Goal: Task Accomplishment & Management: Use online tool/utility

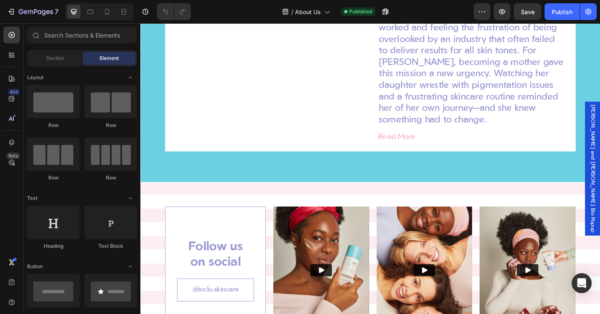
scroll to position [984, 0]
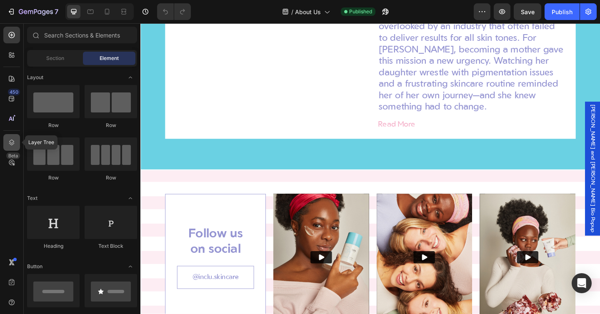
click at [11, 142] on icon at bounding box center [12, 142] width 8 height 8
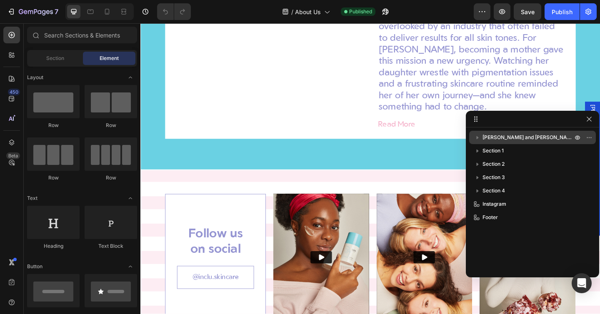
click at [519, 138] on span "[PERSON_NAME] and [PERSON_NAME] Bio Popup" at bounding box center [529, 137] width 92 height 8
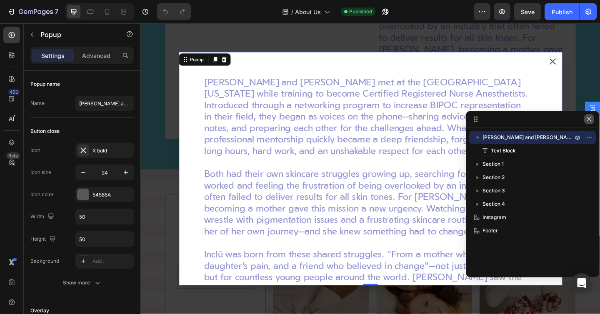
drag, startPoint x: 591, startPoint y: 120, endPoint x: 479, endPoint y: 107, distance: 112.6
click at [591, 120] on icon "button" at bounding box center [589, 119] width 5 height 5
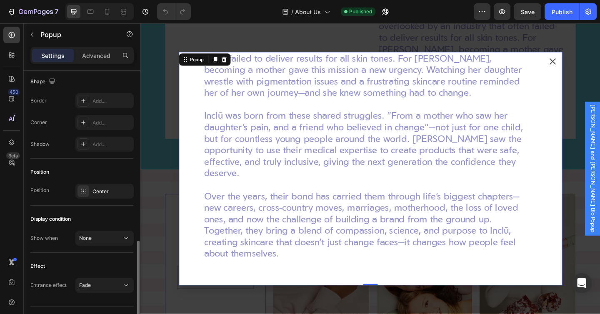
scroll to position [504, 0]
click at [88, 235] on span "None" at bounding box center [85, 238] width 13 height 6
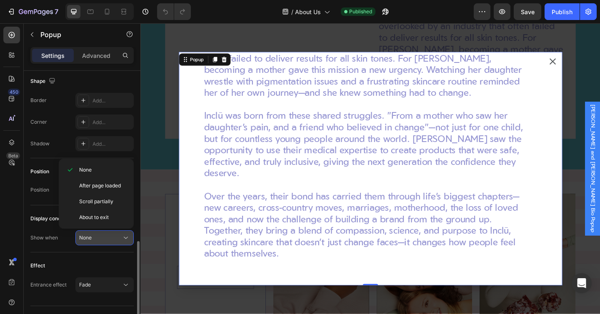
click at [87, 236] on span "None" at bounding box center [85, 238] width 13 height 6
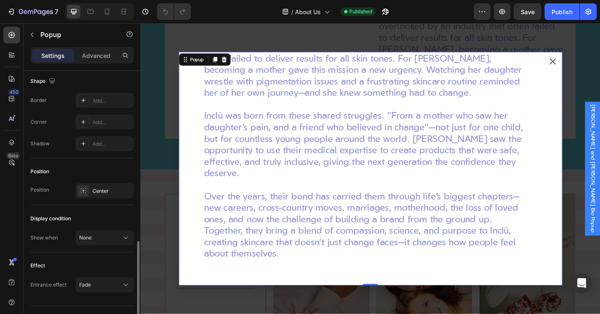
scroll to position [522, 0]
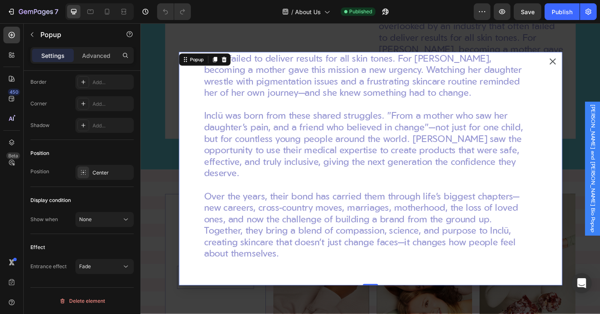
click at [589, 64] on icon "Dialog content" at bounding box center [589, 65] width 7 height 7
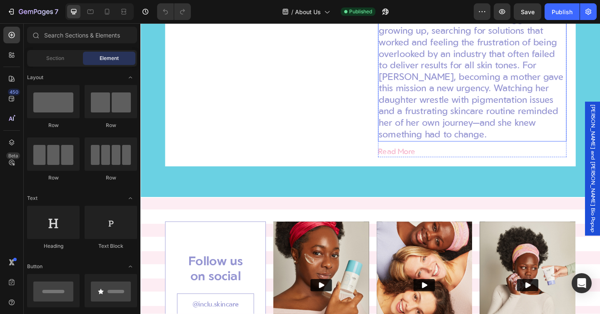
scroll to position [921, 0]
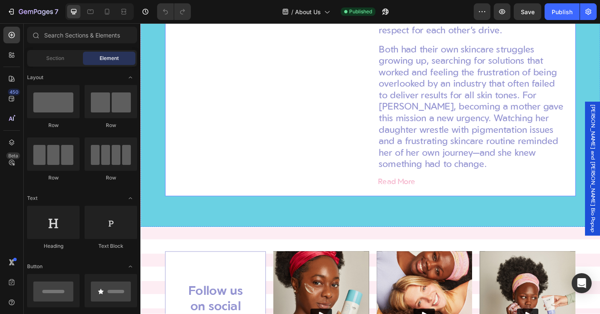
click at [189, 171] on div "Image" at bounding box center [279, 12] width 205 height 380
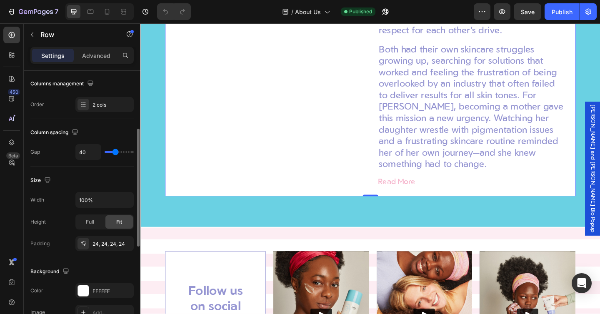
scroll to position [0, 0]
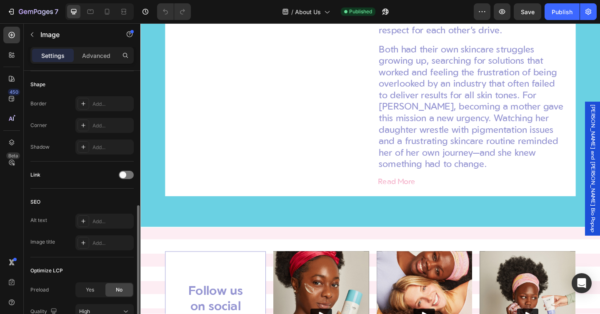
scroll to position [362, 0]
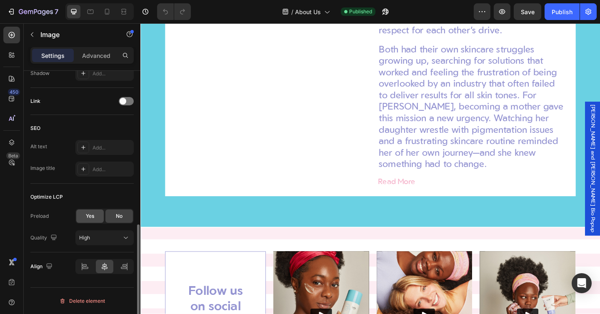
click at [89, 216] on span "Yes" at bounding box center [90, 217] width 8 height 8
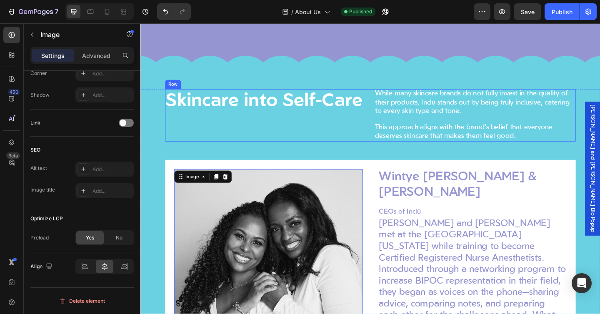
scroll to position [423, 0]
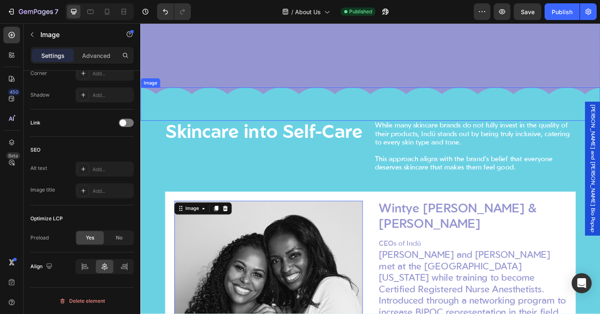
click at [225, 113] on img at bounding box center [390, 111] width 500 height 37
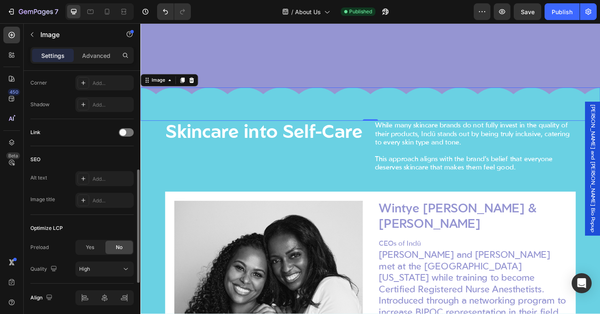
scroll to position [362, 0]
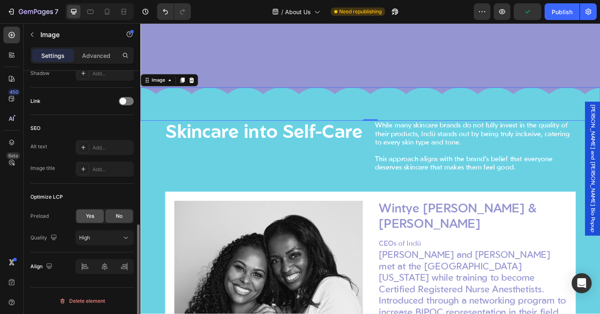
click at [84, 216] on div "Yes" at bounding box center [90, 216] width 28 height 13
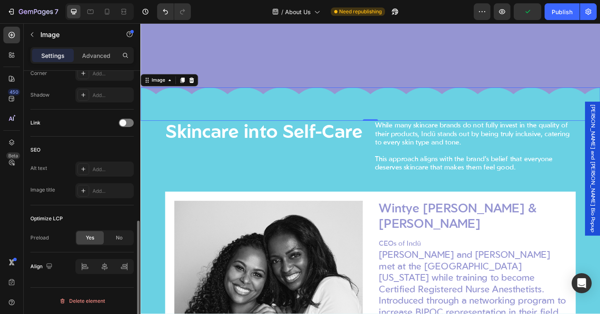
scroll to position [341, 0]
click at [119, 238] on span "No" at bounding box center [119, 238] width 7 height 8
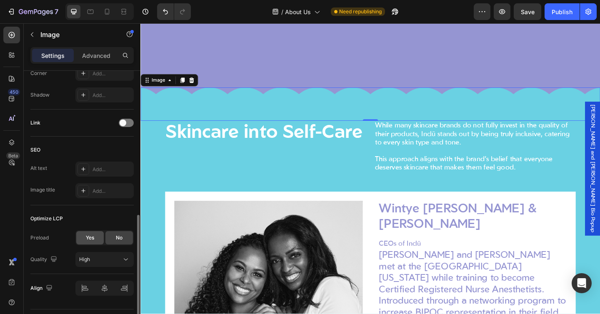
click at [90, 236] on span "Yes" at bounding box center [90, 238] width 8 height 8
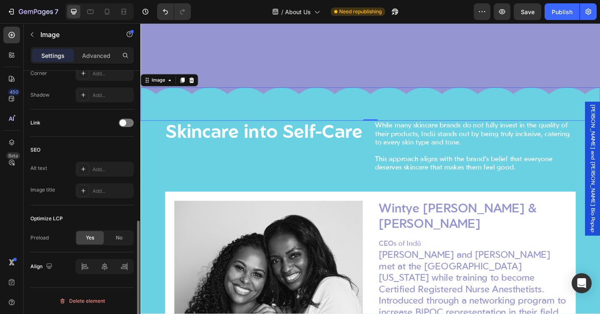
click at [36, 242] on div "Preload" at bounding box center [39, 237] width 18 height 13
click at [36, 240] on div "Preload" at bounding box center [39, 238] width 18 height 8
copy div "Preload"
click at [53, 228] on div "Optimize LCP Preload Yes No" at bounding box center [81, 229] width 103 height 47
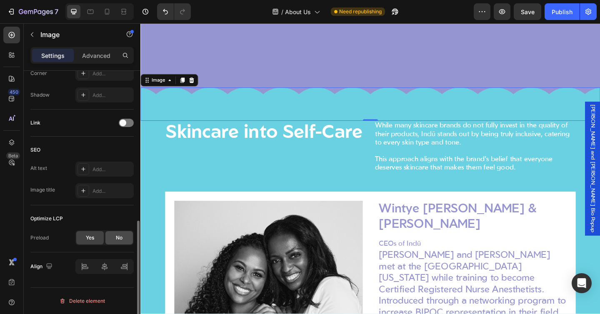
click at [111, 238] on div "No" at bounding box center [119, 237] width 28 height 13
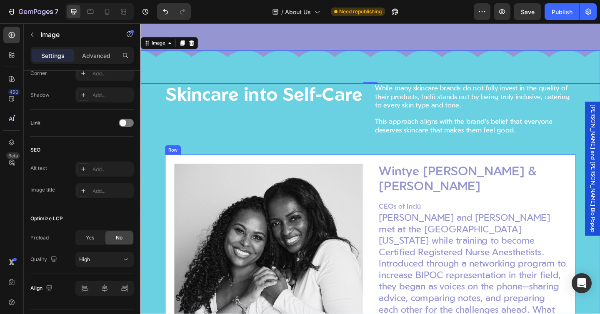
scroll to position [529, 0]
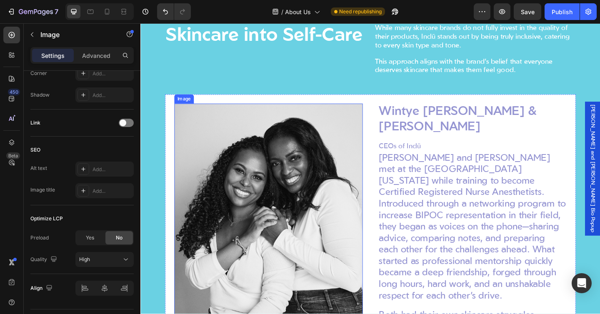
click at [264, 214] on img at bounding box center [279, 265] width 205 height 308
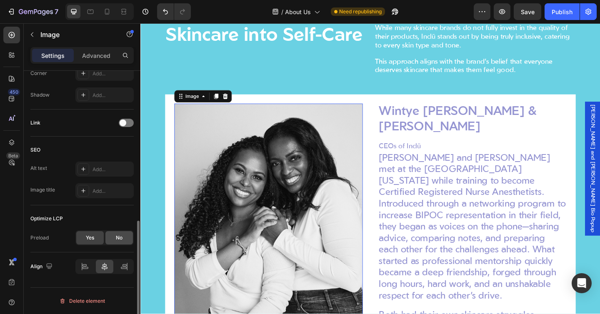
click at [129, 238] on div "No" at bounding box center [119, 237] width 28 height 13
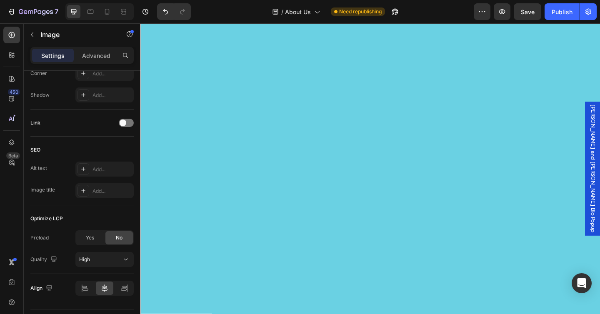
scroll to position [440, 0]
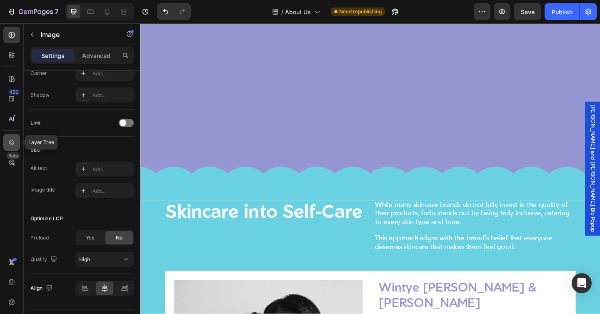
click at [17, 144] on div at bounding box center [11, 142] width 17 height 17
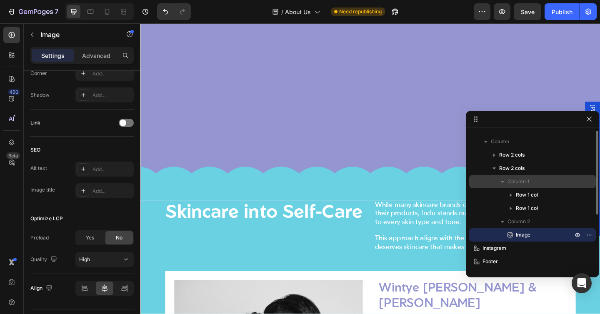
scroll to position [0, 0]
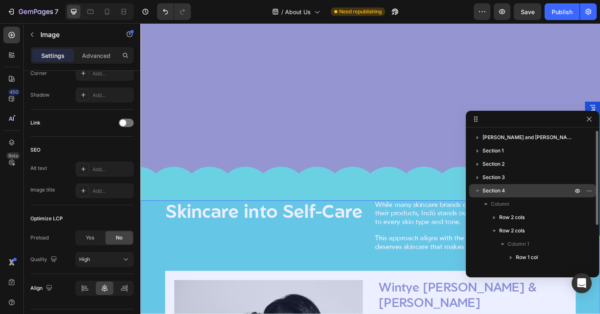
click at [477, 191] on icon "button" at bounding box center [477, 191] width 3 height 2
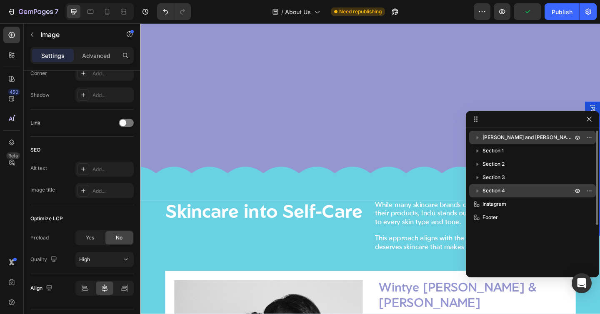
click at [508, 138] on span "[PERSON_NAME] and [PERSON_NAME] Bio Popup" at bounding box center [529, 137] width 92 height 8
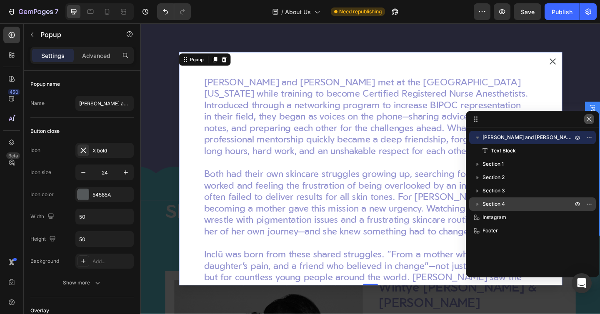
click at [589, 121] on icon "button" at bounding box center [589, 119] width 7 height 7
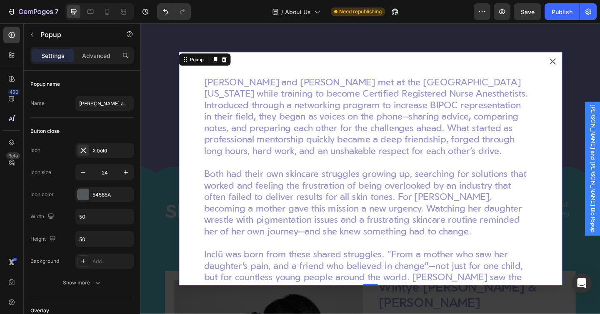
click at [84, 63] on div "Settings Advanced" at bounding box center [81, 55] width 103 height 17
click at [90, 57] on p "Advanced" at bounding box center [96, 55] width 28 height 9
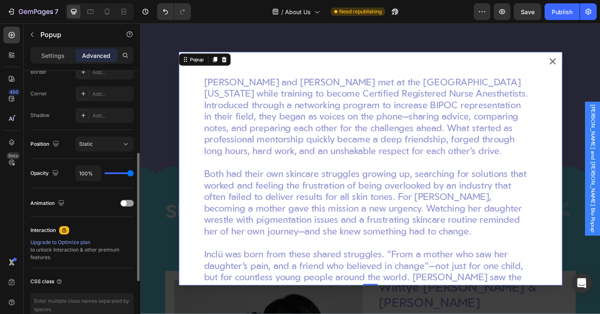
scroll to position [289, 0]
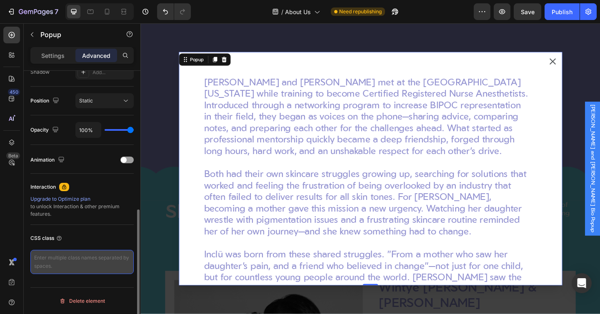
click at [62, 264] on textarea at bounding box center [81, 262] width 103 height 24
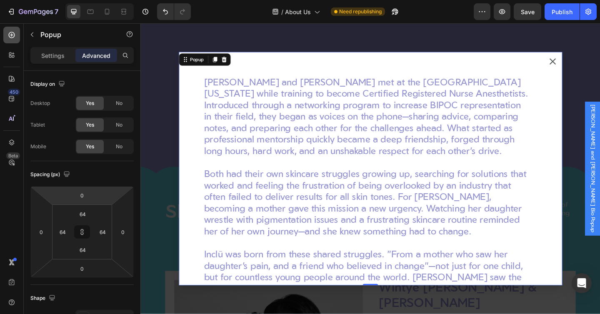
click at [15, 36] on icon at bounding box center [12, 35] width 8 height 8
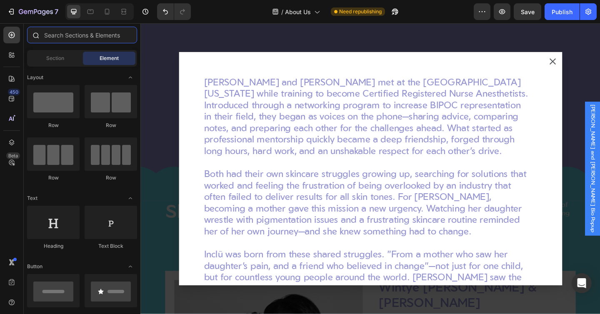
click at [59, 34] on input "text" at bounding box center [82, 35] width 110 height 17
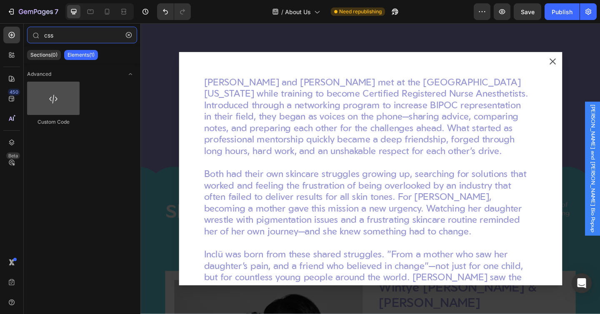
type input "css"
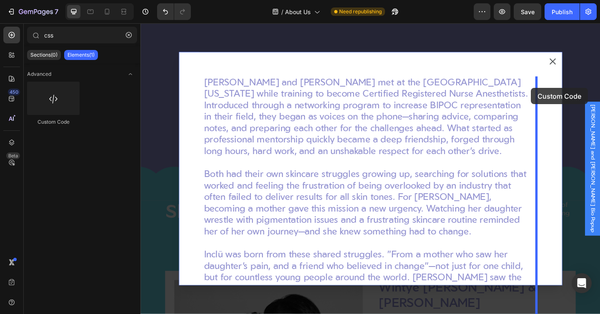
drag, startPoint x: 195, startPoint y: 125, endPoint x: 565, endPoint y: 94, distance: 371.5
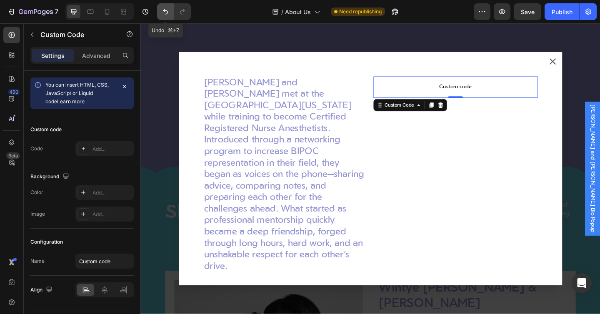
click at [163, 9] on icon "Undo/Redo" at bounding box center [165, 12] width 8 height 8
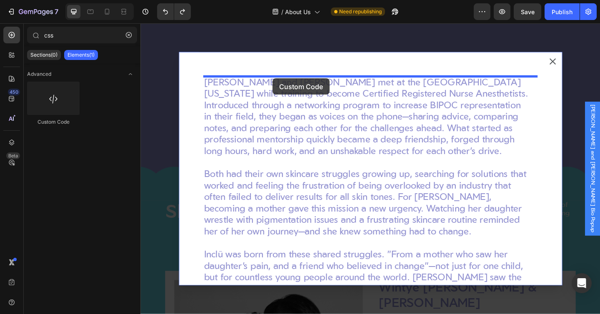
drag, startPoint x: 193, startPoint y: 117, endPoint x: 284, endPoint y: 83, distance: 97.0
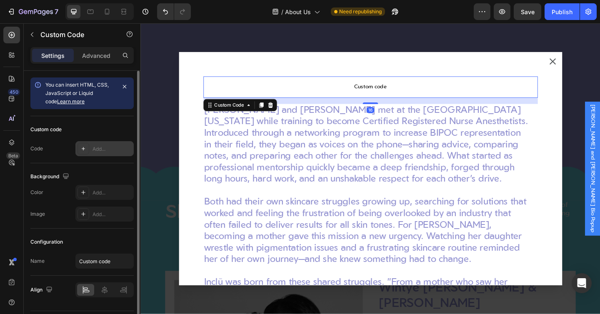
click at [100, 148] on div "Add..." at bounding box center [112, 149] width 39 height 8
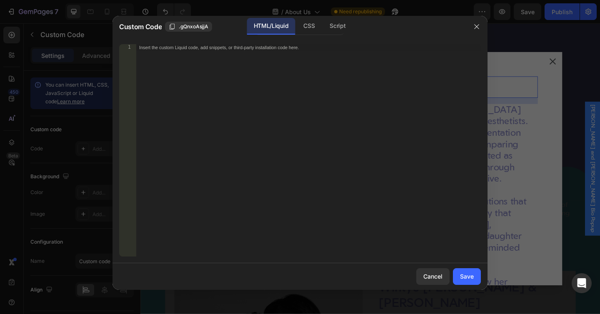
click at [238, 91] on div "Insert the custom Liquid code, add snippets, or third-party installation code h…" at bounding box center [308, 157] width 345 height 226
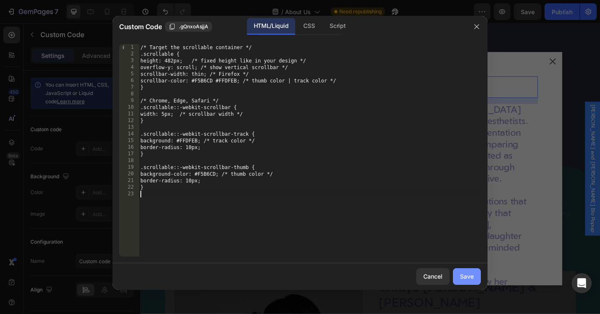
click at [461, 277] on div "Save" at bounding box center [467, 276] width 14 height 9
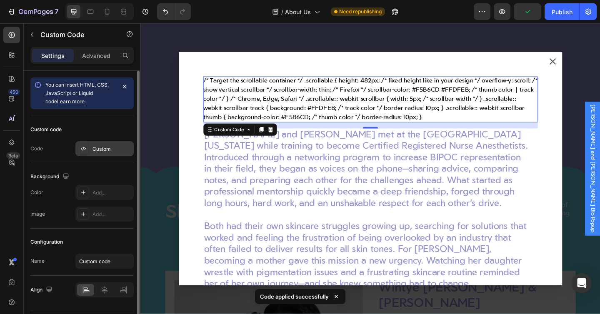
click at [107, 151] on div "Custom" at bounding box center [112, 149] width 39 height 8
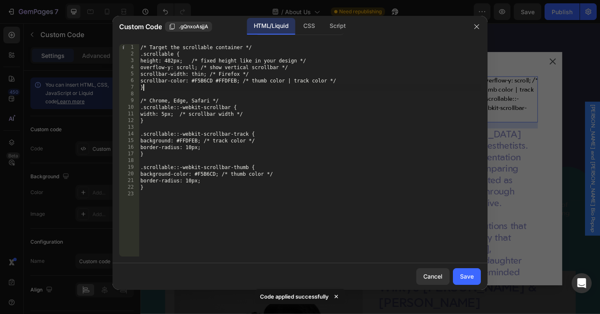
click at [233, 90] on div "/* Target the scrollable container */ .scrollable { height: 482px; /* fixed hei…" at bounding box center [310, 157] width 342 height 226
type textarea "}"
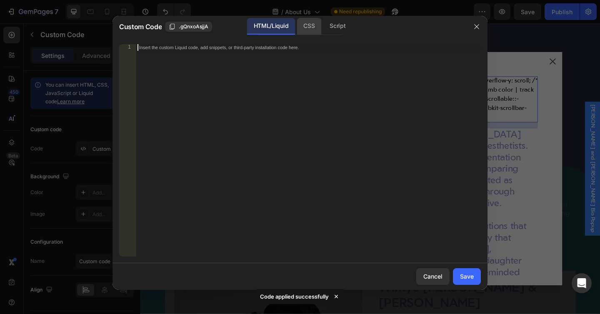
click at [323, 24] on div "CSS" at bounding box center [337, 26] width 29 height 17
click at [249, 72] on div "Insert the CSS code to style your content here." at bounding box center [308, 157] width 345 height 226
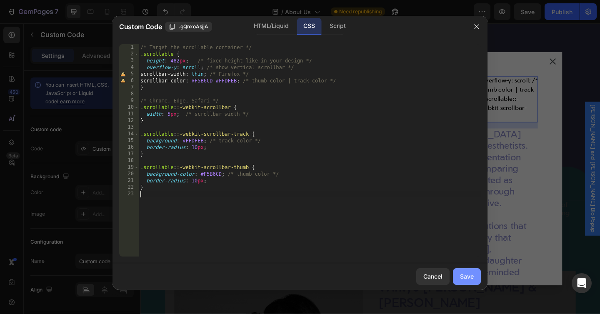
click at [468, 274] on div "Save" at bounding box center [467, 276] width 14 height 9
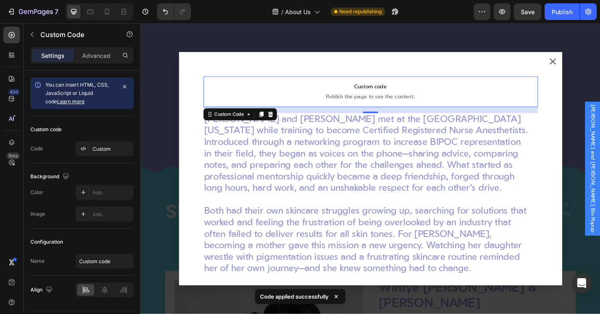
click at [530, 20] on div "7 Version history / About Us Need republishing Preview Save Publish" at bounding box center [300, 12] width 600 height 24
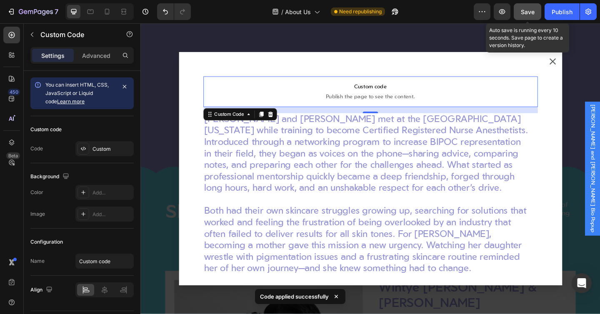
click at [530, 13] on span "Save" at bounding box center [528, 11] width 14 height 7
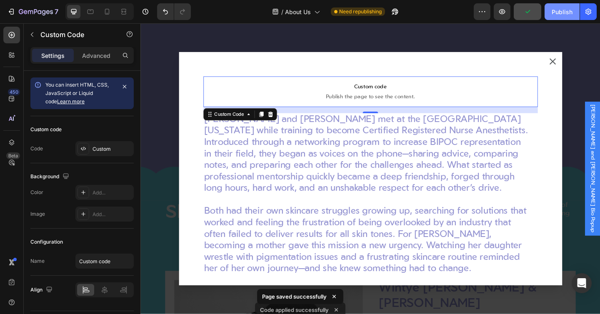
click at [563, 12] on div "Publish" at bounding box center [562, 12] width 21 height 9
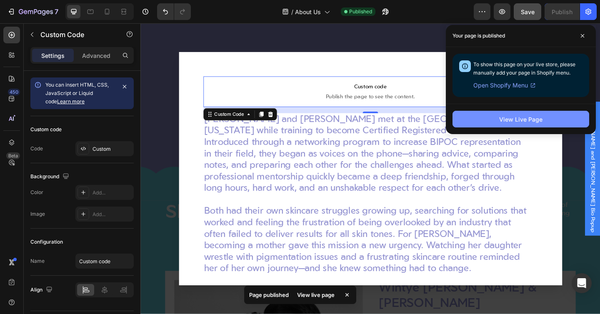
click at [507, 115] on div "View Live Page" at bounding box center [520, 119] width 43 height 9
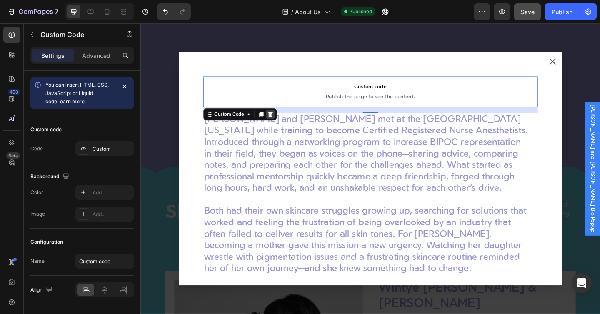
click at [282, 124] on icon "Dialog body" at bounding box center [281, 122] width 5 height 6
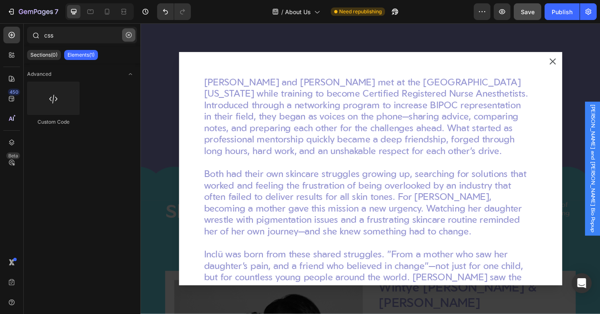
click at [123, 33] on button "button" at bounding box center [128, 34] width 13 height 13
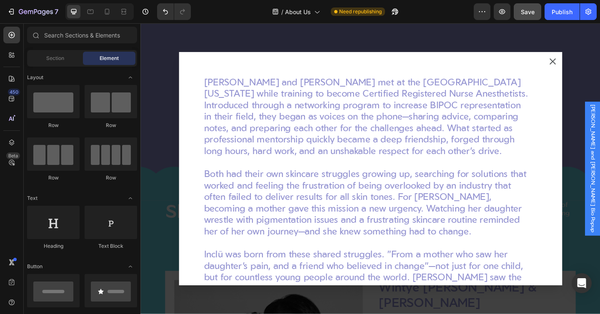
click at [60, 20] on div "7 Version history / About Us Need republishing Preview Save Publish" at bounding box center [300, 12] width 600 height 24
click at [60, 40] on input "text" at bounding box center [82, 35] width 110 height 17
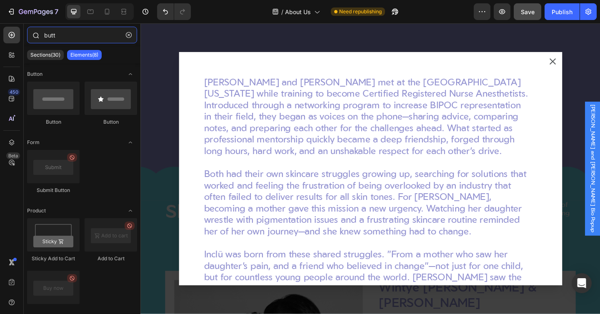
paste input "o"
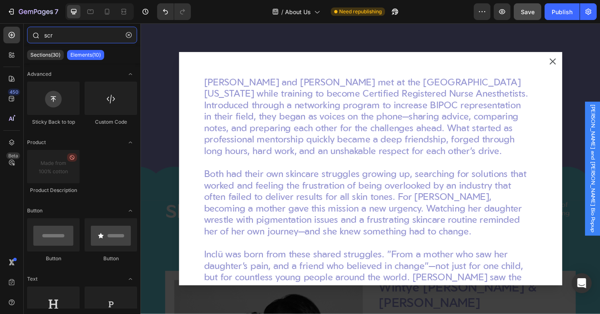
paste input "o"
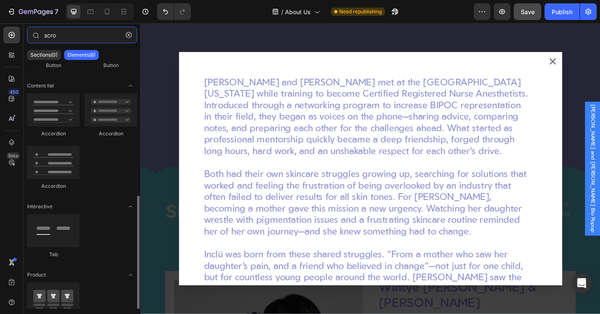
scroll to position [161, 0]
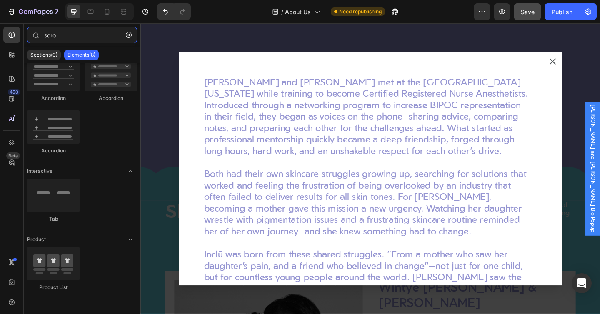
type input "scro"
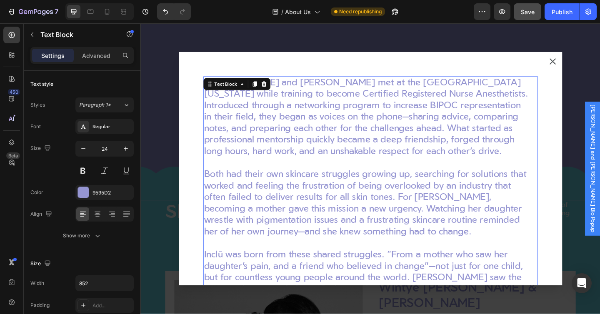
click at [352, 119] on p "[PERSON_NAME] and [PERSON_NAME] met at the [GEOGRAPHIC_DATA][US_STATE] while tr…" at bounding box center [387, 126] width 354 height 88
click at [202, 70] on div "[PERSON_NAME] and [PERSON_NAME] met at the [GEOGRAPHIC_DATA][US_STATE] while tr…" at bounding box center [390, 182] width 417 height 254
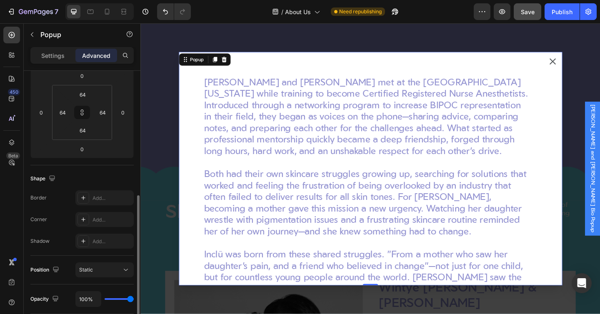
scroll to position [53, 0]
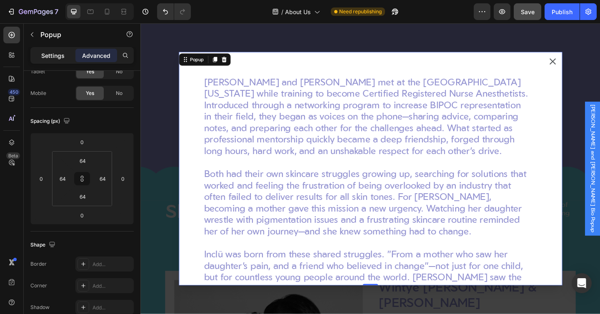
click at [45, 56] on p "Settings" at bounding box center [52, 55] width 23 height 9
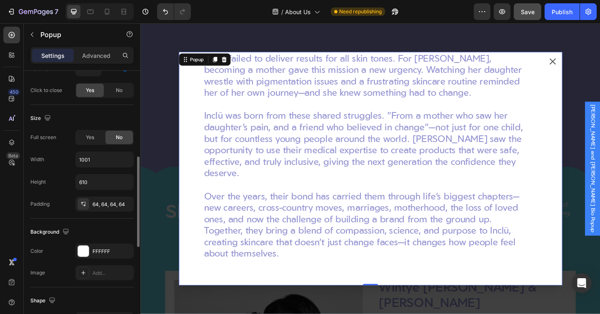
scroll to position [276, 0]
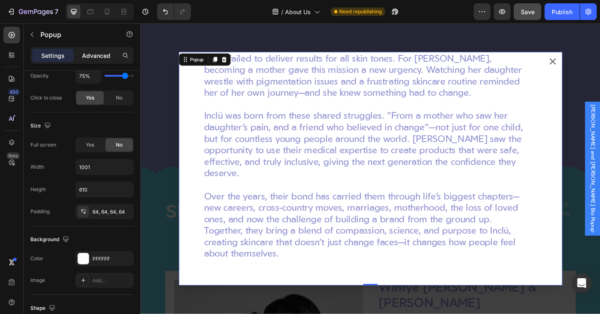
click at [95, 56] on p "Advanced" at bounding box center [96, 55] width 28 height 9
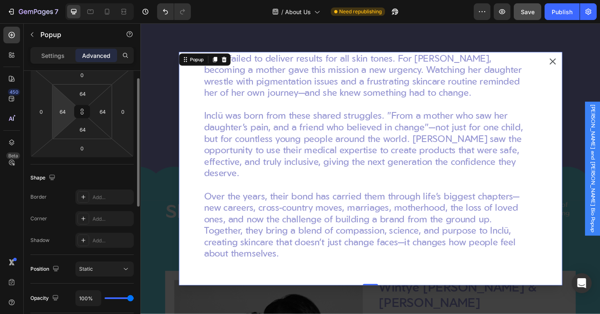
scroll to position [0, 0]
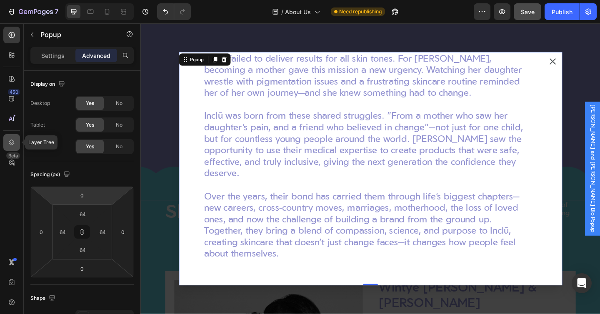
click at [9, 138] on icon at bounding box center [12, 142] width 8 height 8
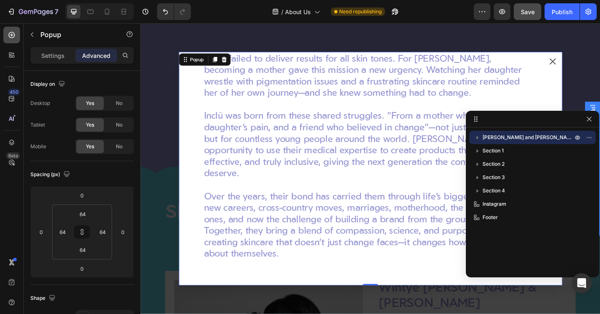
click at [7, 32] on div at bounding box center [11, 35] width 17 height 17
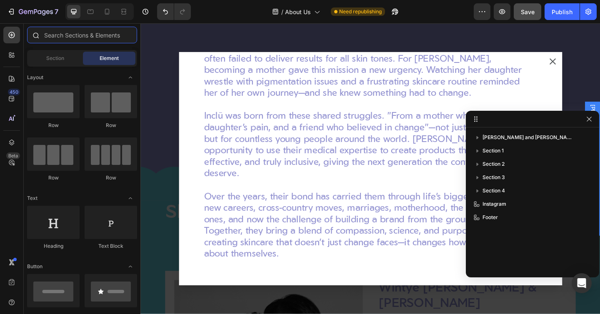
click at [64, 40] on input "text" at bounding box center [82, 35] width 110 height 17
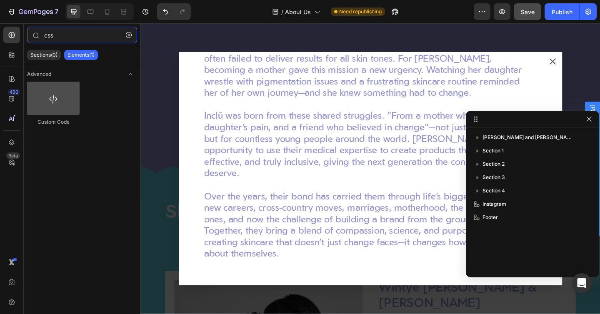
type input "css"
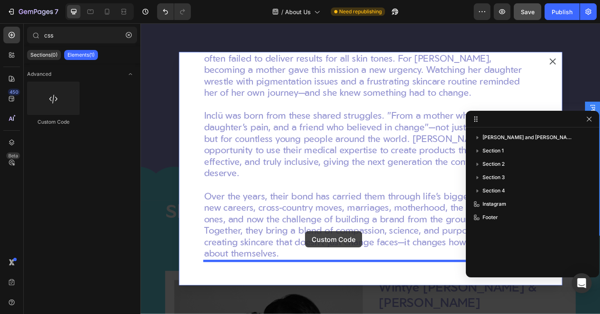
drag, startPoint x: 194, startPoint y: 125, endPoint x: 318, endPoint y: 252, distance: 176.9
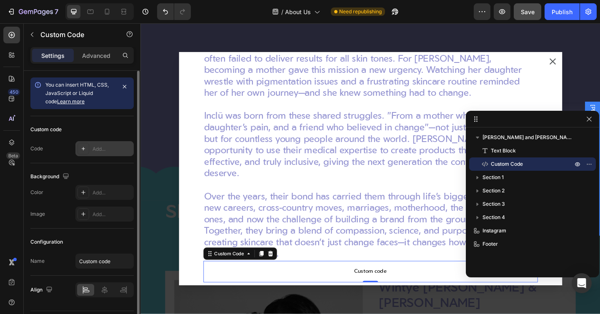
click at [89, 149] on div "Add..." at bounding box center [104, 148] width 58 height 15
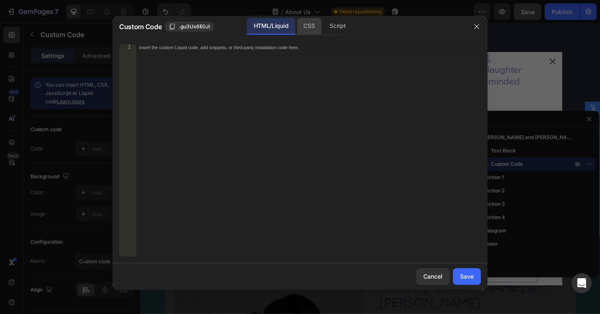
click at [323, 30] on div "CSS" at bounding box center [337, 26] width 29 height 17
click at [195, 71] on div "Insert the CSS code to style your content here." at bounding box center [308, 157] width 345 height 226
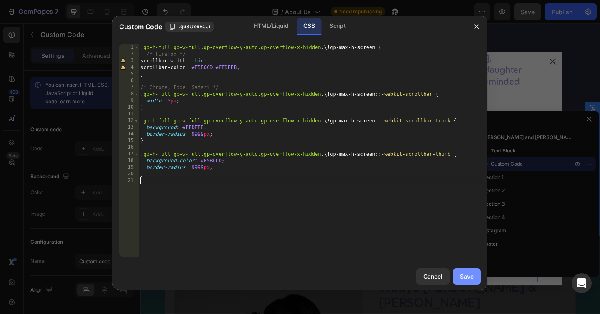
click at [463, 276] on div "Save" at bounding box center [467, 276] width 14 height 9
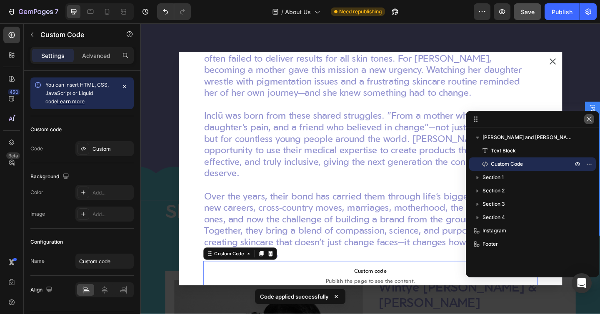
click at [588, 121] on icon "button" at bounding box center [589, 119] width 7 height 7
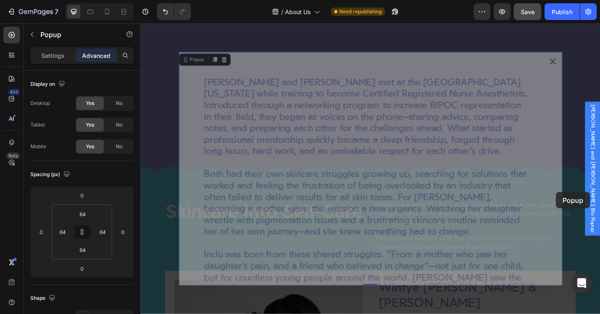
drag, startPoint x: 596, startPoint y: 159, endPoint x: 593, endPoint y: 207, distance: 48.0
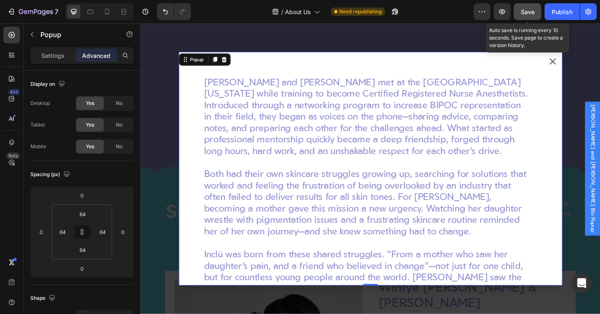
click at [526, 20] on button "Save" at bounding box center [528, 11] width 28 height 17
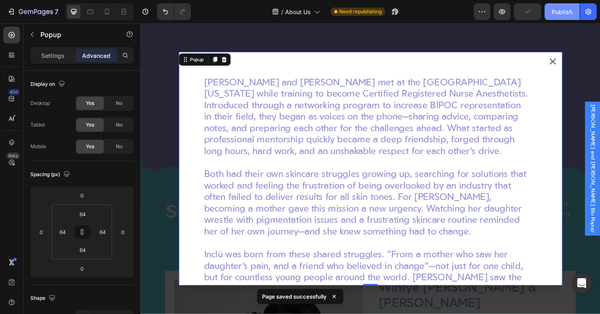
click at [571, 10] on div "Publish" at bounding box center [562, 12] width 21 height 9
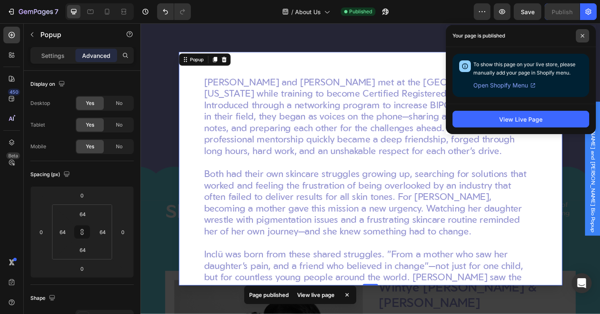
click at [581, 35] on icon at bounding box center [583, 36] width 4 height 4
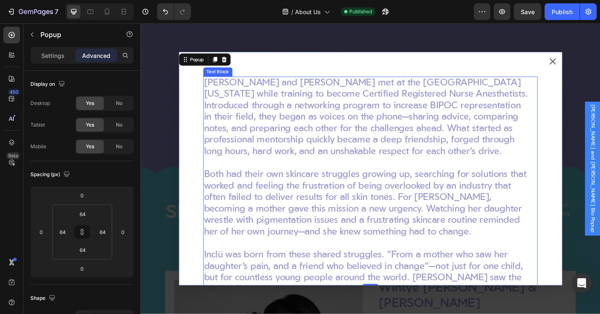
scroll to position [184, 0]
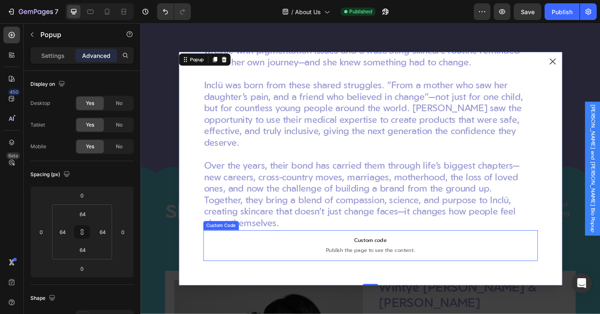
click at [331, 261] on span "Custom code" at bounding box center [391, 261] width 364 height 10
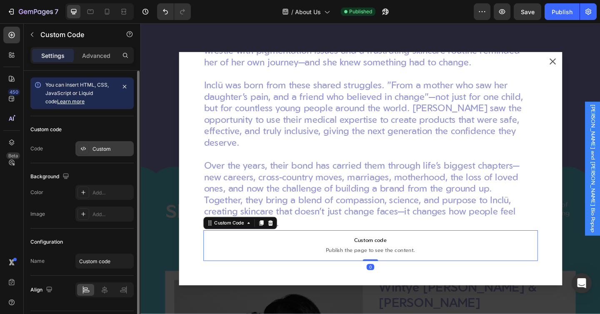
click at [100, 149] on div "Custom" at bounding box center [112, 149] width 39 height 8
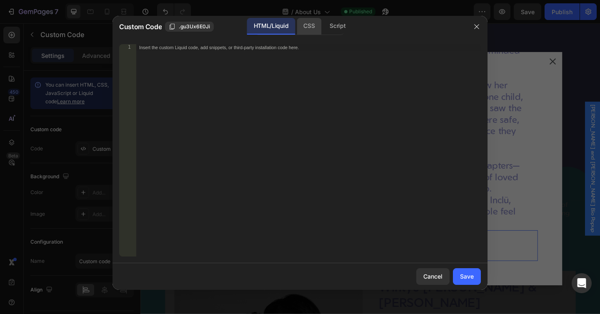
click at [323, 28] on div "CSS" at bounding box center [337, 26] width 29 height 17
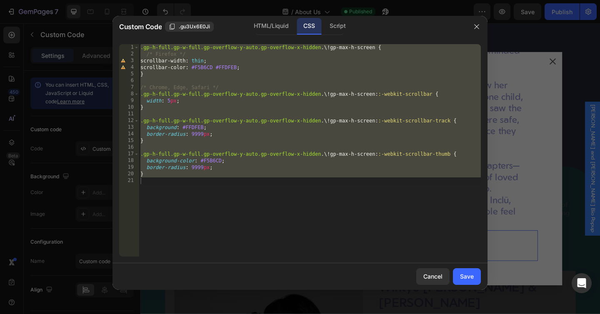
type textarea "}"
click at [195, 182] on div ".gp-h-full.gp-w-full.gp-overflow-y-auto.gp-overflow-x-hidden .\! gp-max-h-scree…" at bounding box center [310, 157] width 342 height 226
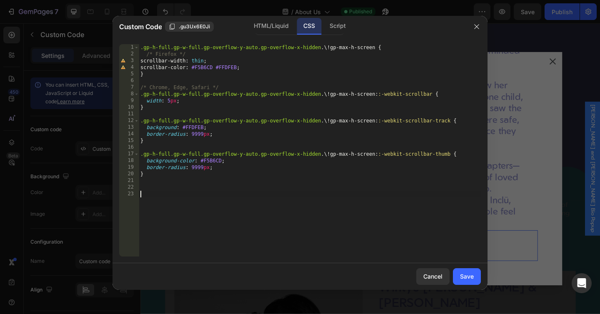
paste textarea
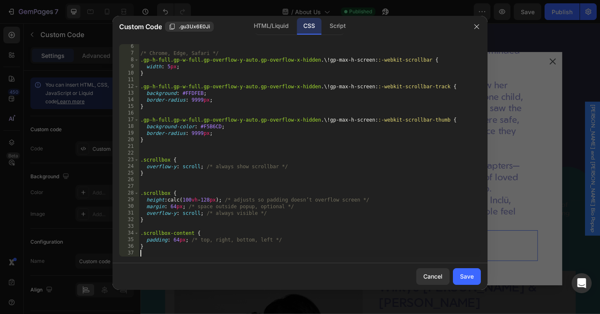
scroll to position [0, 0]
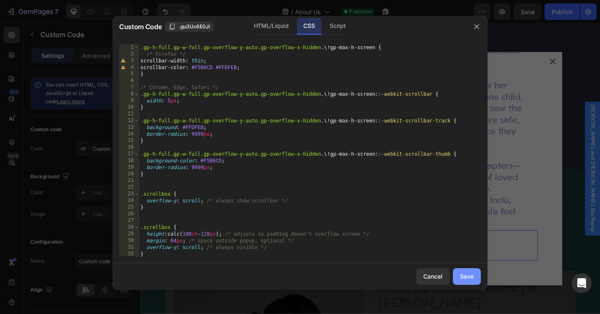
click at [460, 278] on button "Save" at bounding box center [467, 276] width 28 height 17
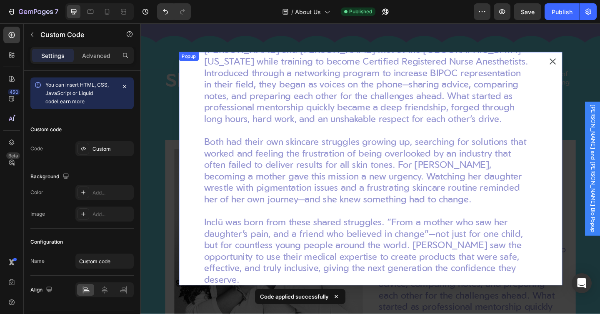
scroll to position [42, 0]
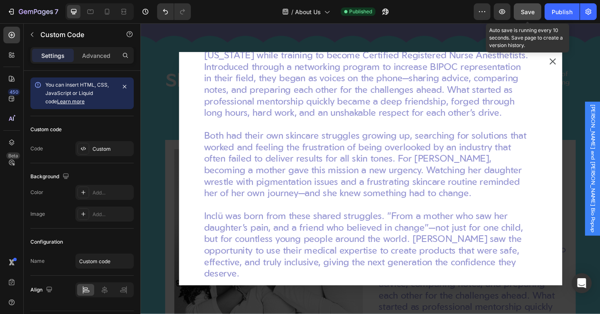
click at [531, 18] on button "Save" at bounding box center [528, 11] width 28 height 17
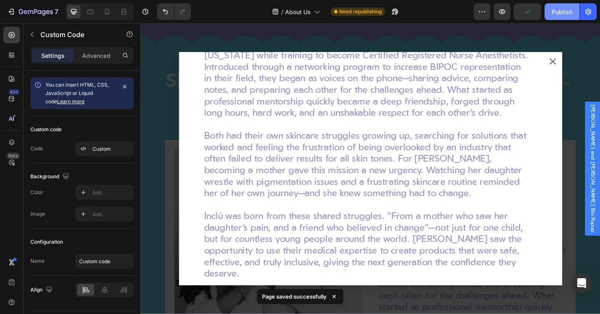
click at [560, 12] on div "Publish" at bounding box center [562, 12] width 21 height 9
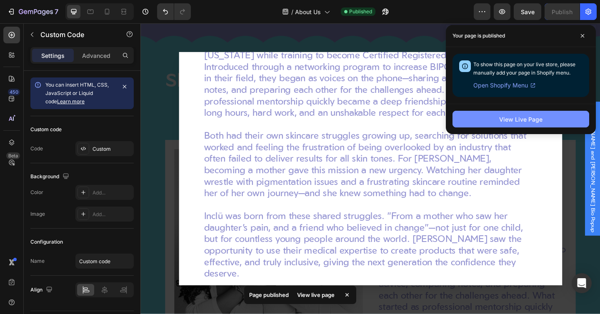
click at [557, 122] on button "View Live Page" at bounding box center [521, 119] width 137 height 17
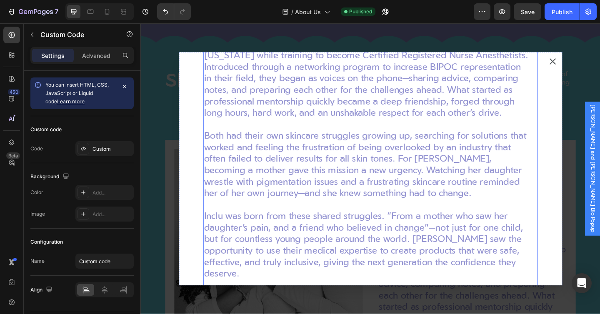
scroll to position [0, 0]
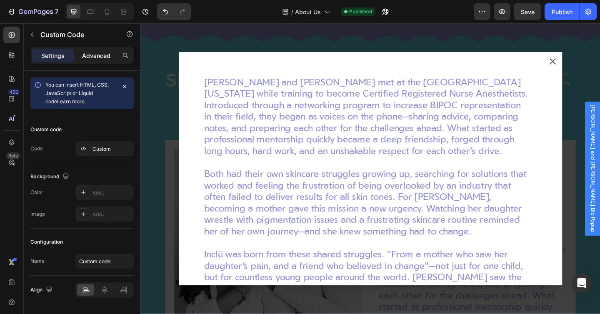
click at [96, 59] on p "Advanced" at bounding box center [96, 55] width 28 height 9
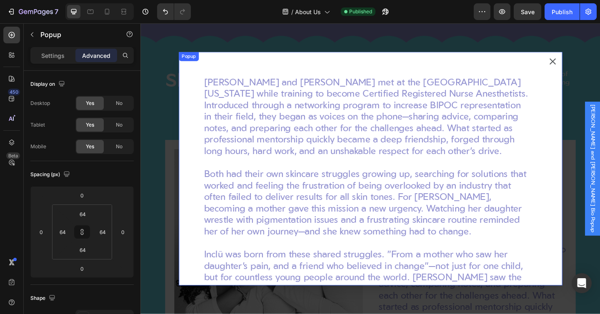
click at [203, 69] on div "[PERSON_NAME] and [PERSON_NAME] met at the [GEOGRAPHIC_DATA][US_STATE] while tr…" at bounding box center [390, 182] width 417 height 254
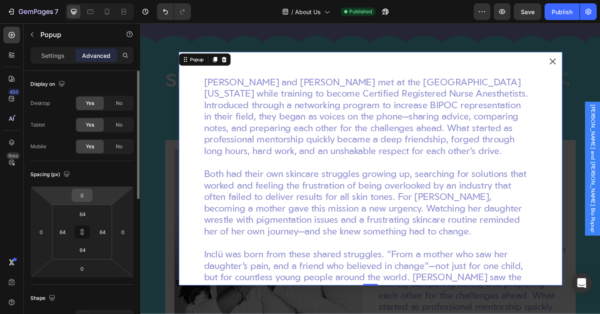
click at [83, 196] on input "0" at bounding box center [82, 195] width 17 height 13
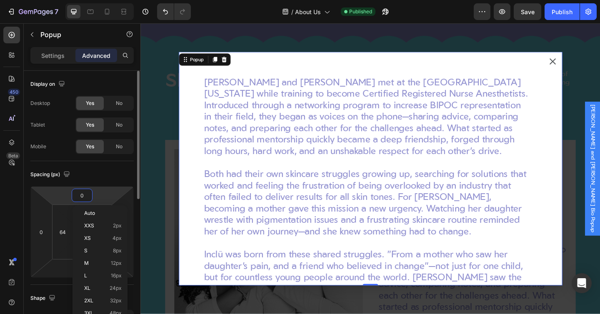
type input "6"
type input "64"
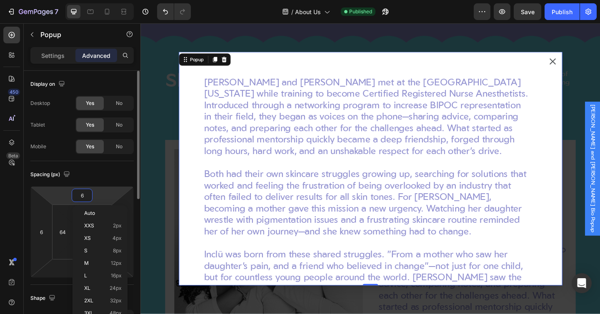
type input "64"
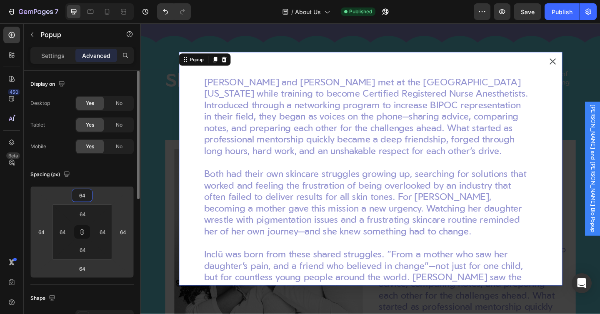
type input "64"
click at [95, 173] on div "Spacing (px)" at bounding box center [81, 174] width 103 height 13
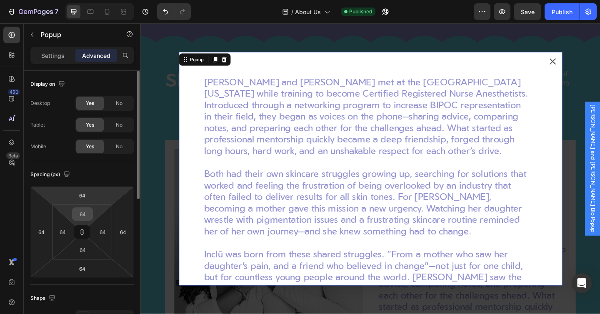
click at [77, 209] on input "64" at bounding box center [82, 214] width 17 height 13
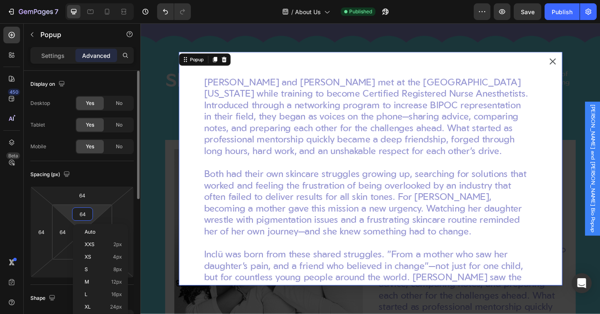
type input "0"
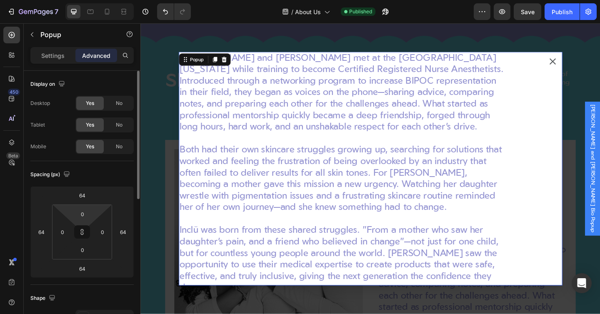
click at [0, 0] on div "Spacing (px) 64 64 64 64 0 0 0 0" at bounding box center [0, 0] width 0 height 0
click at [94, 171] on div "Spacing (px)" at bounding box center [81, 174] width 103 height 13
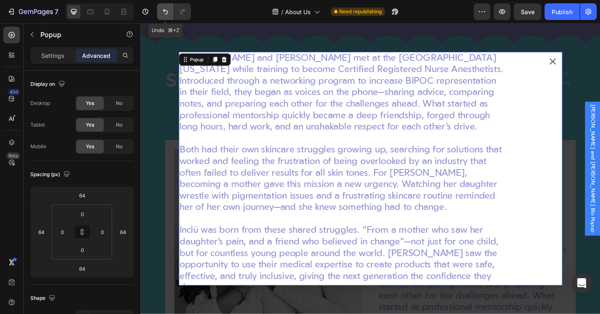
click at [166, 12] on icon "Undo/Redo" at bounding box center [165, 12] width 8 height 8
type input "64"
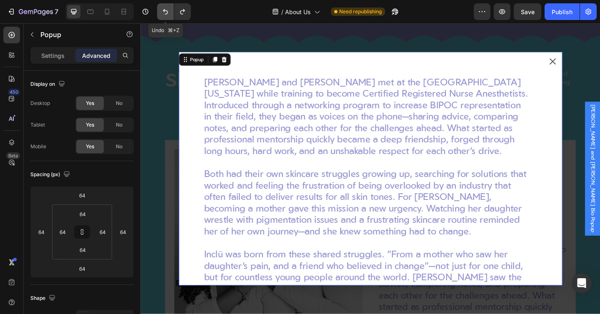
click at [166, 12] on icon "Undo/Redo" at bounding box center [165, 12] width 8 height 8
type input "0"
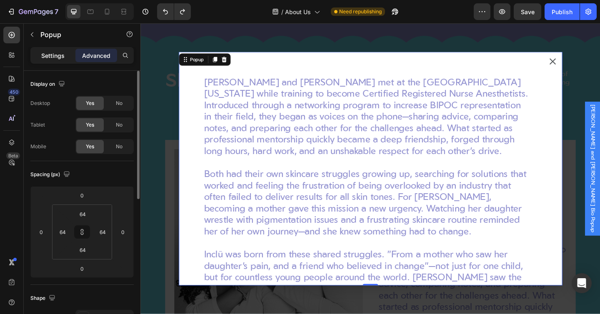
click at [48, 58] on p "Settings" at bounding box center [52, 55] width 23 height 9
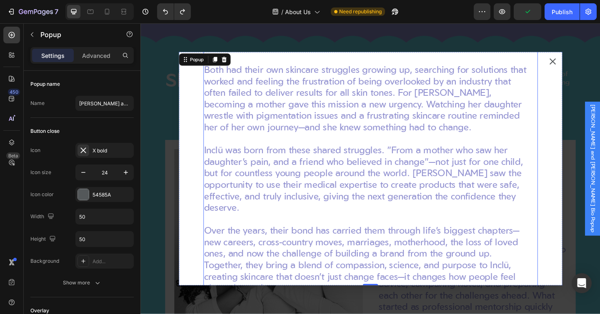
scroll to position [184, 0]
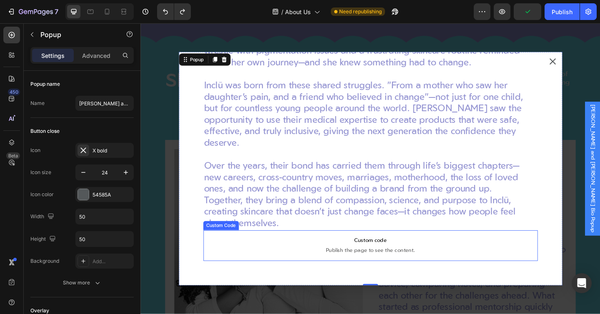
click at [444, 268] on span "Publish the page to see the content." at bounding box center [391, 271] width 364 height 8
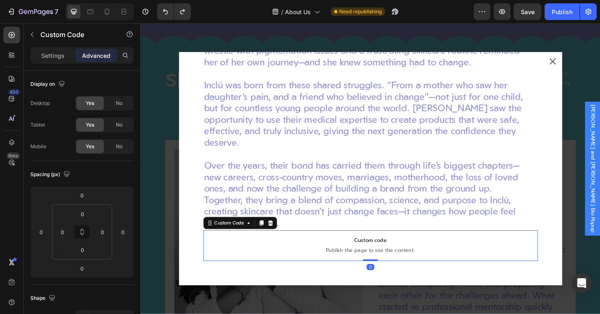
click at [53, 64] on div "Settings Advanced" at bounding box center [82, 59] width 117 height 24
click at [51, 60] on p "Settings" at bounding box center [52, 55] width 23 height 9
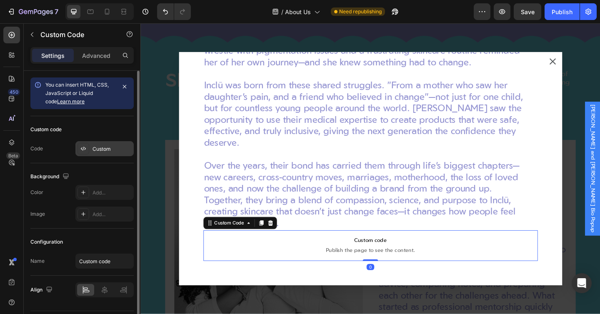
click at [104, 145] on div "Custom" at bounding box center [112, 149] width 39 height 8
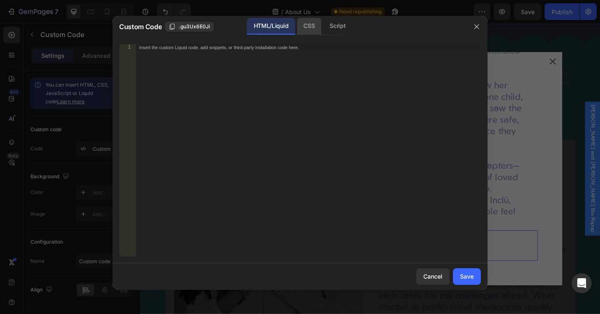
click at [323, 25] on div "CSS" at bounding box center [337, 26] width 29 height 17
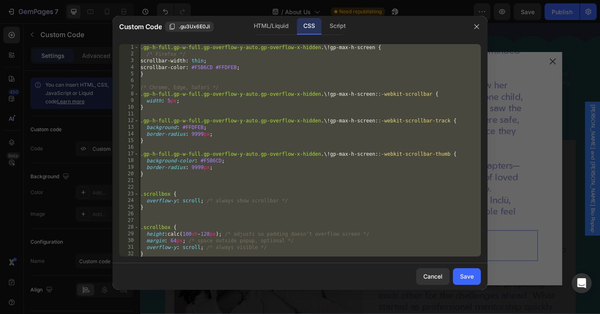
click at [237, 107] on div ".gp-h-full.gp-w-full.gp-overflow-y-auto.gp-overflow-x-hidden .\! gp-max-h-scree…" at bounding box center [310, 157] width 342 height 226
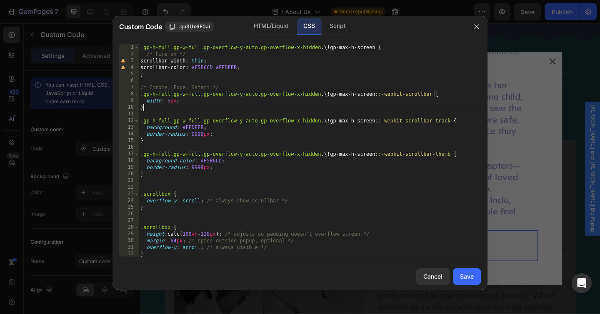
type textarea "}"
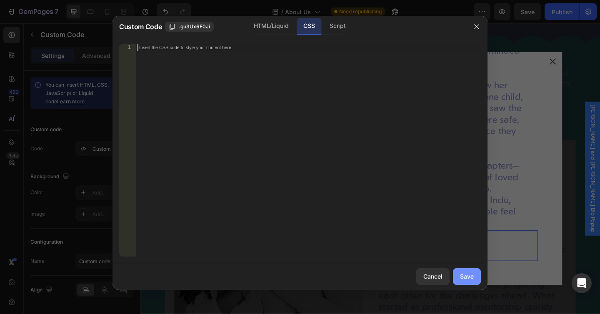
click at [462, 279] on div "Save" at bounding box center [467, 276] width 14 height 9
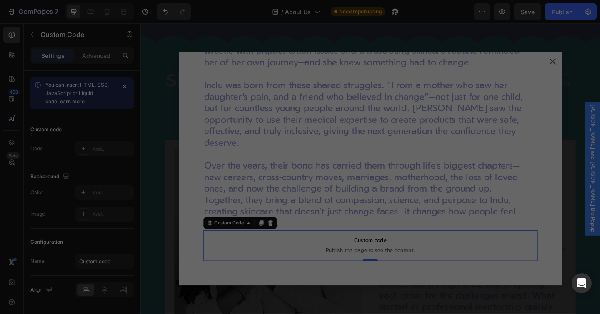
scroll to position [174, 0]
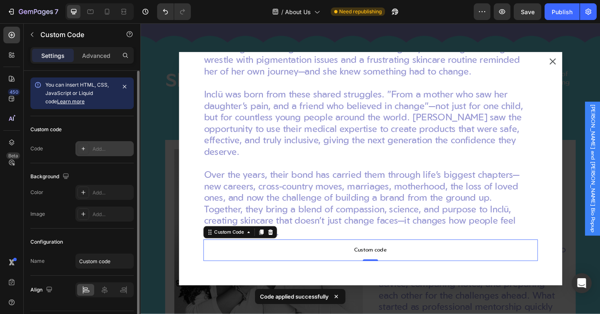
click at [97, 143] on div "Add..." at bounding box center [104, 148] width 58 height 15
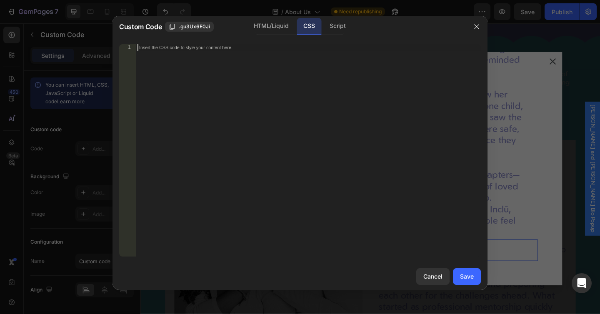
click at [301, 59] on div "Insert the CSS code to style your content here." at bounding box center [308, 157] width 345 height 226
click at [467, 276] on div "Save" at bounding box center [467, 276] width 14 height 9
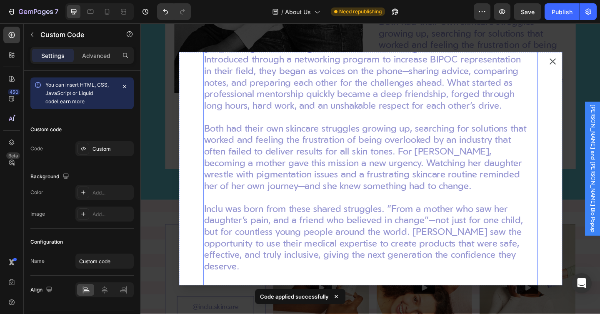
scroll to position [0, 0]
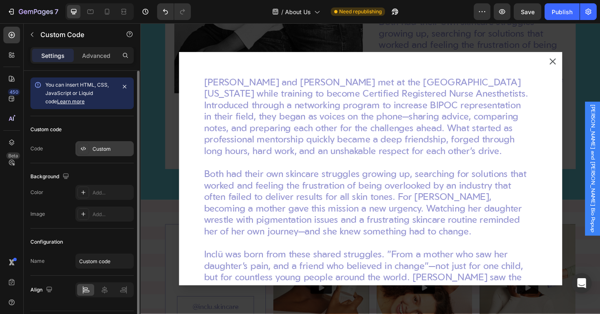
click at [103, 153] on div "Custom" at bounding box center [104, 148] width 58 height 15
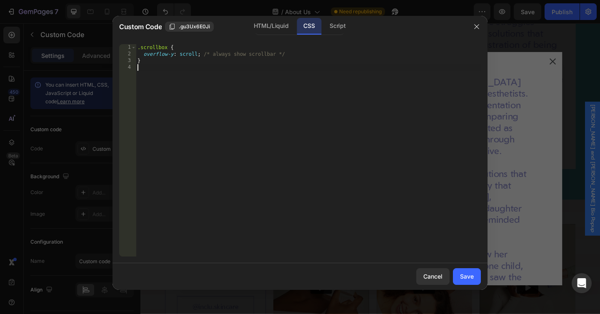
click at [241, 126] on div ".scrollbox { overflow-y : scroll ; /* always show scrollbar */ }" at bounding box center [308, 157] width 345 height 226
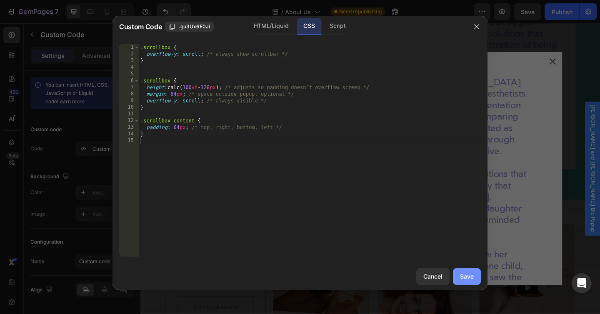
click at [469, 276] on div "Save" at bounding box center [467, 276] width 14 height 9
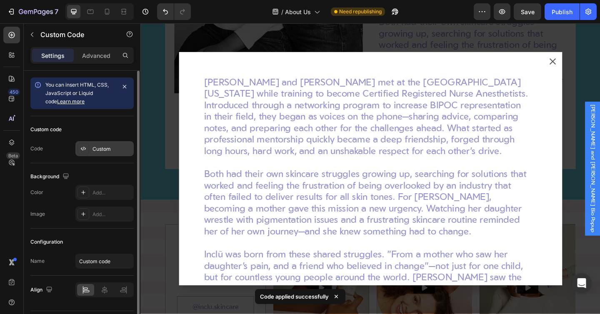
click at [96, 152] on div "Custom" at bounding box center [112, 149] width 39 height 8
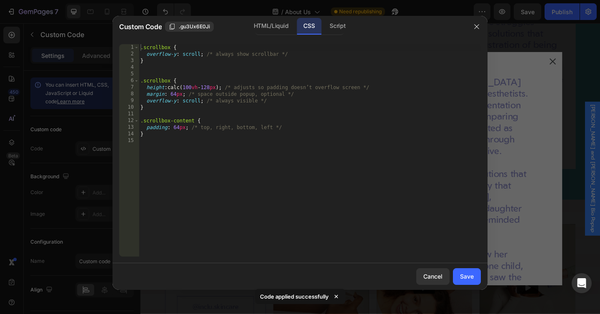
click at [196, 148] on div ".scrollbox { overflow-y : scroll ; /* always show scrollbar */ } .scrollbox { h…" at bounding box center [310, 157] width 342 height 226
click at [477, 22] on button "button" at bounding box center [476, 26] width 13 height 13
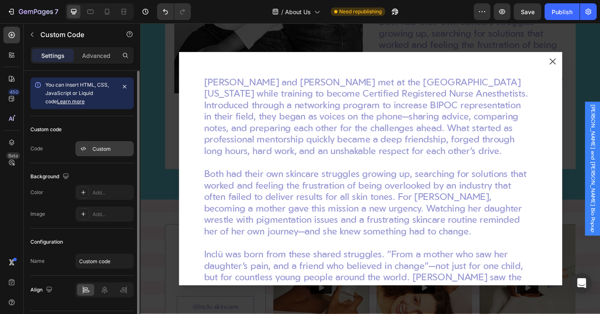
click at [89, 146] on div "Custom" at bounding box center [104, 148] width 58 height 15
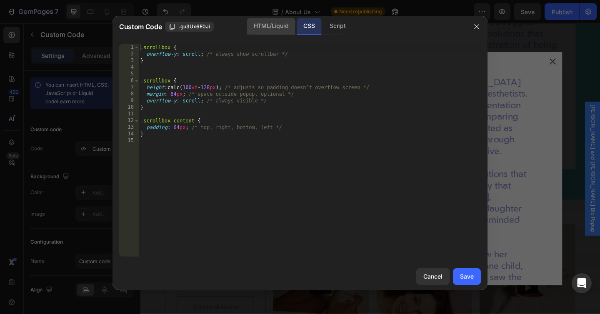
click at [260, 29] on div "HTML/Liquid" at bounding box center [271, 26] width 48 height 17
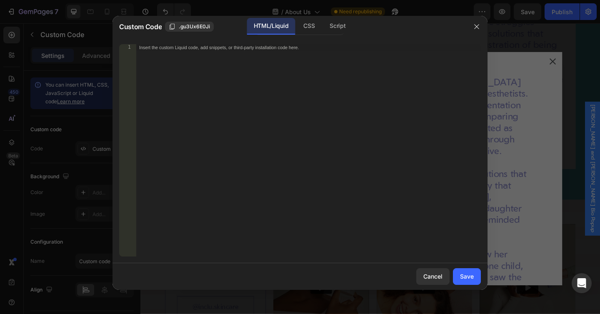
click at [241, 98] on div "Insert the custom Liquid code, add snippets, or third-party installation code h…" at bounding box center [308, 157] width 345 height 226
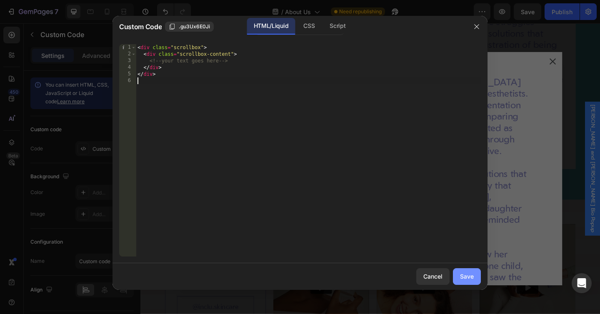
click at [469, 279] on div "Save" at bounding box center [467, 276] width 14 height 9
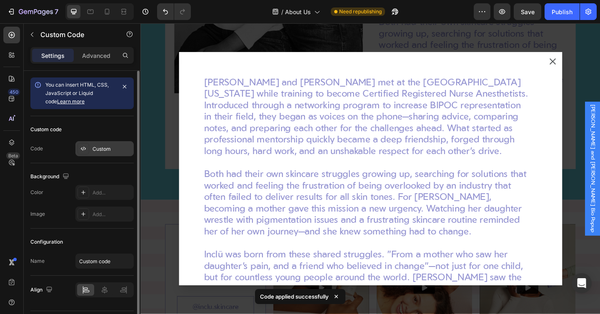
click at [108, 149] on div "Custom" at bounding box center [112, 149] width 39 height 8
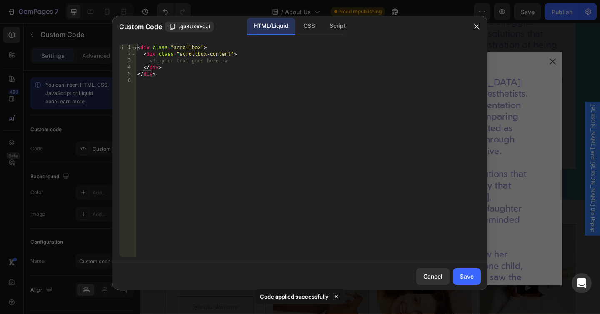
click at [241, 64] on div "< div class = "scrollbox" > < div class = "scrollbox-content" > <!-- your text …" at bounding box center [308, 157] width 345 height 226
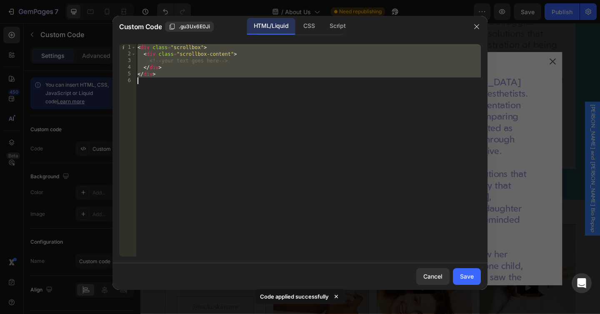
type textarea "</div>"
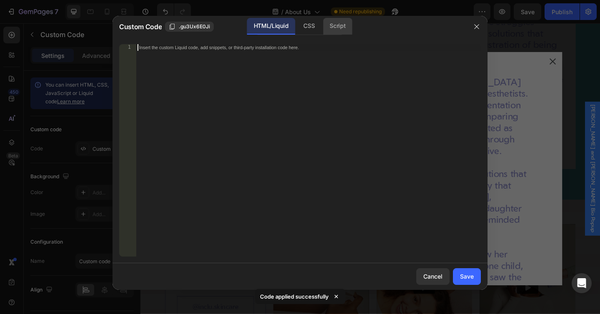
click at [334, 26] on div "Script" at bounding box center [337, 26] width 29 height 17
click at [251, 70] on div "Insert the Javascript code to add interaction and animation to your content her…" at bounding box center [308, 157] width 345 height 226
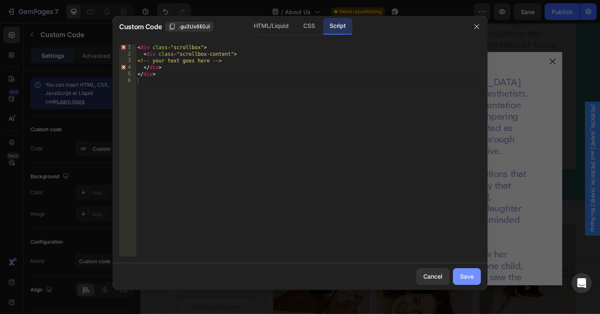
click at [456, 275] on button "Save" at bounding box center [467, 276] width 28 height 17
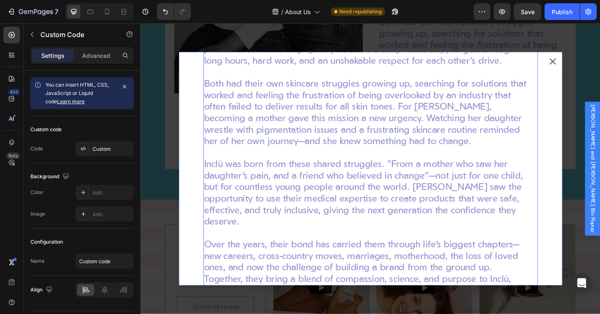
scroll to position [170, 0]
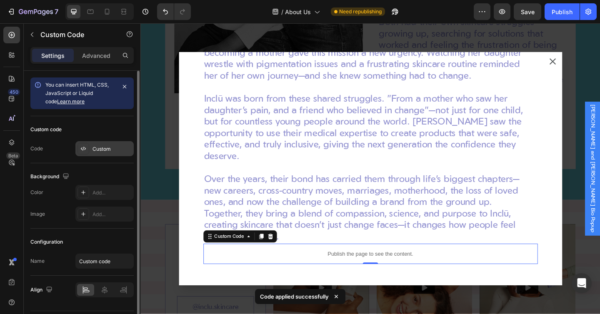
click at [96, 146] on div "Custom" at bounding box center [112, 149] width 39 height 8
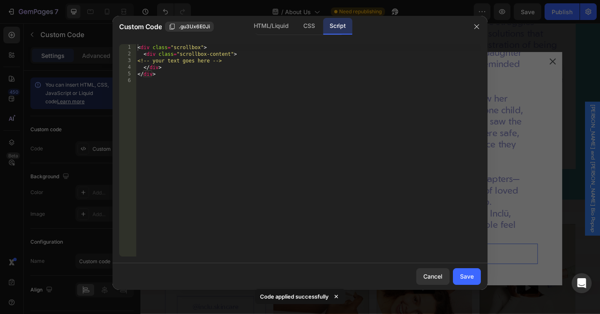
click at [232, 107] on div "< div class = "scrollbox" > < div class = "scrollbox-content" > <!-- your text …" at bounding box center [308, 157] width 345 height 226
type textarea "</div>"
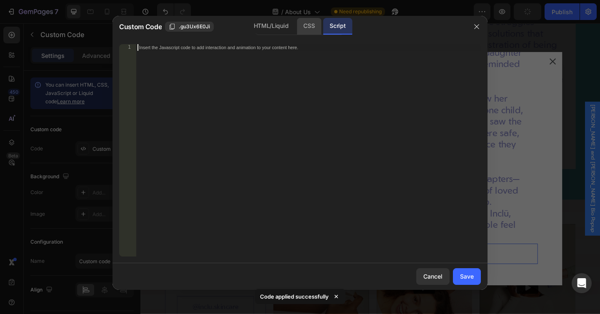
click at [306, 25] on div "CSS" at bounding box center [309, 26] width 25 height 17
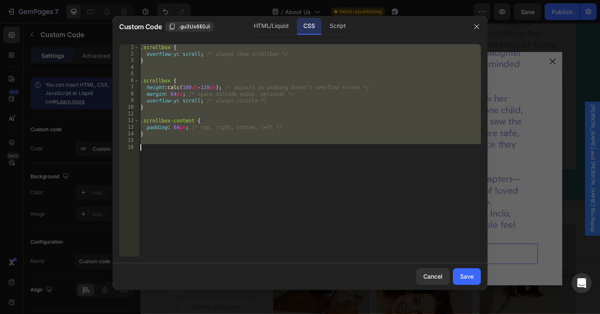
click at [191, 148] on div ".scrollbox { overflow-y : scroll ; /* always show scrollbar */ } .scrollbox { h…" at bounding box center [310, 157] width 342 height 226
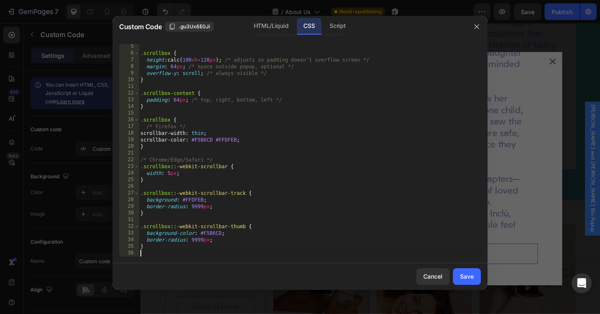
scroll to position [28, 0]
click at [462, 278] on div "Save" at bounding box center [467, 276] width 14 height 9
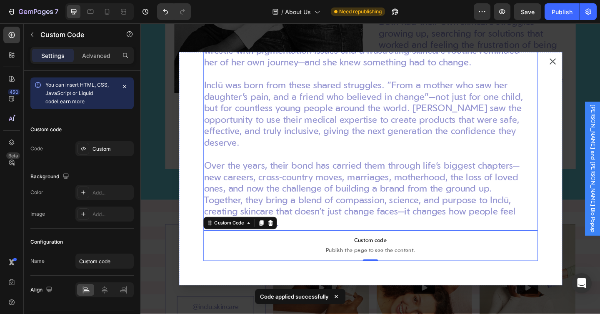
scroll to position [0, 0]
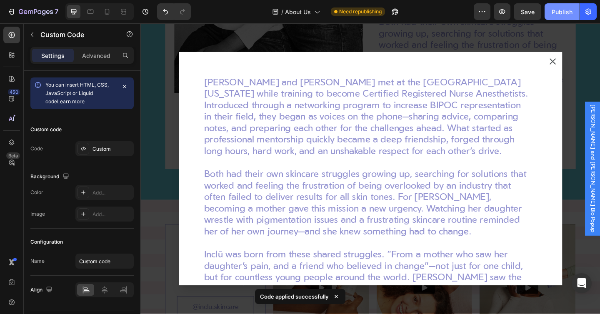
click at [549, 15] on button "Publish" at bounding box center [562, 11] width 35 height 17
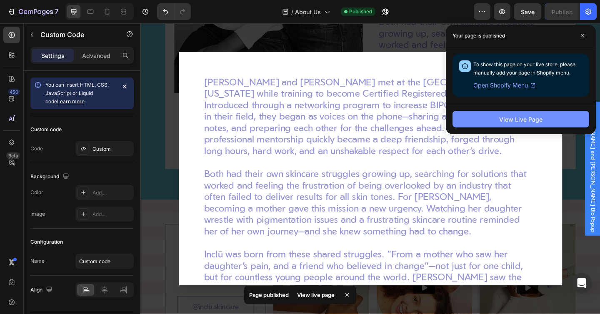
click at [554, 123] on button "View Live Page" at bounding box center [521, 119] width 137 height 17
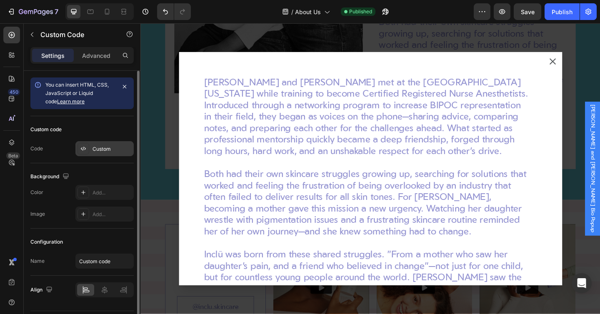
click at [95, 154] on div "Custom" at bounding box center [104, 148] width 58 height 15
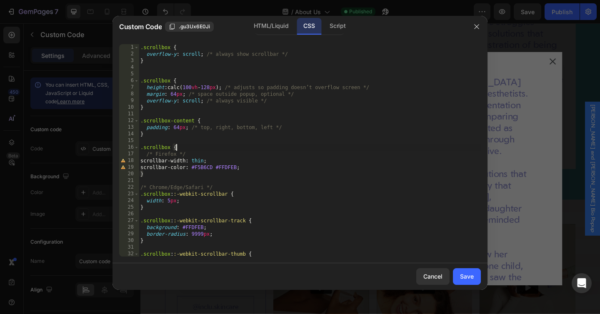
click at [226, 150] on div ".scrollbox { overflow-y : scroll ; /* always show scrollbar */ } .scrollbox { h…" at bounding box center [310, 157] width 342 height 226
type textarea "}"
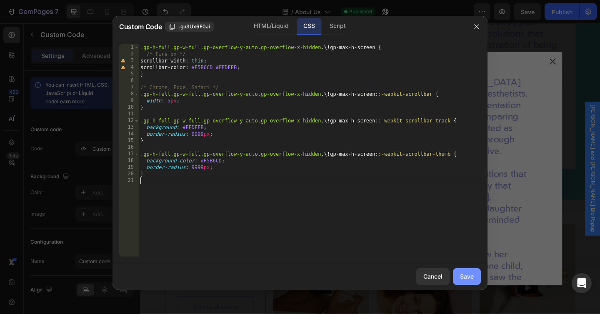
click at [468, 276] on div "Save" at bounding box center [467, 276] width 14 height 9
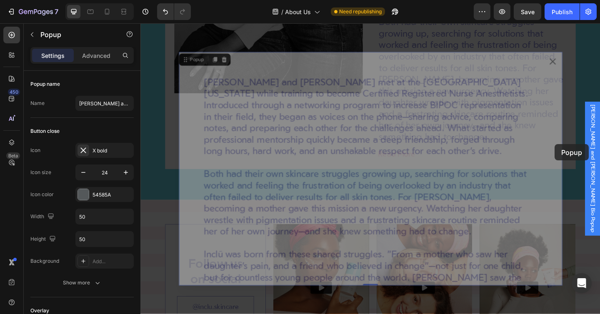
drag, startPoint x: 597, startPoint y: 106, endPoint x: 591, endPoint y: 155, distance: 49.1
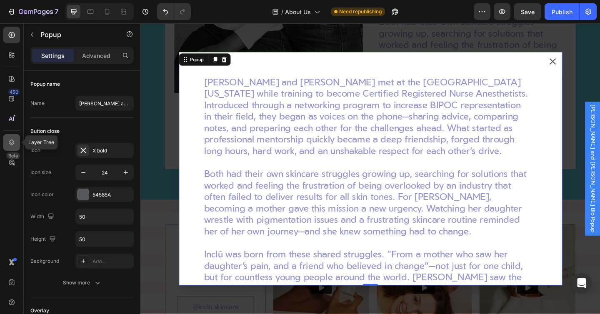
click at [17, 141] on div at bounding box center [11, 142] width 17 height 17
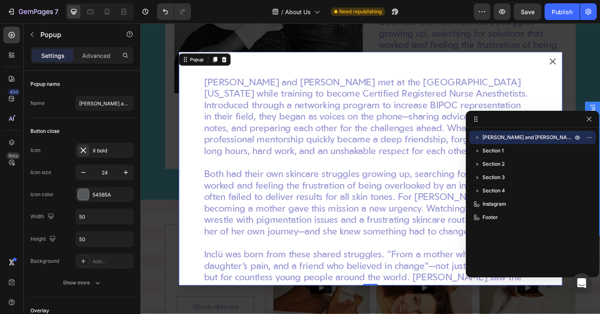
click at [479, 139] on icon "button" at bounding box center [478, 137] width 8 height 8
click at [10, 38] on icon at bounding box center [12, 35] width 8 height 8
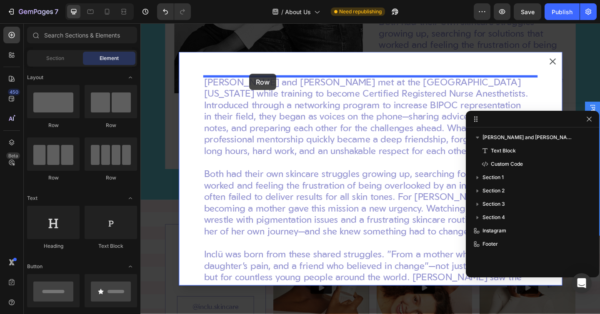
drag, startPoint x: 193, startPoint y: 123, endPoint x: 258, endPoint y: 79, distance: 79.6
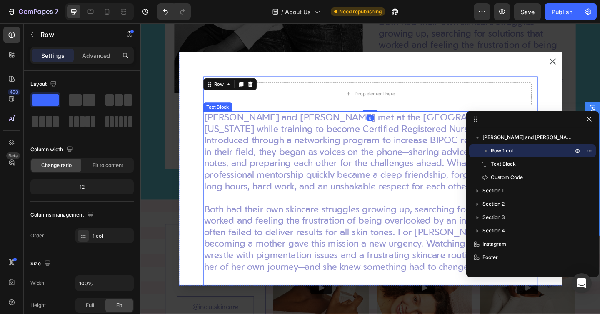
click at [301, 137] on p "[PERSON_NAME] and [PERSON_NAME] met at the [GEOGRAPHIC_DATA][US_STATE] while tr…" at bounding box center [387, 164] width 354 height 88
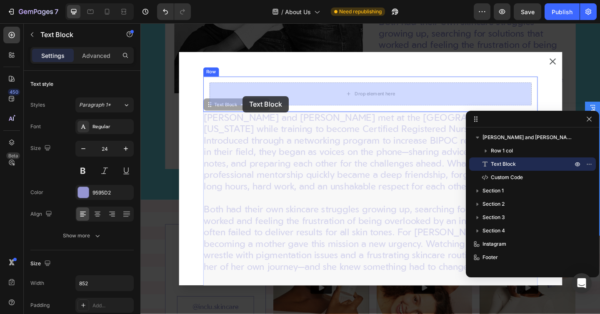
drag, startPoint x: 215, startPoint y: 113, endPoint x: 252, endPoint y: 103, distance: 38.5
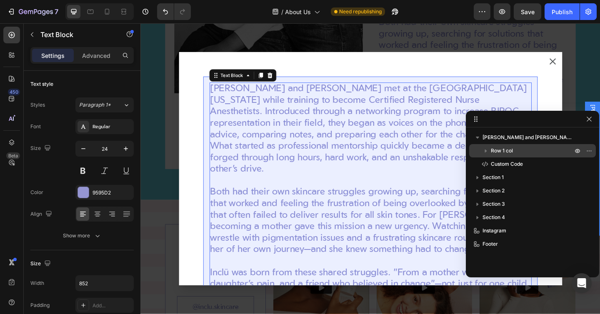
click at [502, 148] on span "Row 1 col" at bounding box center [502, 151] width 22 height 8
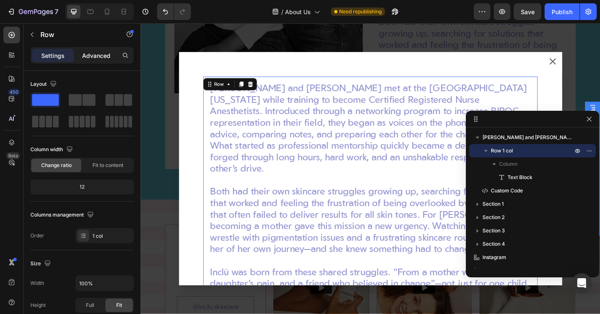
click at [94, 58] on p "Advanced" at bounding box center [96, 55] width 28 height 9
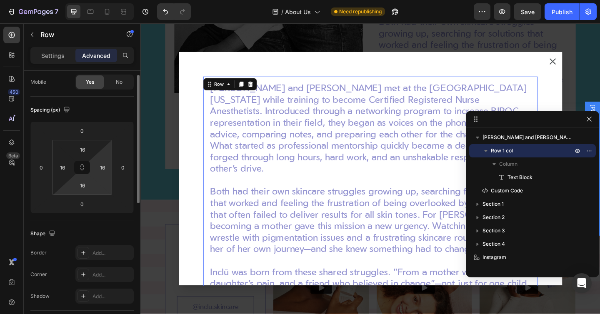
scroll to position [47, 0]
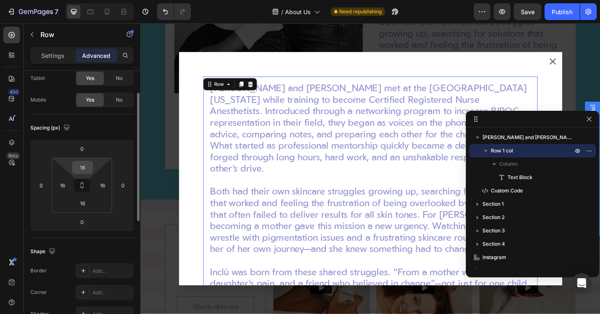
click at [85, 167] on input "16" at bounding box center [82, 167] width 17 height 13
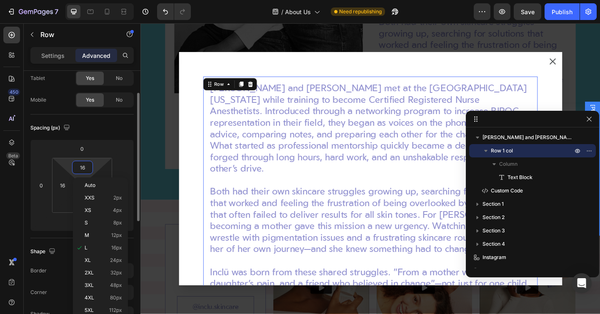
click at [85, 167] on input "16" at bounding box center [82, 167] width 17 height 13
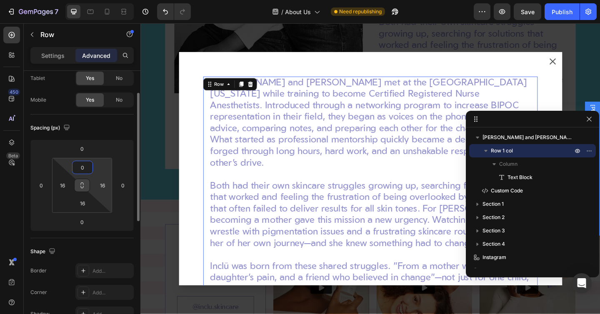
type input "0"
click at [84, 183] on icon at bounding box center [82, 185] width 7 height 7
click at [99, 183] on input "16" at bounding box center [102, 185] width 13 height 13
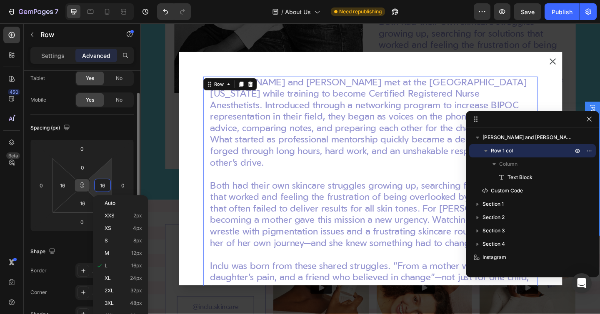
click at [99, 183] on input "16" at bounding box center [102, 185] width 13 height 13
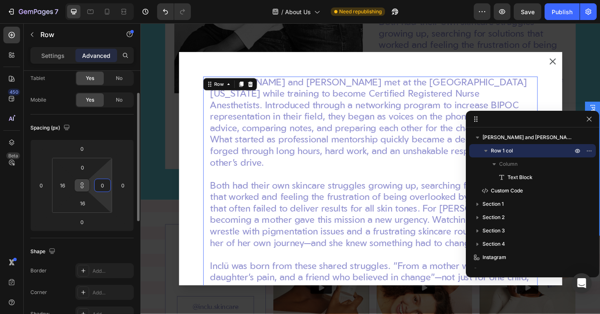
type input "0"
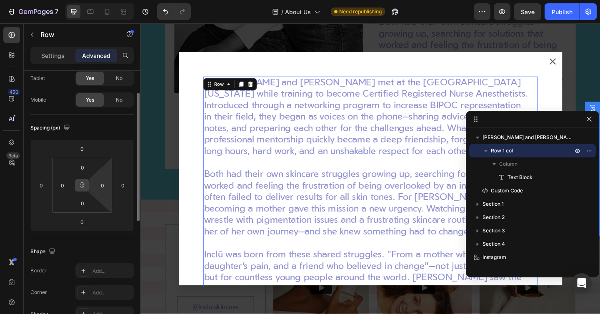
click at [100, 121] on div "Spacing (px)" at bounding box center [81, 127] width 103 height 13
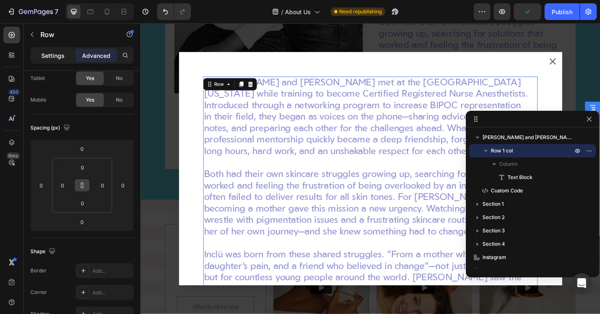
click at [47, 51] on p "Settings" at bounding box center [52, 55] width 23 height 9
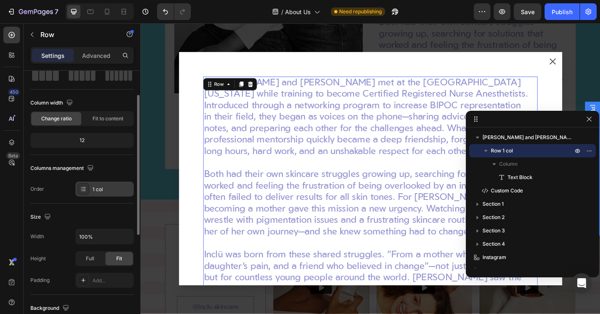
scroll to position [70, 0]
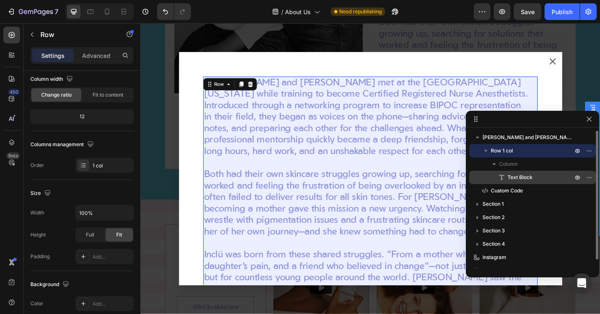
click at [511, 176] on span "Text Block" at bounding box center [520, 177] width 25 height 8
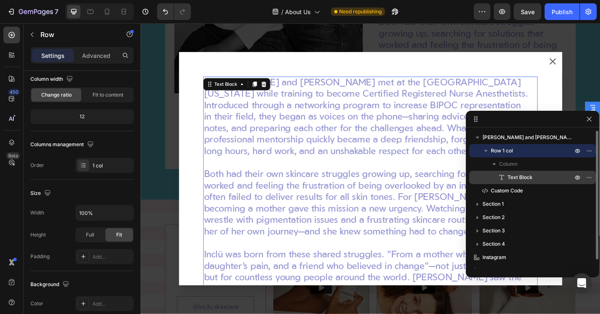
scroll to position [0, 0]
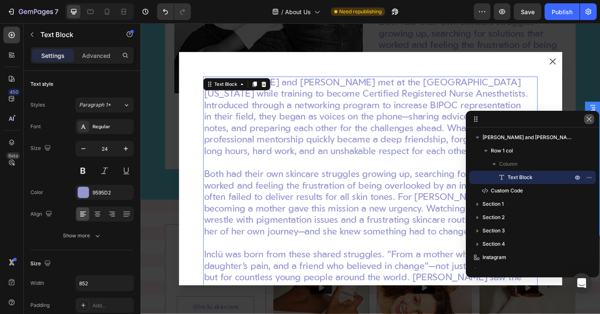
drag, startPoint x: 594, startPoint y: 120, endPoint x: 421, endPoint y: 126, distance: 173.1
click at [594, 120] on button "button" at bounding box center [589, 119] width 10 height 10
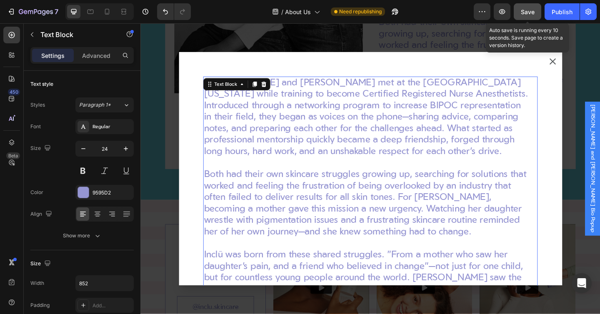
click at [537, 7] on button "Save" at bounding box center [528, 11] width 28 height 17
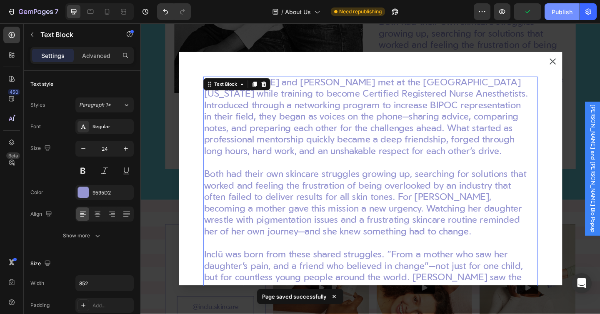
click at [550, 12] on button "Publish" at bounding box center [562, 11] width 35 height 17
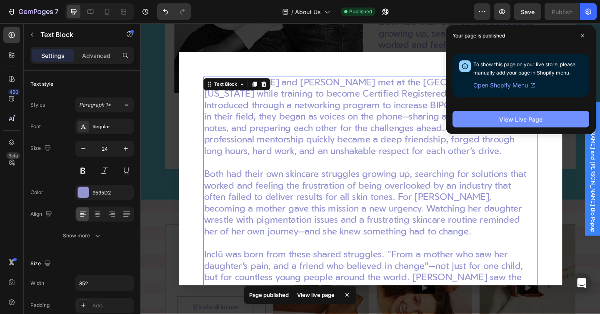
click at [487, 113] on button "View Live Page" at bounding box center [521, 119] width 137 height 17
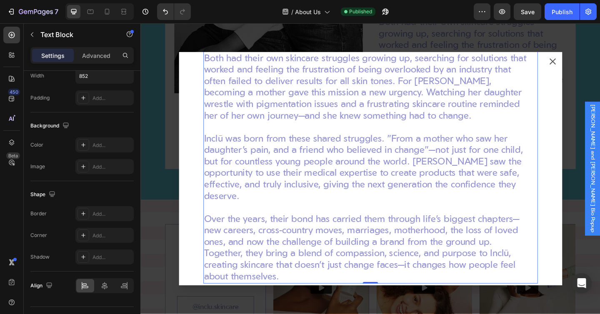
scroll to position [184, 0]
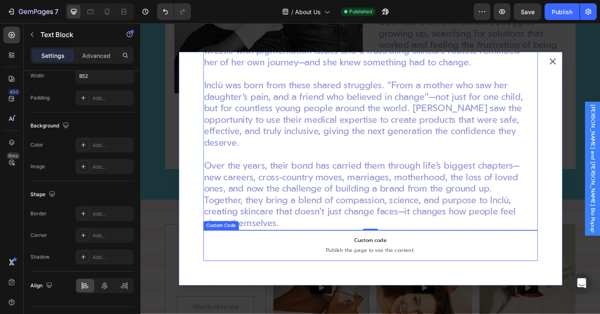
click at [322, 261] on span "Custom code" at bounding box center [391, 261] width 364 height 10
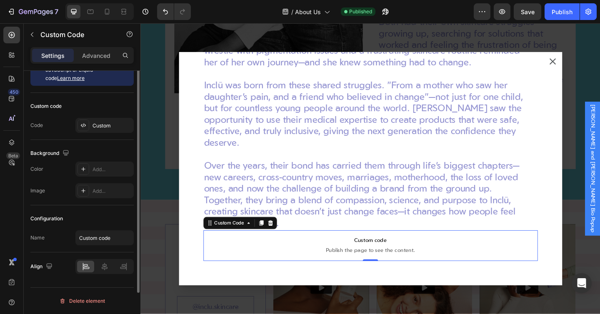
scroll to position [0, 0]
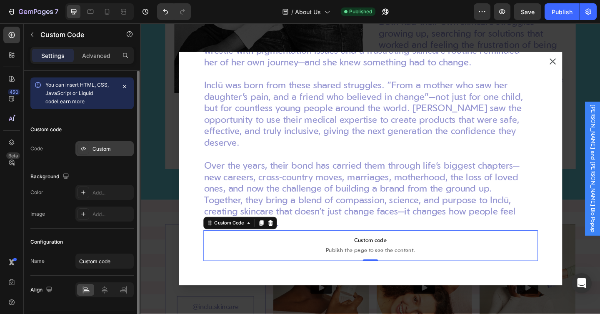
click at [102, 150] on div "Custom" at bounding box center [112, 149] width 39 height 8
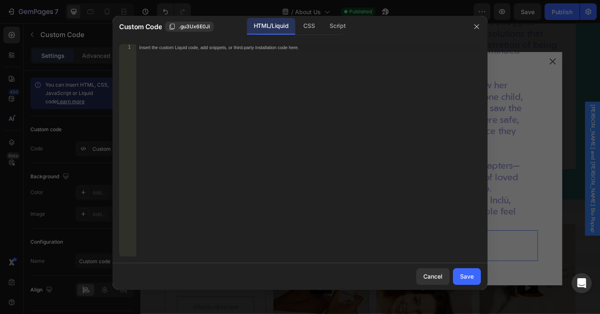
click at [229, 108] on div "Insert the custom Liquid code, add snippets, or third-party installation code h…" at bounding box center [308, 157] width 345 height 226
click at [323, 24] on div "CSS" at bounding box center [337, 26] width 29 height 17
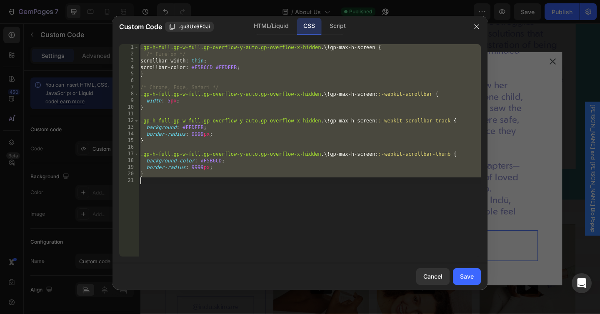
click at [202, 94] on div ".gp-h-full.gp-w-full.gp-overflow-y-auto.gp-overflow-x-hidden .\! gp-max-h-scree…" at bounding box center [310, 157] width 342 height 226
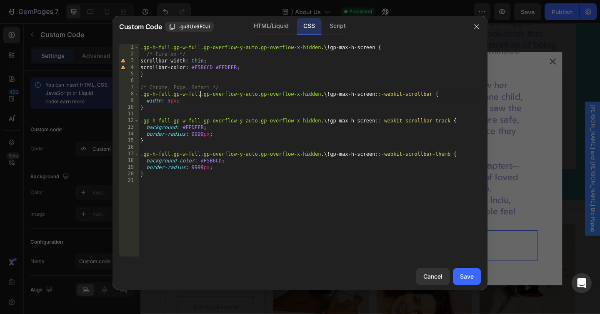
type textarea "}"
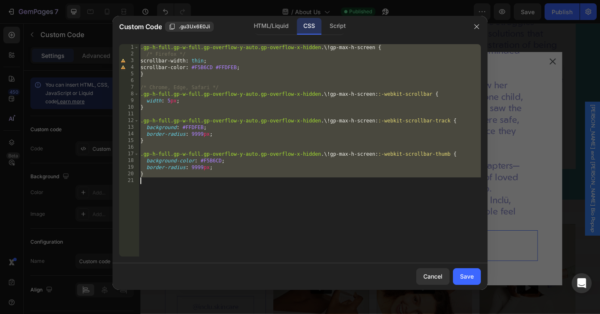
paste textarea
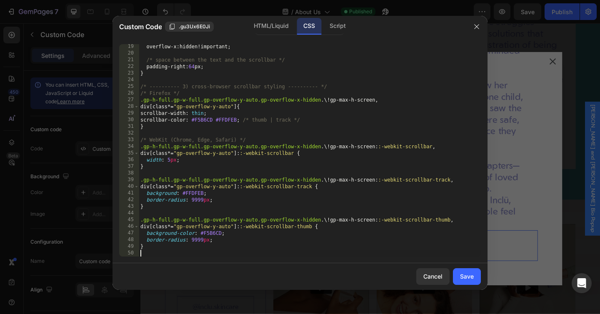
scroll to position [121, 0]
click at [468, 278] on div "Save" at bounding box center [467, 276] width 14 height 9
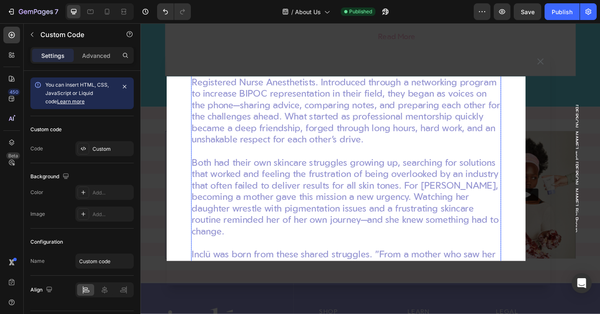
scroll to position [0, 0]
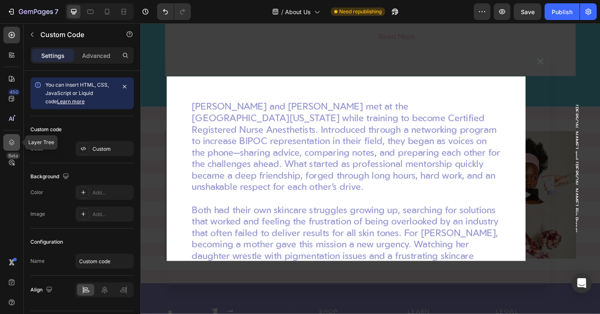
click at [8, 144] on icon at bounding box center [12, 142] width 8 height 8
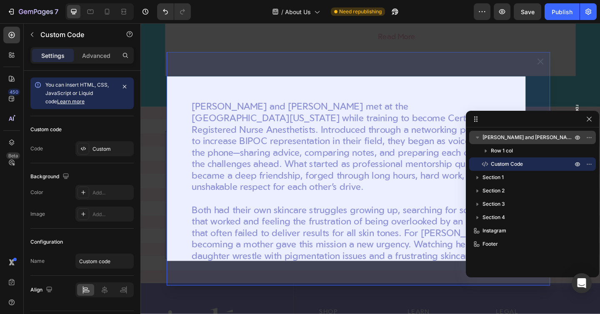
click at [512, 138] on span "[PERSON_NAME] and [PERSON_NAME] Bio Popup" at bounding box center [529, 137] width 92 height 8
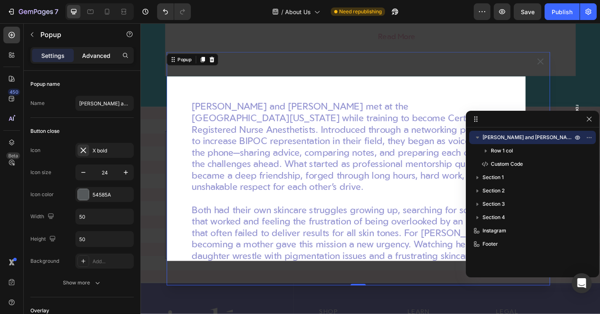
click at [81, 56] on div "Advanced" at bounding box center [96, 55] width 42 height 13
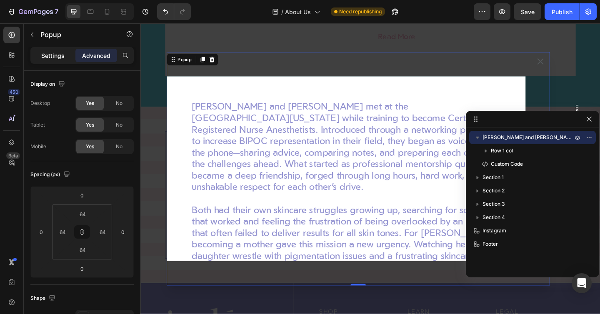
click at [51, 59] on p "Settings" at bounding box center [52, 55] width 23 height 9
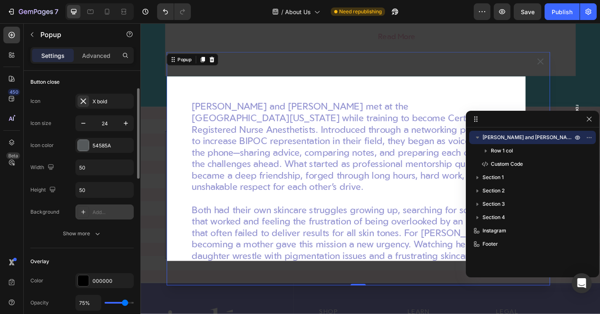
scroll to position [117, 0]
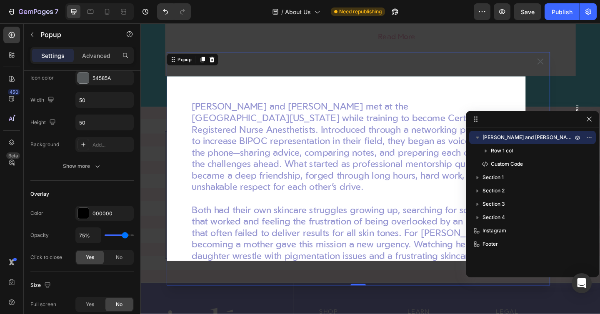
click at [515, 141] on span "[PERSON_NAME] and [PERSON_NAME] Bio Popup" at bounding box center [529, 137] width 92 height 8
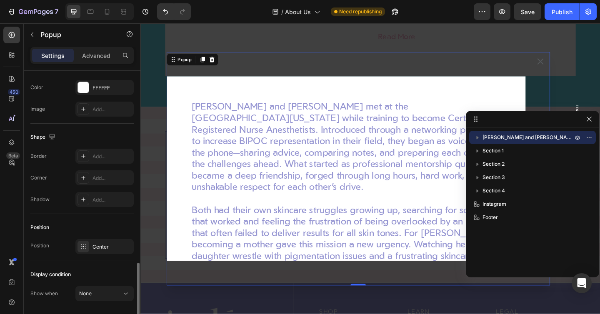
scroll to position [478, 0]
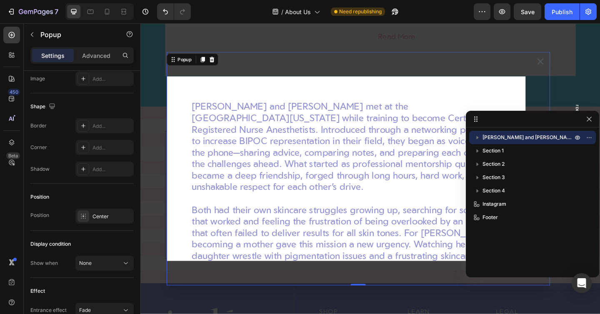
click at [476, 134] on icon "button" at bounding box center [478, 137] width 8 height 8
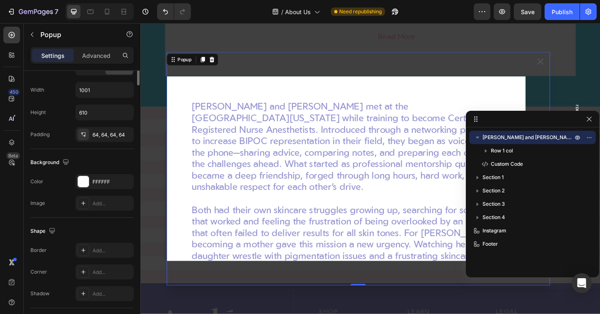
scroll to position [180, 0]
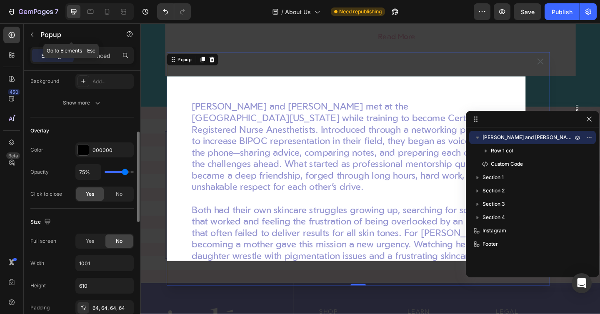
click at [95, 46] on div "Popup" at bounding box center [71, 35] width 95 height 24
click at [94, 53] on p "Advanced" at bounding box center [96, 55] width 28 height 9
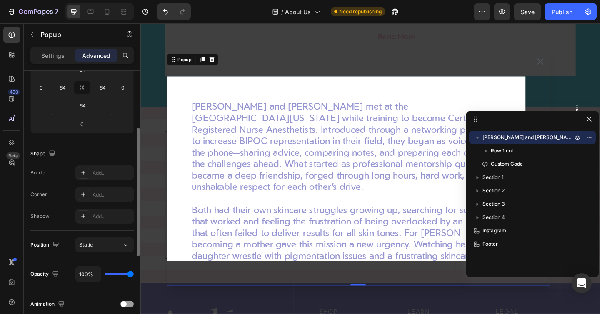
scroll to position [0, 0]
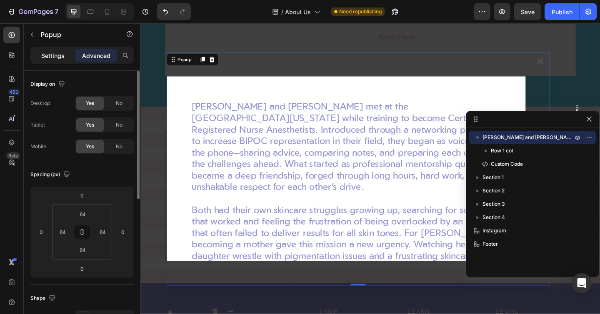
click at [48, 55] on p "Settings" at bounding box center [52, 55] width 23 height 9
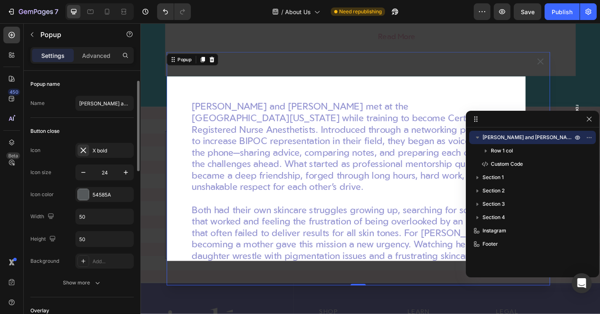
scroll to position [60, 0]
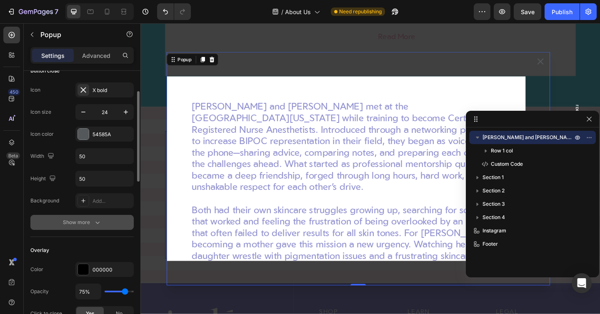
click at [76, 216] on button "Show more" at bounding box center [81, 222] width 103 height 15
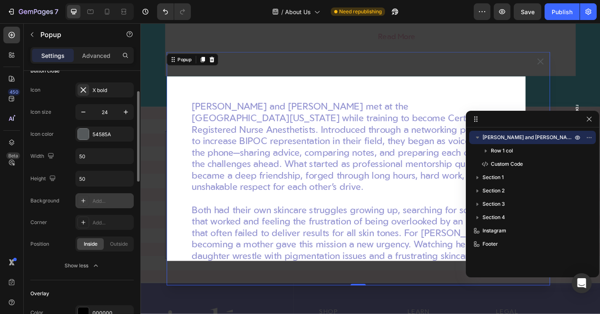
click at [86, 198] on icon at bounding box center [83, 201] width 7 height 7
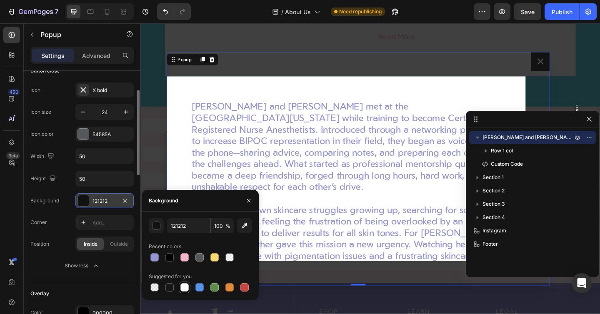
click at [185, 286] on div at bounding box center [185, 287] width 8 height 8
type input "FFFFFF"
click at [128, 199] on icon "button" at bounding box center [125, 201] width 7 height 7
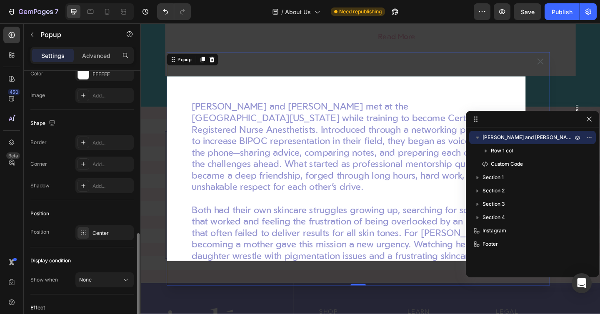
scroll to position [565, 0]
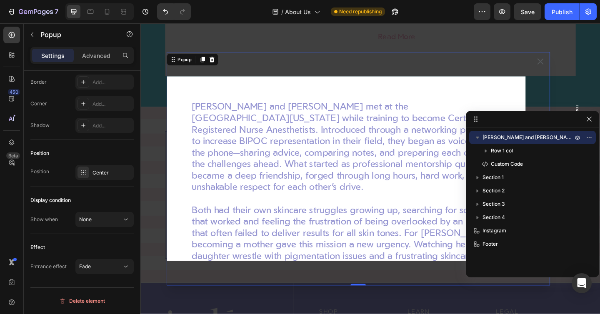
click at [324, 98] on div "[PERSON_NAME] and [PERSON_NAME] met at the [GEOGRAPHIC_DATA][US_STATE] while tr…" at bounding box center [364, 181] width 391 height 201
click at [477, 131] on div "[PERSON_NAME] and [PERSON_NAME] Bio Popup" at bounding box center [533, 137] width 120 height 13
click at [477, 135] on icon "button" at bounding box center [478, 137] width 8 height 8
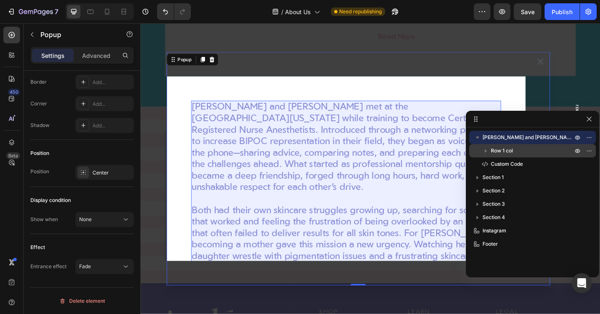
click at [494, 151] on span "Row 1 col" at bounding box center [502, 151] width 22 height 8
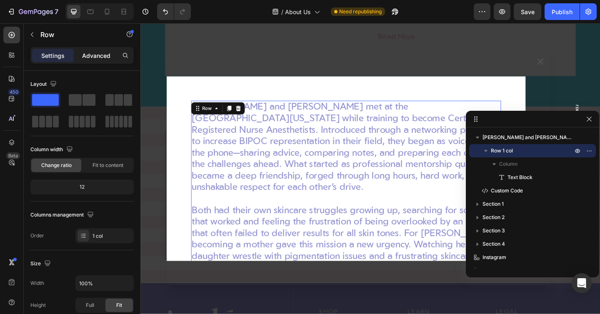
click at [93, 54] on p "Advanced" at bounding box center [96, 55] width 28 height 9
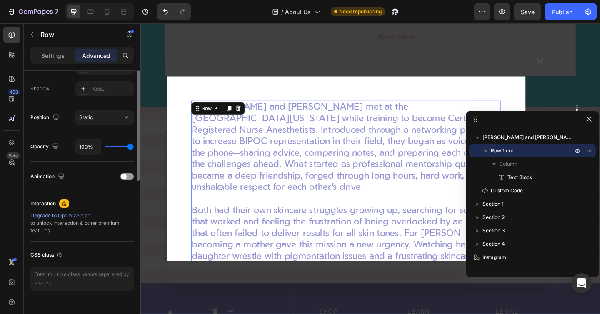
scroll to position [289, 0]
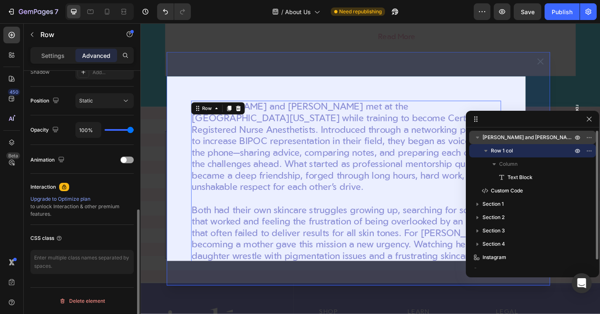
click at [514, 140] on span "[PERSON_NAME] and [PERSON_NAME] Bio Popup" at bounding box center [529, 137] width 92 height 8
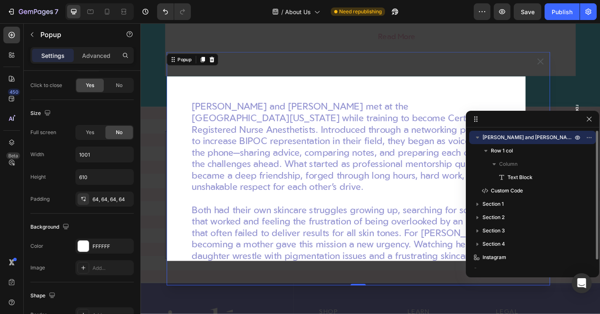
scroll to position [0, 0]
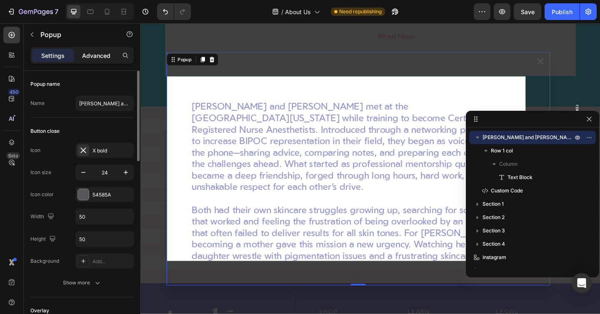
click at [98, 57] on p "Advanced" at bounding box center [96, 55] width 28 height 9
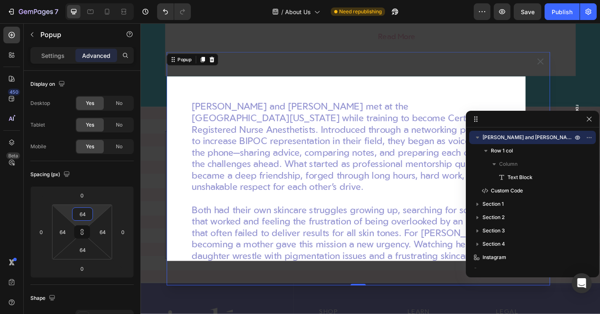
click at [81, 216] on input "64" at bounding box center [82, 214] width 17 height 13
type input "0"
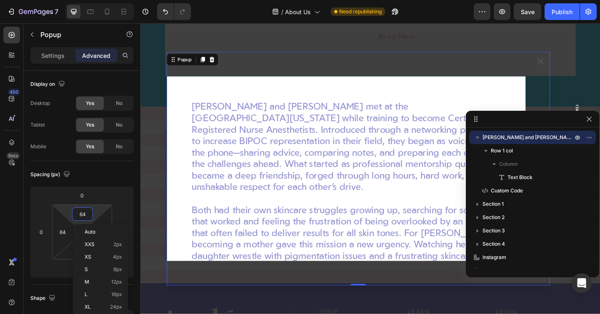
type input "0"
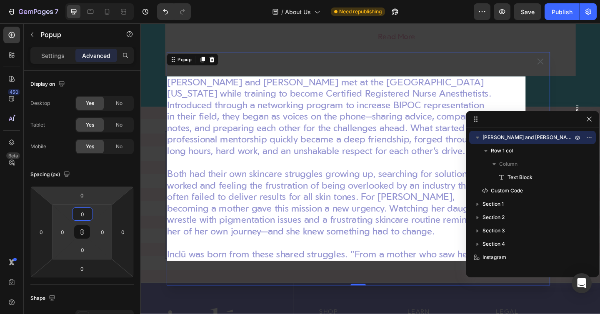
type input "0"
click at [92, 171] on div "Spacing (px)" at bounding box center [81, 174] width 103 height 13
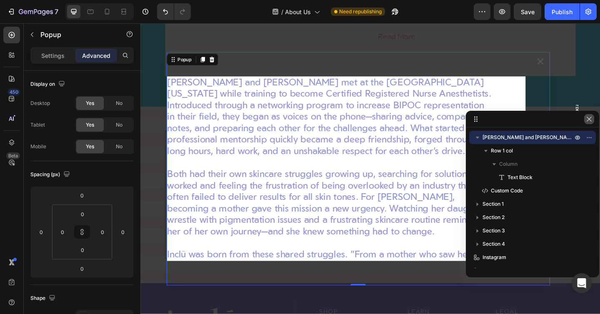
click at [591, 118] on icon "button" at bounding box center [589, 119] width 7 height 7
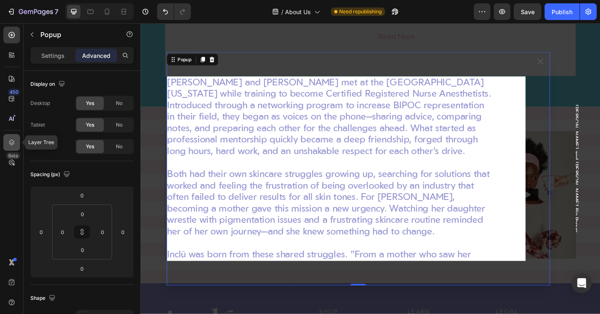
click at [5, 141] on div at bounding box center [11, 142] width 17 height 17
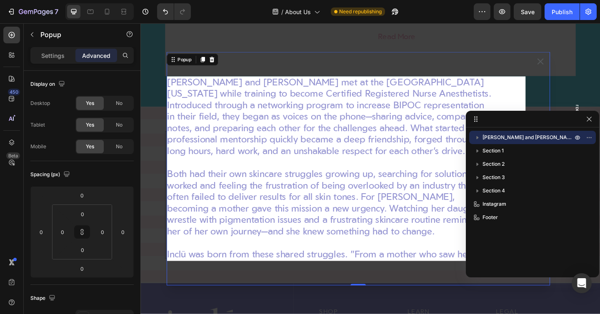
click at [476, 139] on icon "button" at bounding box center [478, 137] width 8 height 8
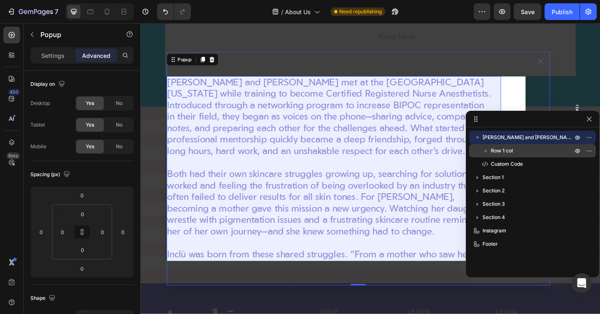
click at [496, 150] on span "Row 1 col" at bounding box center [502, 151] width 22 height 8
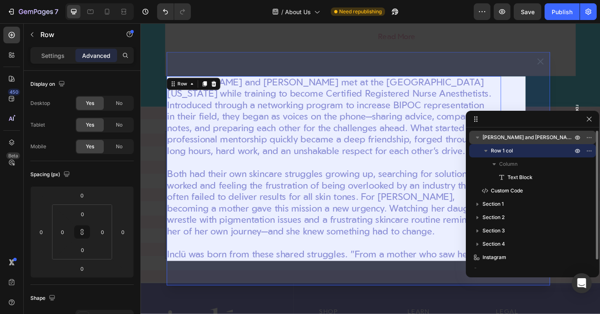
click at [496, 140] on span "[PERSON_NAME] and [PERSON_NAME] Bio Popup" at bounding box center [529, 137] width 92 height 8
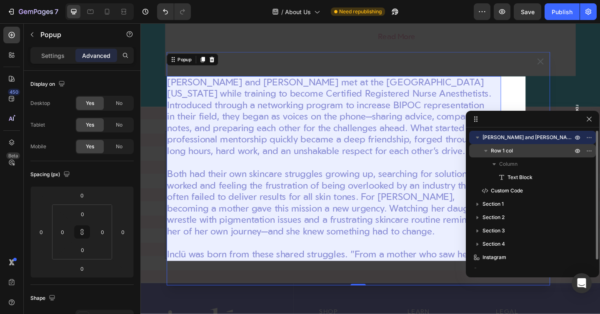
click at [498, 150] on span "Row 1 col" at bounding box center [502, 151] width 22 height 8
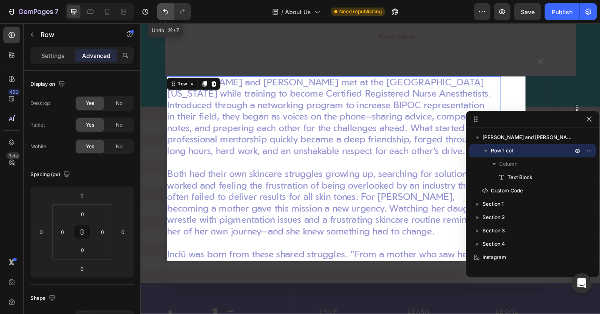
click at [166, 13] on icon "Undo/Redo" at bounding box center [165, 12] width 8 height 8
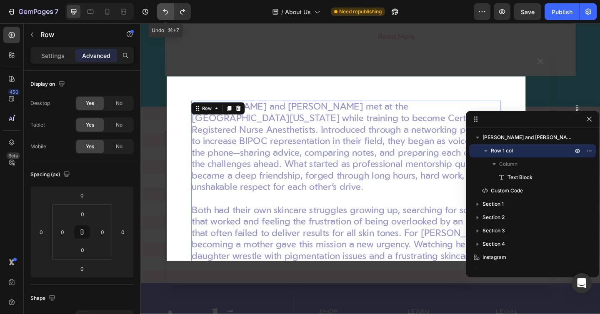
click at [166, 13] on icon "Undo/Redo" at bounding box center [165, 12] width 8 height 8
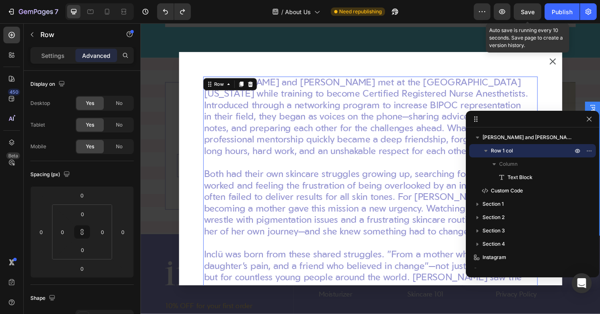
click at [522, 14] on span "Save" at bounding box center [528, 11] width 14 height 7
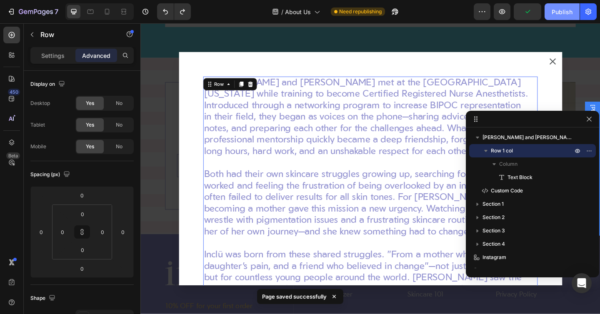
click at [567, 14] on div "Publish" at bounding box center [562, 12] width 21 height 9
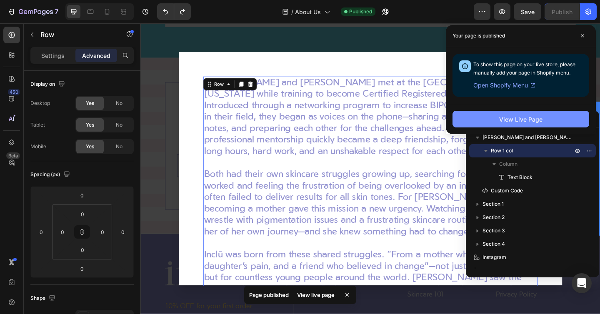
click at [518, 118] on div "View Live Page" at bounding box center [520, 119] width 43 height 9
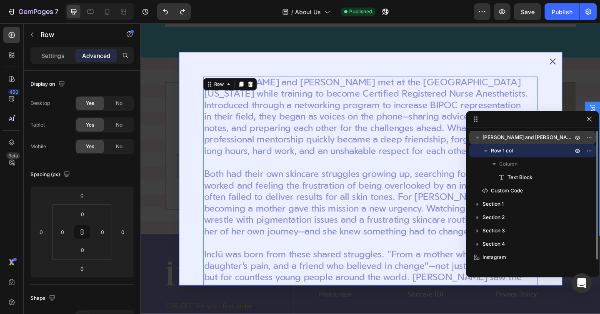
click at [505, 139] on span "[PERSON_NAME] and [PERSON_NAME] Bio Popup" at bounding box center [529, 137] width 92 height 8
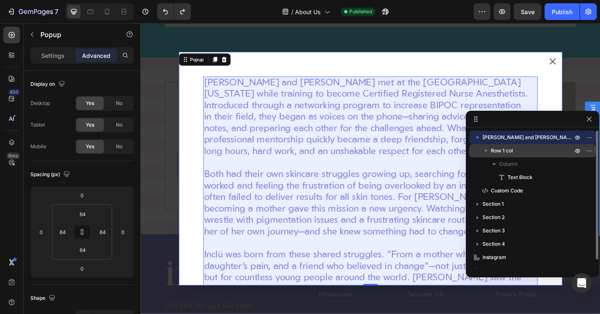
click at [509, 150] on span "Row 1 col" at bounding box center [502, 151] width 22 height 8
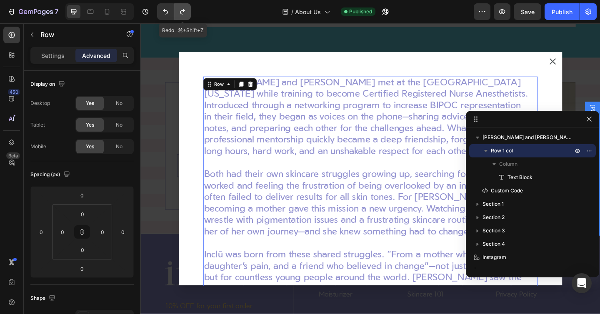
click at [184, 5] on button "Undo/Redo" at bounding box center [182, 11] width 17 height 17
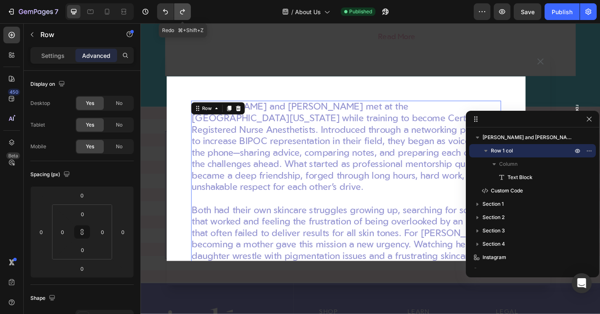
click at [184, 5] on button "Undo/Redo" at bounding box center [182, 11] width 17 height 17
click at [184, 7] on button "Undo/Redo" at bounding box center [182, 11] width 17 height 17
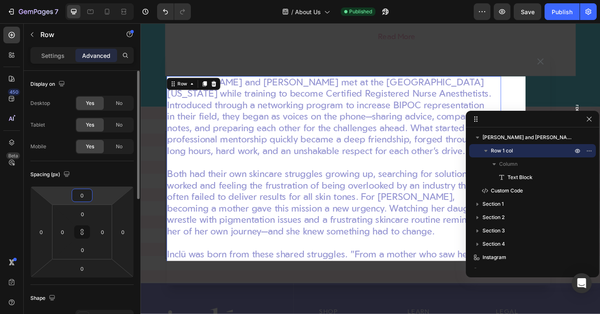
click at [82, 193] on input "0" at bounding box center [82, 195] width 17 height 13
type input "6"
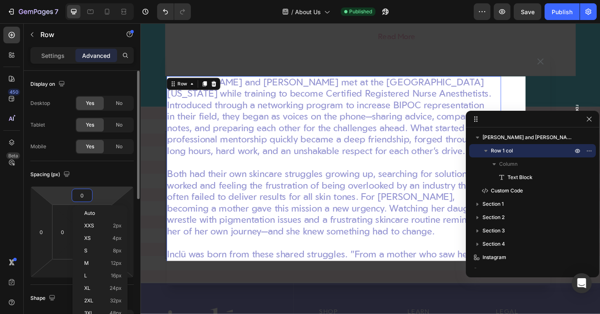
type input "6"
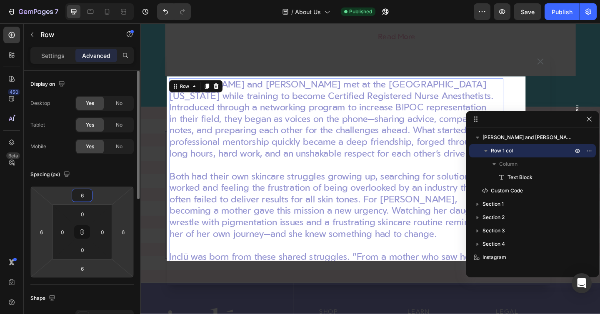
type input "64"
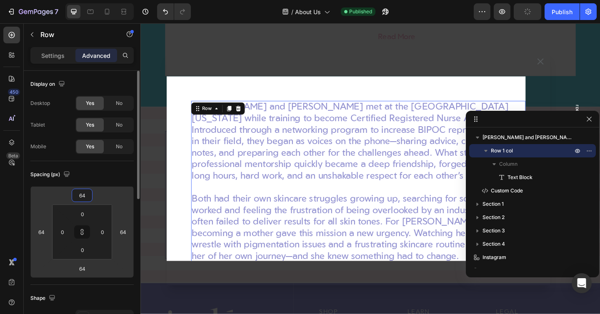
click at [92, 179] on div "Spacing (px)" at bounding box center [81, 174] width 103 height 13
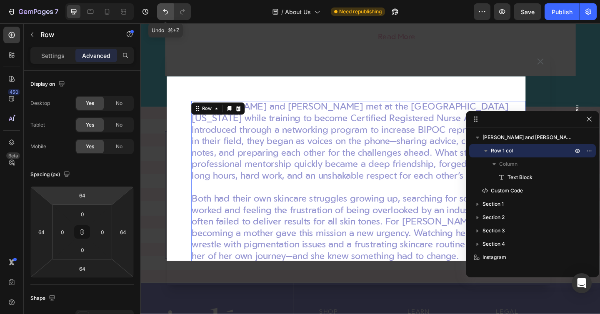
click at [168, 13] on icon "Undo/Redo" at bounding box center [165, 12] width 8 height 8
type input "0"
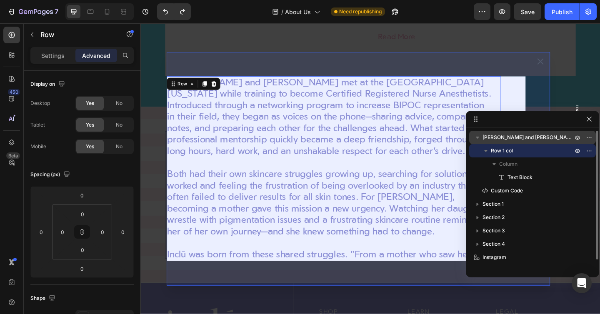
click at [532, 137] on span "[PERSON_NAME] and [PERSON_NAME] Bio Popup" at bounding box center [529, 137] width 92 height 8
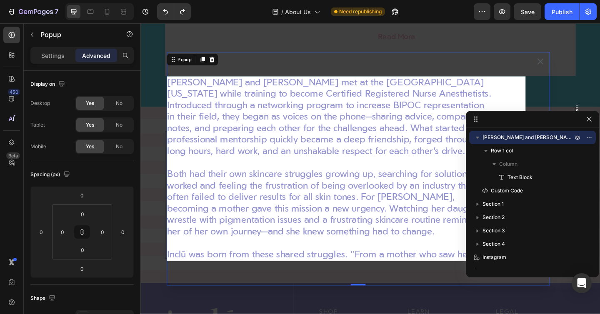
click at [58, 62] on div "Settings Advanced" at bounding box center [81, 55] width 103 height 17
click at [58, 57] on p "Settings" at bounding box center [52, 55] width 23 height 9
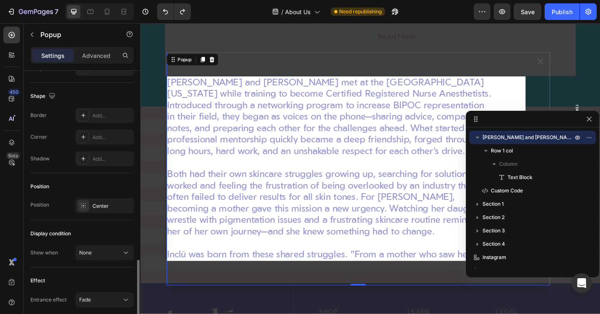
scroll to position [522, 0]
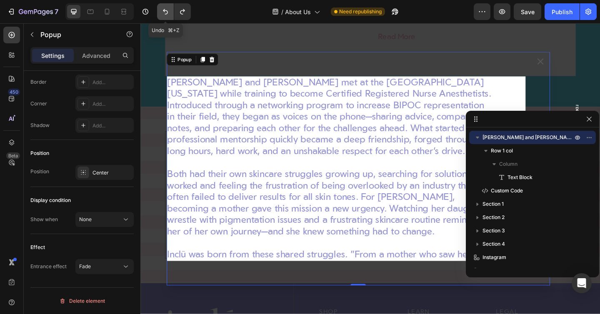
click at [161, 12] on icon "Undo/Redo" at bounding box center [165, 12] width 8 height 8
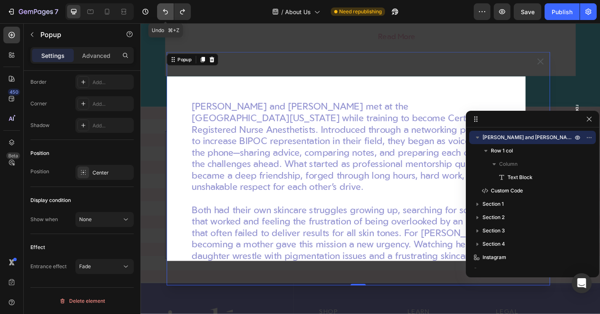
click at [161, 12] on icon "Undo/Redo" at bounding box center [165, 12] width 8 height 8
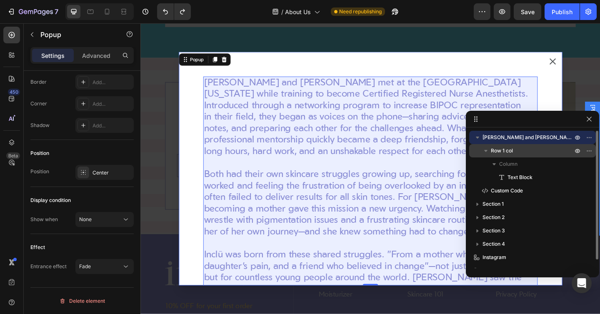
click at [527, 150] on p "Row 1 col" at bounding box center [532, 151] width 83 height 8
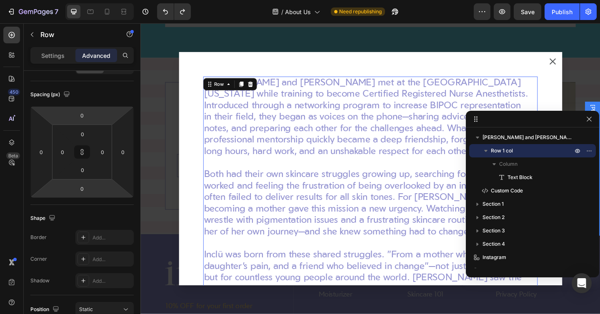
scroll to position [289, 0]
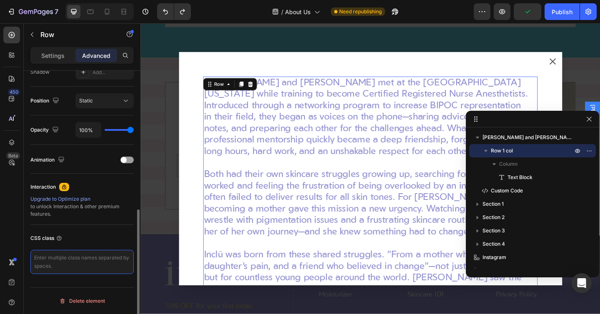
click at [68, 259] on textarea at bounding box center [81, 262] width 103 height 24
paste textarea "o"
paste textarea "l"
click at [36, 258] on textarea "Scroll" at bounding box center [81, 262] width 103 height 24
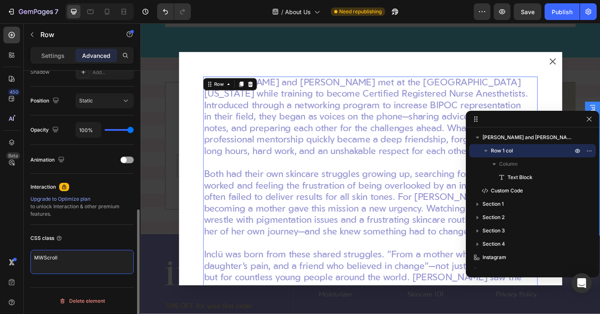
type textarea "MWScroll"
click at [93, 235] on div "CSS class" at bounding box center [81, 238] width 103 height 13
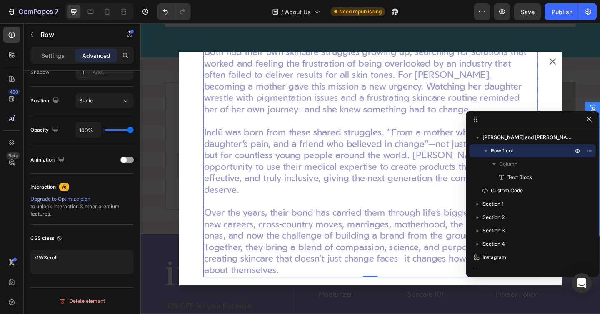
scroll to position [184, 0]
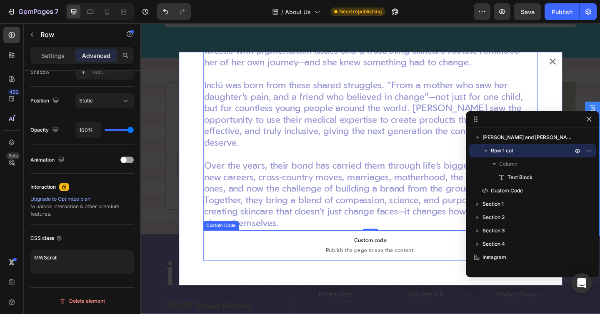
click at [303, 259] on span "Custom code" at bounding box center [391, 261] width 364 height 10
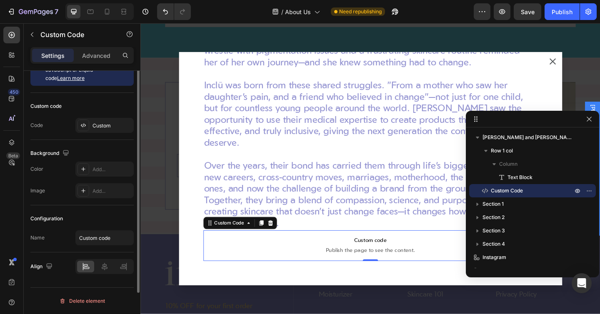
scroll to position [0, 0]
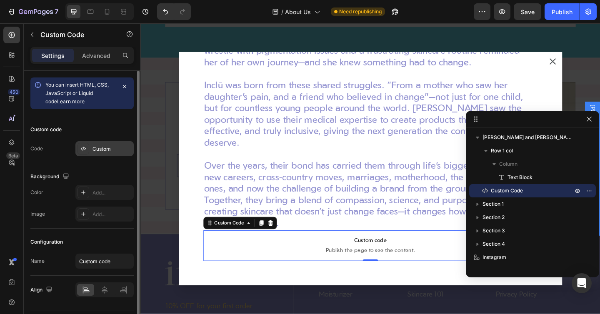
click at [108, 155] on div "Custom" at bounding box center [104, 148] width 58 height 15
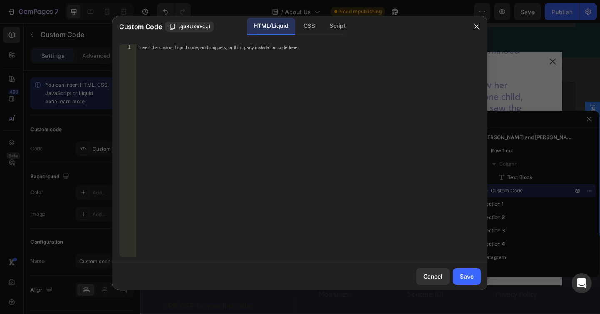
click at [256, 147] on div "Insert the custom Liquid code, add snippets, or third-party installation code h…" at bounding box center [308, 157] width 345 height 226
click at [323, 24] on div "CSS" at bounding box center [337, 26] width 29 height 17
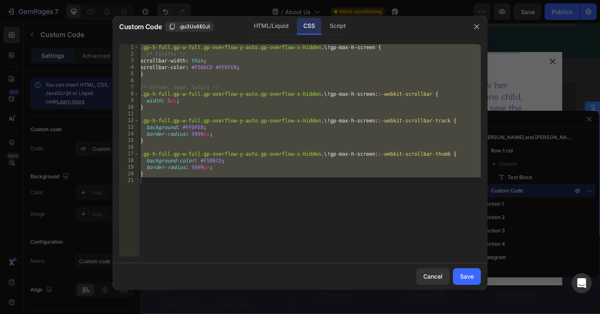
click at [253, 94] on div ".gp-h-full.gp-w-full.gp-overflow-y-auto.gp-overflow-x-hidden .\! gp-max-h-scree…" at bounding box center [310, 157] width 342 height 226
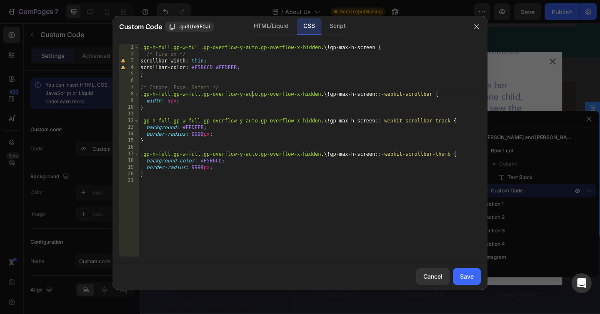
type textarea "}"
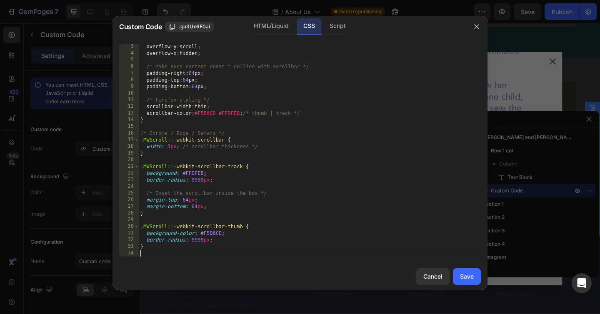
scroll to position [14, 0]
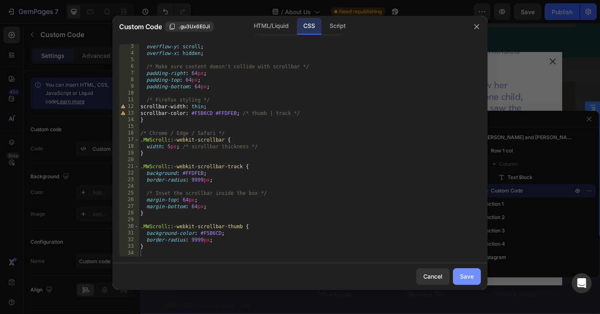
click at [469, 280] on div "Save" at bounding box center [467, 276] width 14 height 9
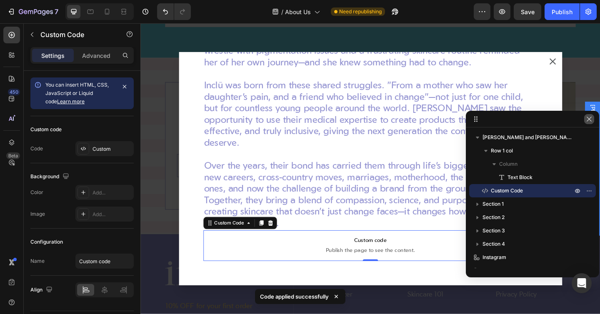
drag, startPoint x: 591, startPoint y: 114, endPoint x: 473, endPoint y: 99, distance: 118.5
click at [591, 114] on button "button" at bounding box center [589, 119] width 10 height 10
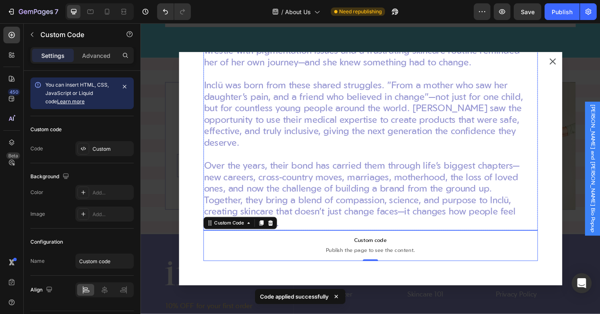
scroll to position [0, 0]
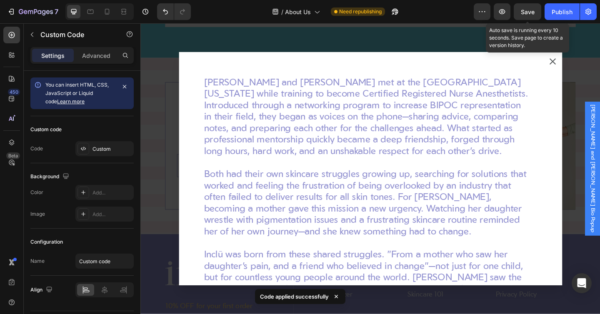
click at [525, 13] on span "Save" at bounding box center [528, 11] width 14 height 7
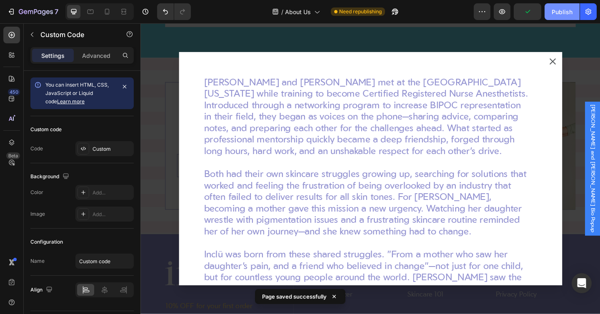
click at [568, 15] on div "Publish" at bounding box center [562, 12] width 21 height 9
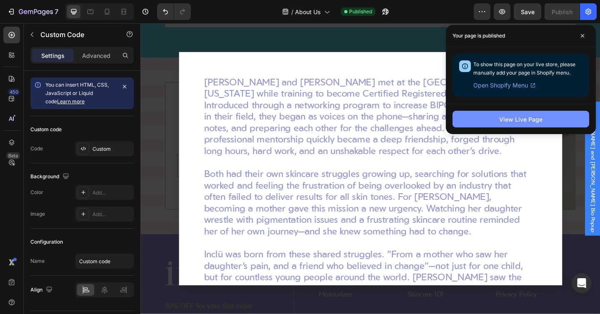
click at [547, 121] on button "View Live Page" at bounding box center [521, 119] width 137 height 17
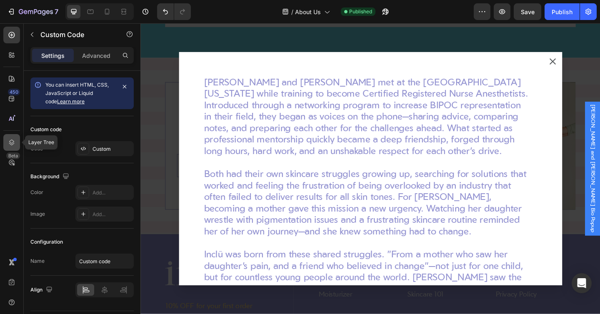
click at [12, 144] on icon at bounding box center [12, 142] width 8 height 8
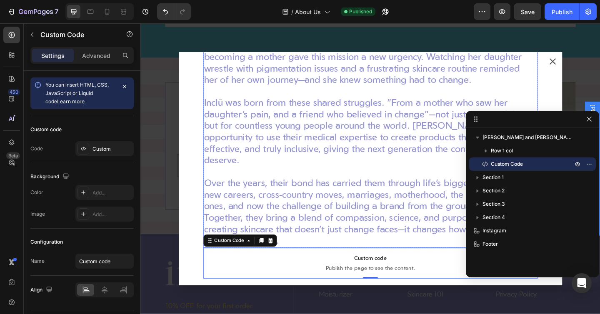
scroll to position [184, 0]
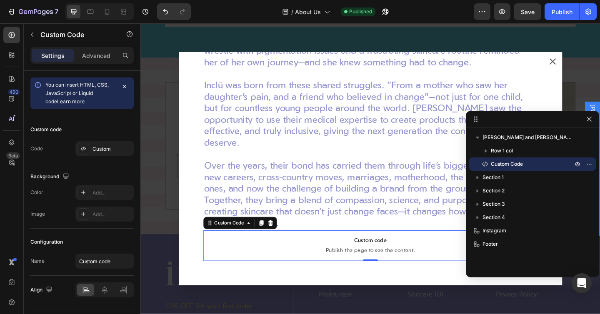
click at [334, 268] on span "Publish the page to see the content." at bounding box center [391, 271] width 364 height 8
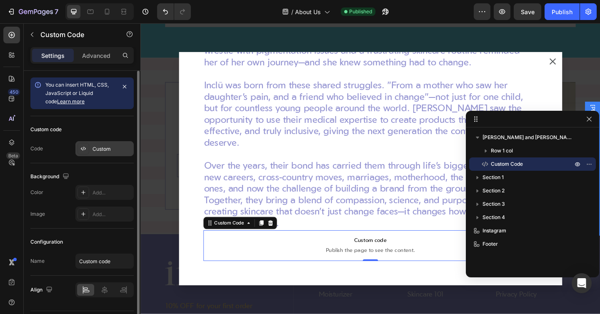
click at [99, 150] on div "Custom" at bounding box center [112, 149] width 39 height 8
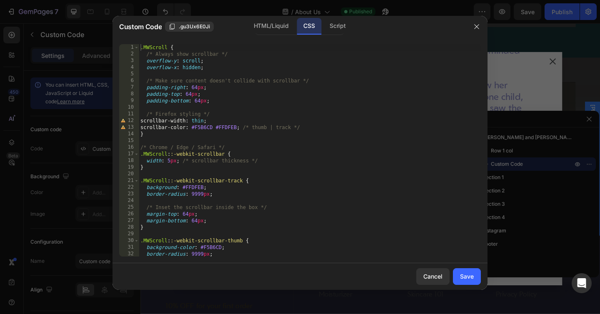
click at [241, 119] on div ".MWScroll { /* Always show scrollbar */ overflow-y : scroll ; overflow-x : hidd…" at bounding box center [310, 157] width 342 height 226
type textarea "}"
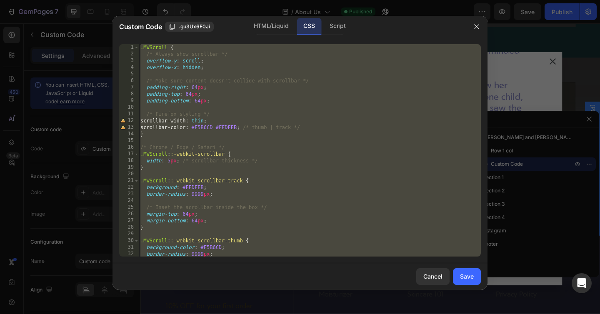
paste textarea
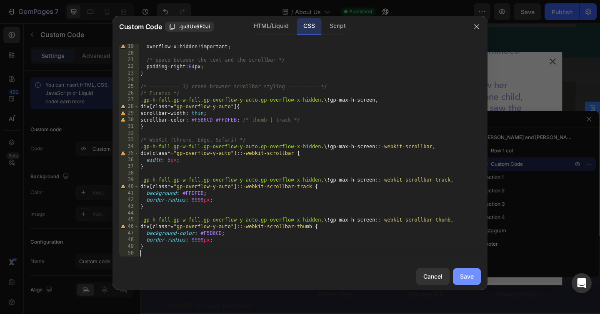
click at [460, 273] on button "Save" at bounding box center [467, 276] width 28 height 17
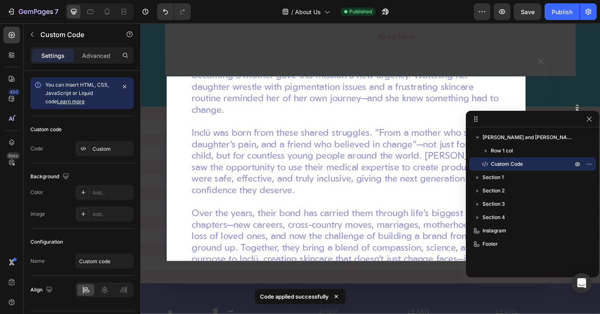
click at [583, 117] on div at bounding box center [532, 119] width 133 height 17
click at [589, 121] on icon "button" at bounding box center [589, 119] width 7 height 7
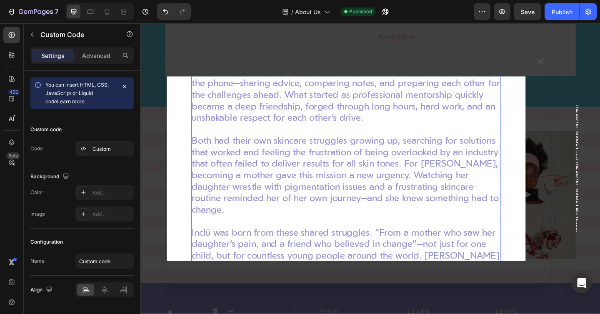
scroll to position [0, 0]
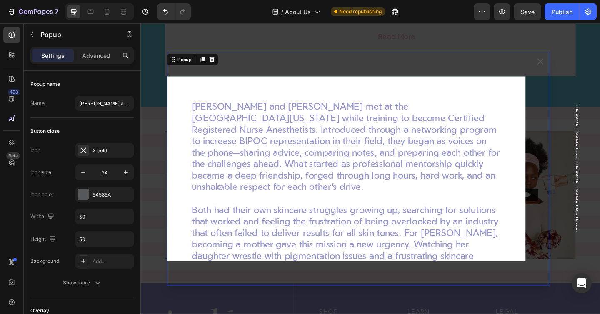
click at [327, 99] on div "[PERSON_NAME] and [PERSON_NAME] met at the [GEOGRAPHIC_DATA][US_STATE] while tr…" at bounding box center [364, 181] width 391 height 201
click at [93, 55] on p "Advanced" at bounding box center [96, 55] width 28 height 9
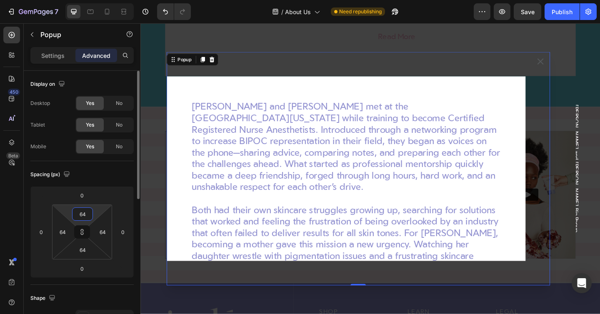
click at [75, 217] on input "64" at bounding box center [82, 214] width 17 height 13
type input "0"
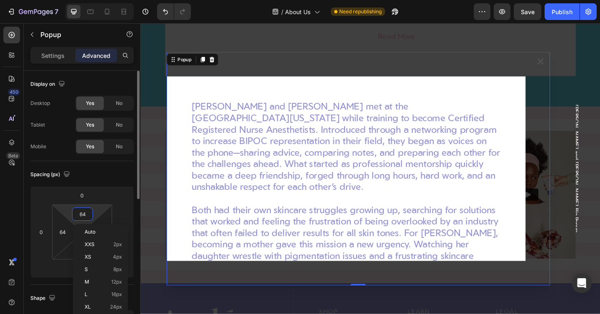
type input "0"
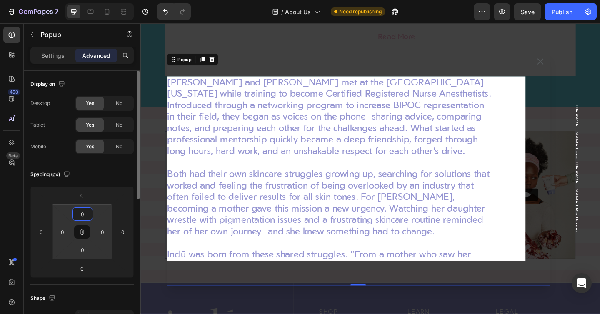
type input "0"
click at [100, 177] on div "Spacing (px)" at bounding box center [81, 174] width 103 height 13
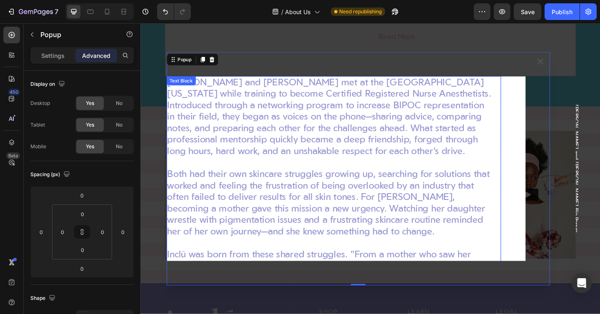
click at [502, 146] on p "[PERSON_NAME] and [PERSON_NAME] met at the [GEOGRAPHIC_DATA][US_STATE] while tr…" at bounding box center [347, 126] width 354 height 88
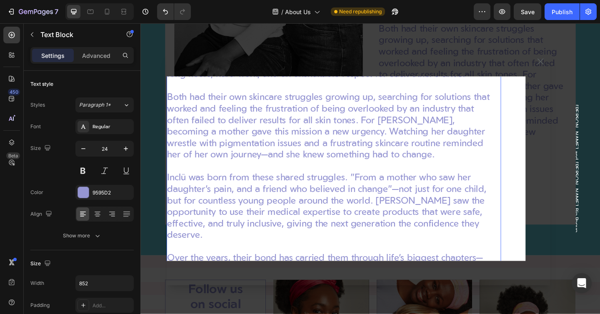
scroll to position [184, 0]
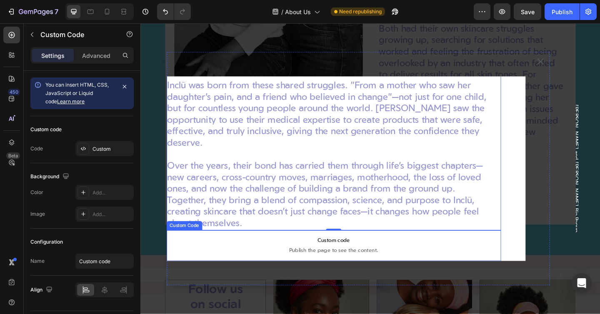
click at [336, 278] on p "Custom code Publish the page to see the content." at bounding box center [351, 265] width 364 height 33
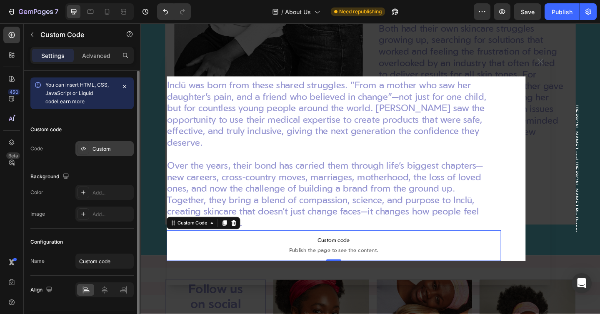
click at [105, 148] on div "Custom" at bounding box center [112, 149] width 39 height 8
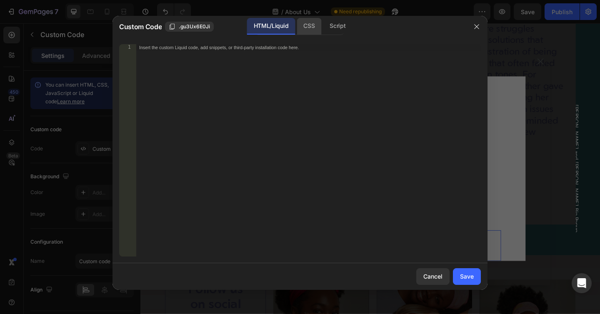
click at [323, 25] on div "CSS" at bounding box center [337, 26] width 29 height 17
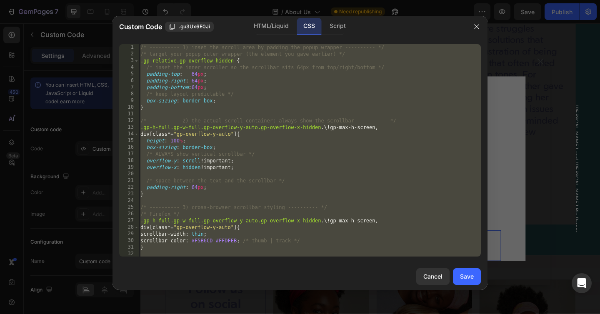
scroll to position [121, 0]
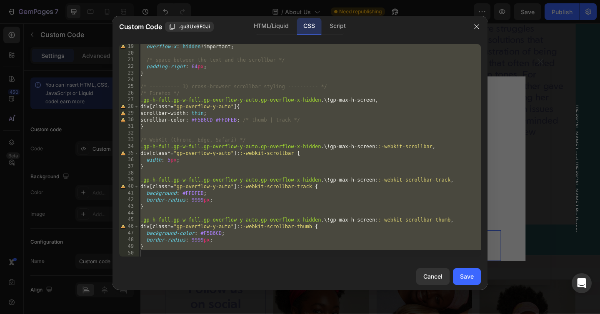
type textarea "}"
click at [198, 256] on div "overflow-x : hidden !important ; /* space between the text and the scrollbar */…" at bounding box center [310, 156] width 342 height 226
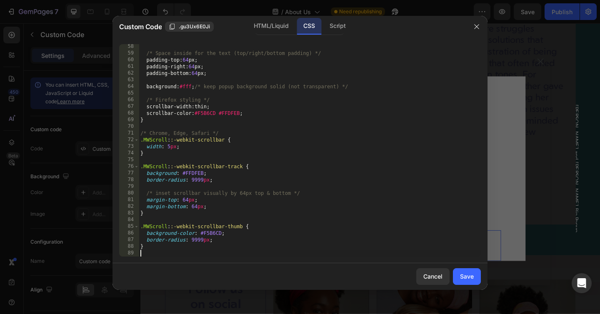
scroll to position [381, 0]
click at [463, 282] on button "Save" at bounding box center [467, 276] width 28 height 17
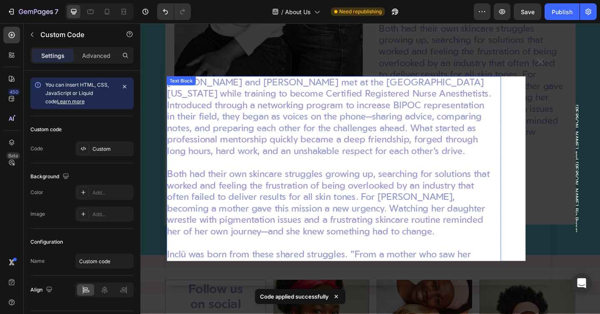
scroll to position [188, 0]
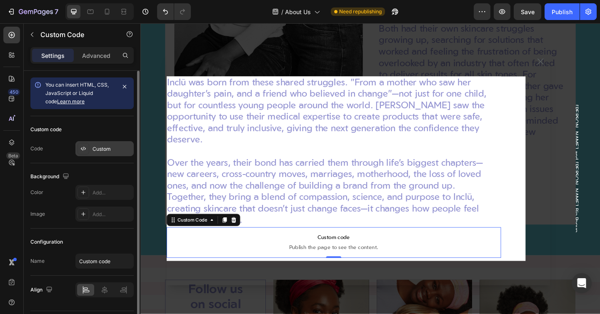
click at [108, 152] on div "Custom" at bounding box center [112, 149] width 39 height 8
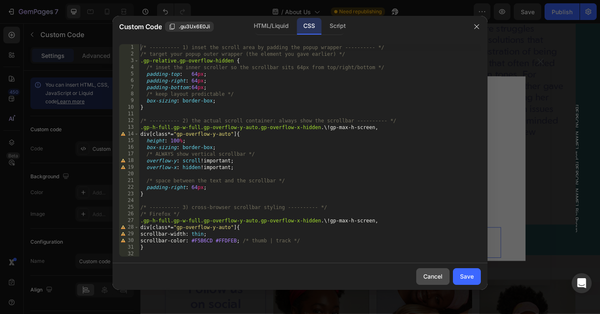
click at [424, 275] on div "Cancel" at bounding box center [433, 276] width 19 height 9
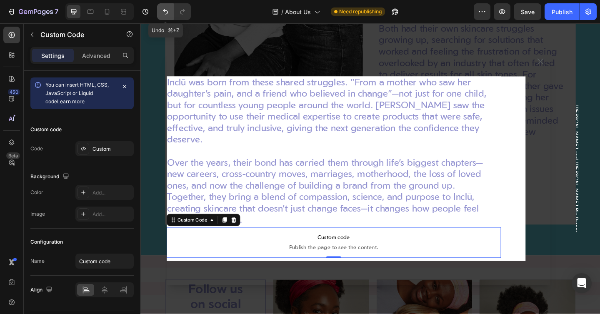
click at [163, 12] on icon "Undo/Redo" at bounding box center [165, 12] width 8 height 8
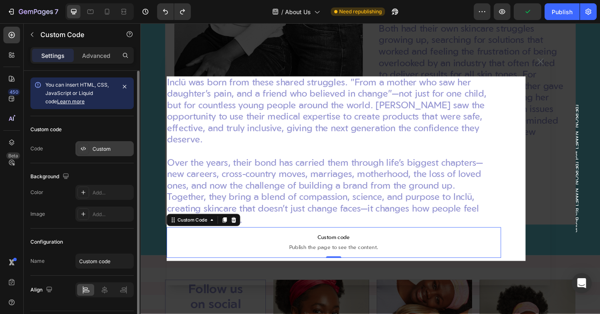
click at [93, 152] on div "Custom" at bounding box center [112, 149] width 39 height 8
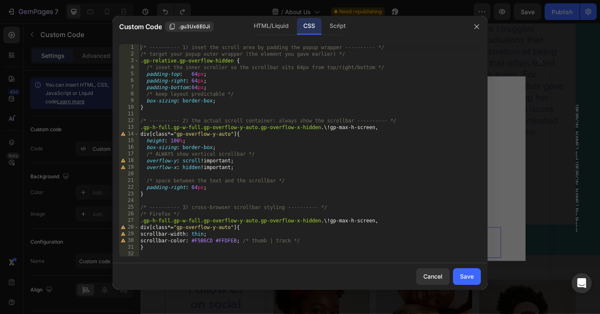
scroll to position [0, 0]
type textarea "padding-bottom:64px;"
click at [214, 86] on div "/* ---------- 1) inset the scroll area by padding the popup wrapper ---------- …" at bounding box center [310, 157] width 342 height 226
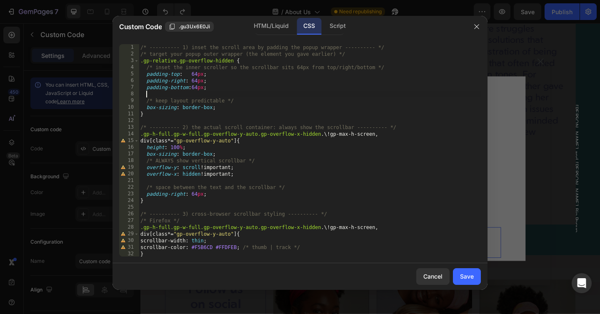
paste textarea "background: #fff;"
type textarea "background: #fff;"
click at [469, 278] on div "Save" at bounding box center [467, 276] width 14 height 9
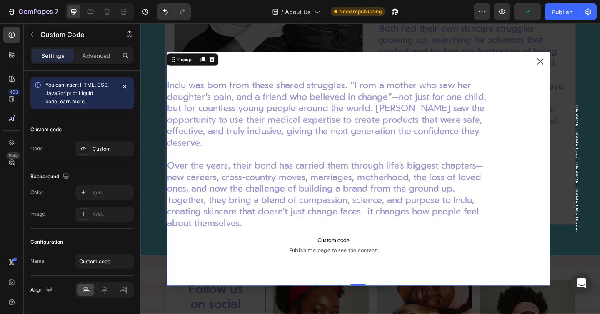
click at [571, 154] on div "[PERSON_NAME] and [PERSON_NAME] met at the [GEOGRAPHIC_DATA][US_STATE] while tr…" at bounding box center [377, 182] width 417 height 254
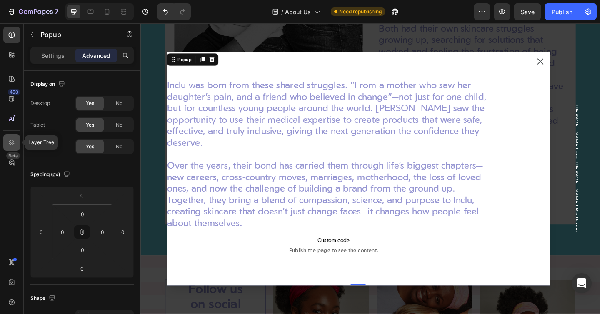
click at [9, 138] on icon at bounding box center [12, 142] width 8 height 8
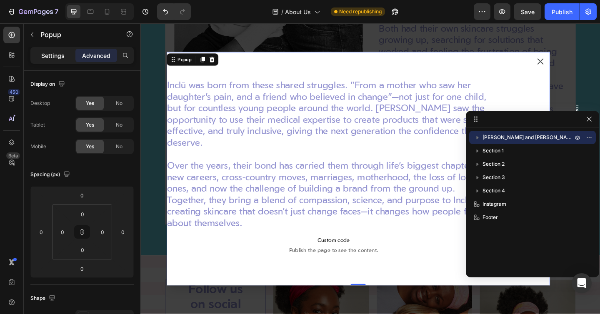
click at [43, 58] on p "Settings" at bounding box center [52, 55] width 23 height 9
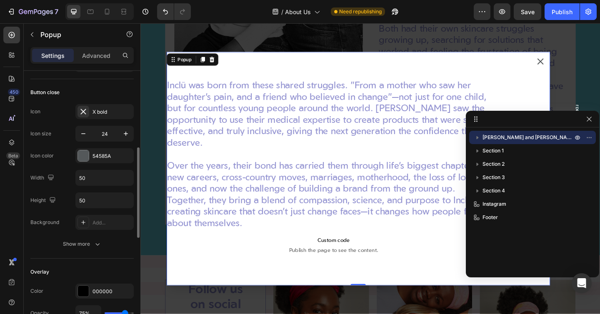
scroll to position [110, 0]
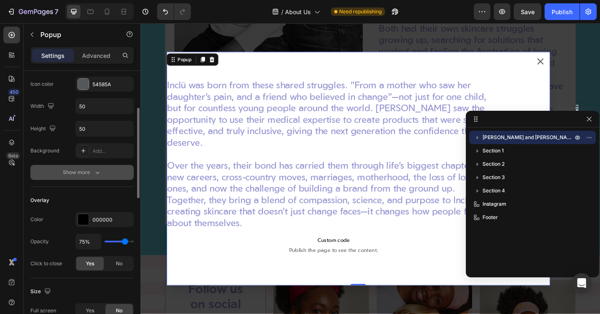
click at [57, 170] on button "Show more" at bounding box center [81, 172] width 103 height 15
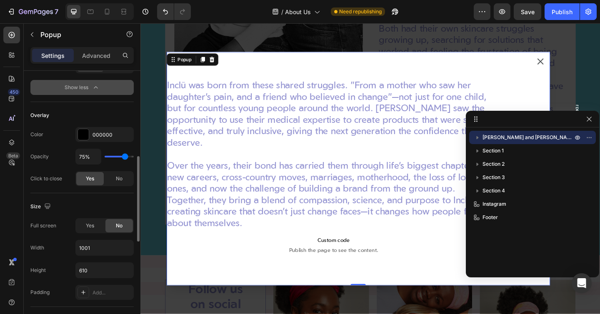
scroll to position [289, 0]
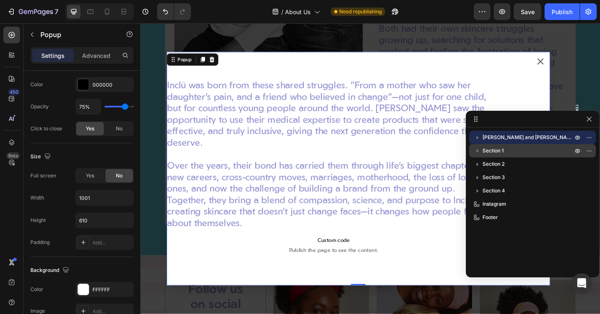
click at [478, 153] on icon "button" at bounding box center [478, 151] width 8 height 8
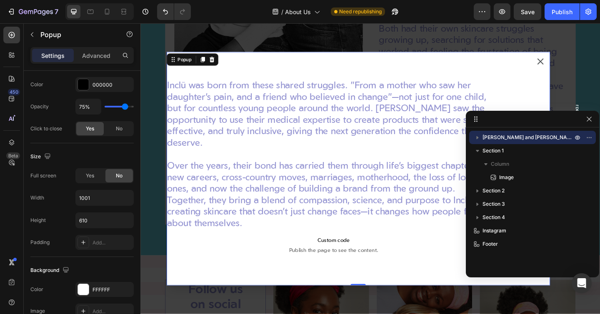
click at [479, 138] on icon "button" at bounding box center [478, 137] width 8 height 8
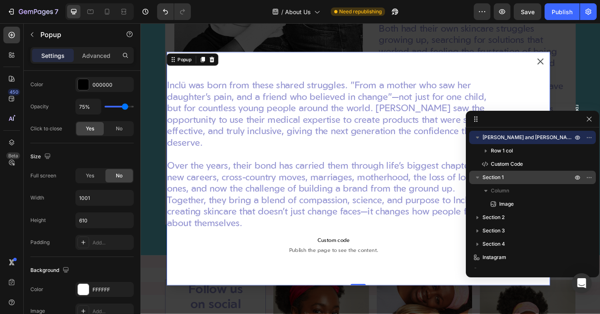
click at [476, 179] on icon "button" at bounding box center [478, 177] width 8 height 8
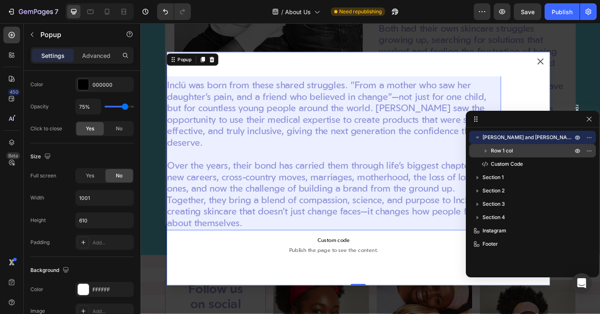
click at [502, 147] on span "Row 1 col" at bounding box center [502, 151] width 22 height 8
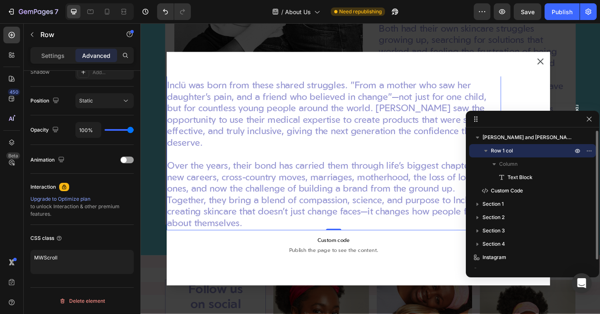
scroll to position [0, 0]
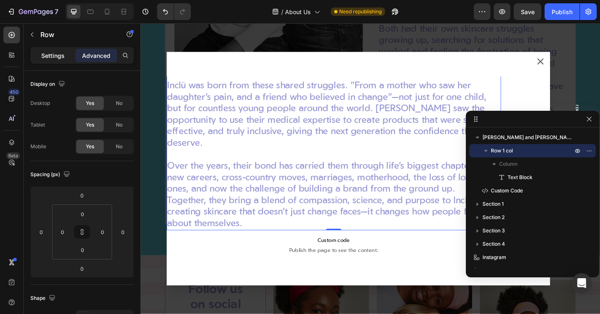
click at [43, 54] on p "Settings" at bounding box center [52, 55] width 23 height 9
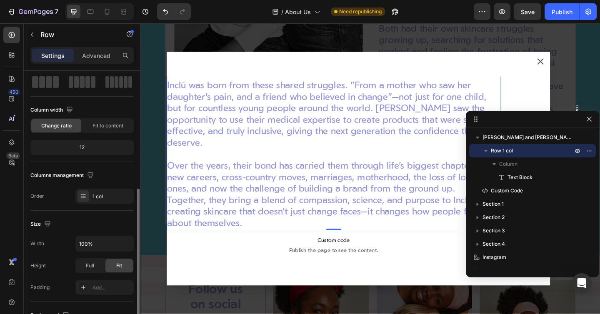
scroll to position [118, 0]
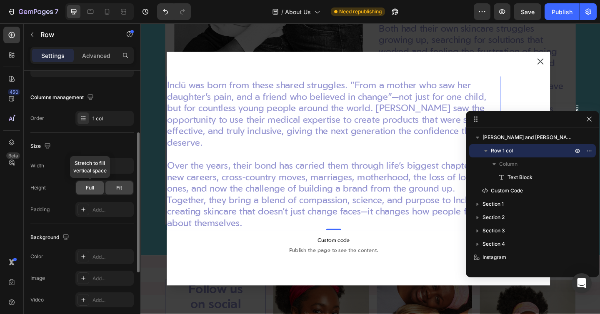
click at [90, 188] on span "Full" at bounding box center [90, 188] width 8 height 8
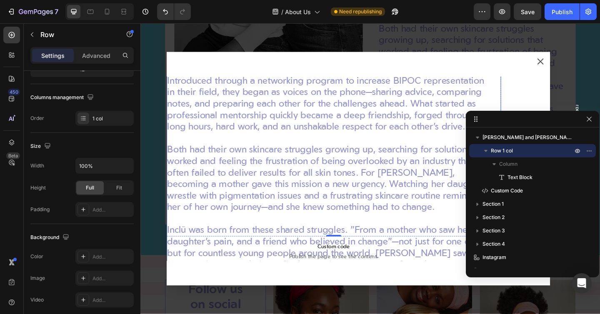
scroll to position [0, 0]
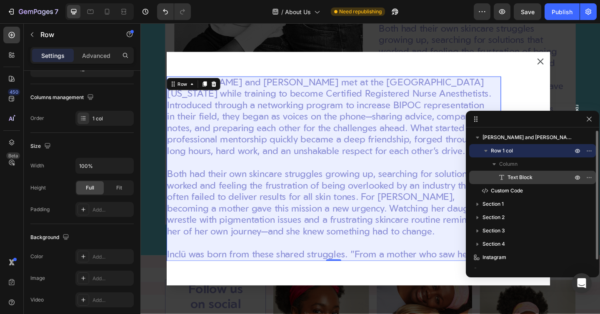
click at [519, 174] on span "Text Block" at bounding box center [520, 177] width 25 height 8
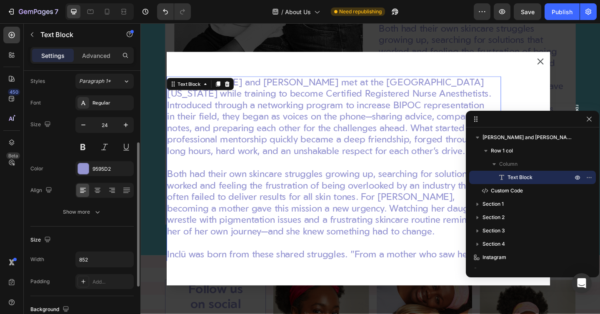
scroll to position [92, 0]
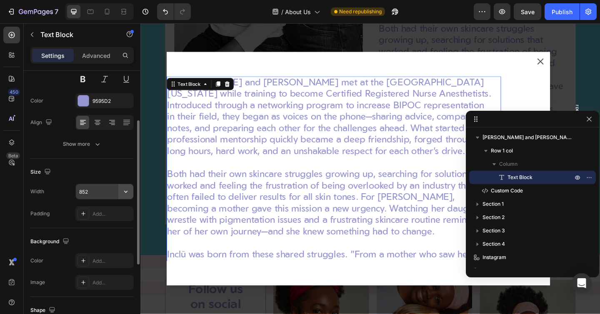
click at [118, 190] on button "button" at bounding box center [125, 191] width 15 height 15
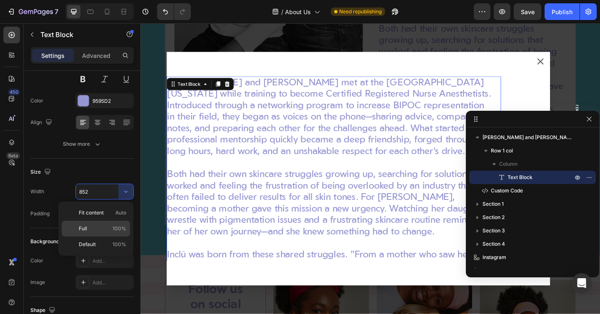
click at [94, 228] on p "Full 100%" at bounding box center [103, 229] width 48 height 8
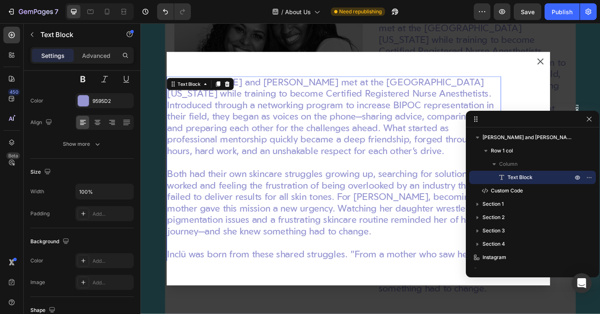
scroll to position [785, 0]
click at [161, 9] on button "Undo/Redo" at bounding box center [165, 11] width 17 height 17
type input "852"
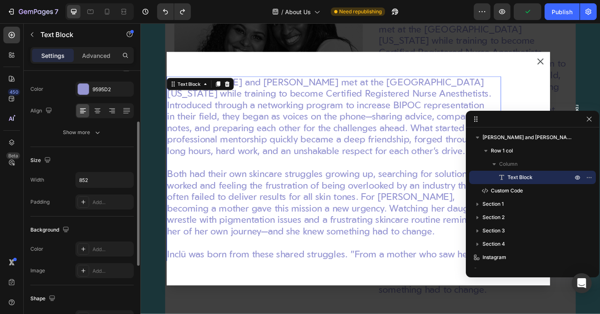
scroll to position [105, 0]
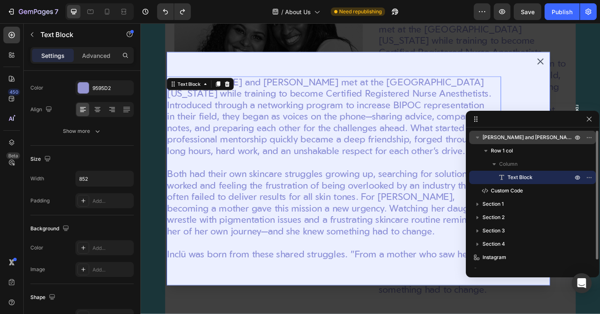
click at [512, 140] on span "[PERSON_NAME] and [PERSON_NAME] Bio Popup" at bounding box center [529, 137] width 92 height 8
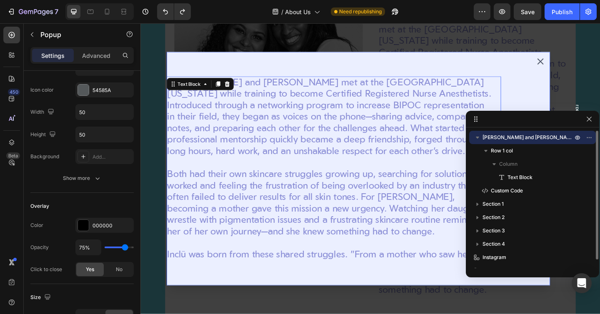
scroll to position [0, 0]
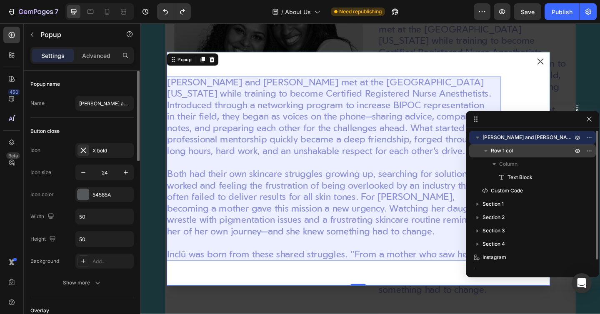
click at [506, 153] on span "Row 1 col" at bounding box center [502, 151] width 22 height 8
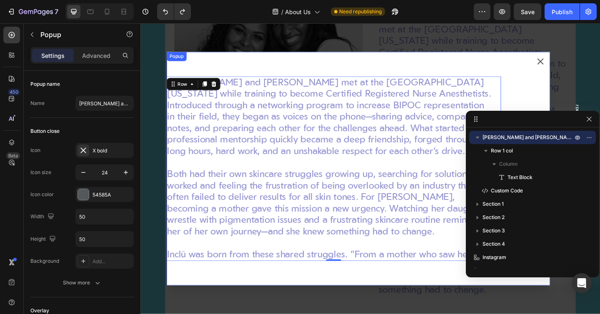
click at [233, 75] on div "[PERSON_NAME] and [PERSON_NAME] met at the [GEOGRAPHIC_DATA][US_STATE] while tr…" at bounding box center [377, 182] width 417 height 254
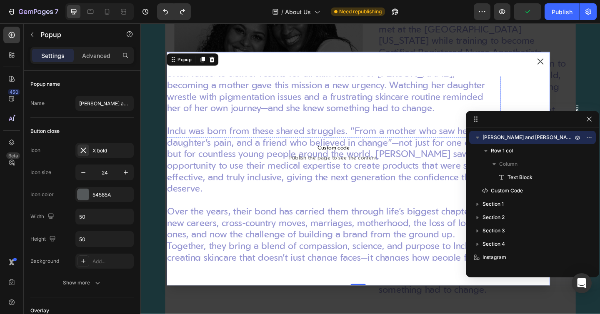
scroll to position [141, 0]
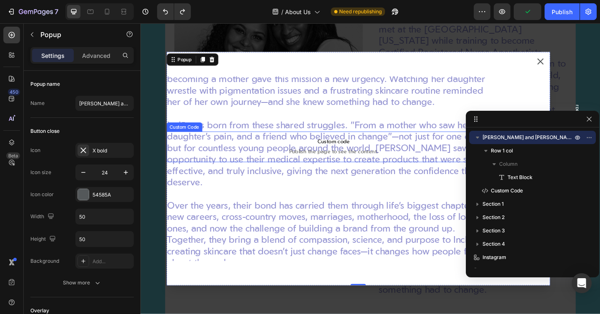
click at [345, 154] on span "Custom code" at bounding box center [351, 153] width 364 height 10
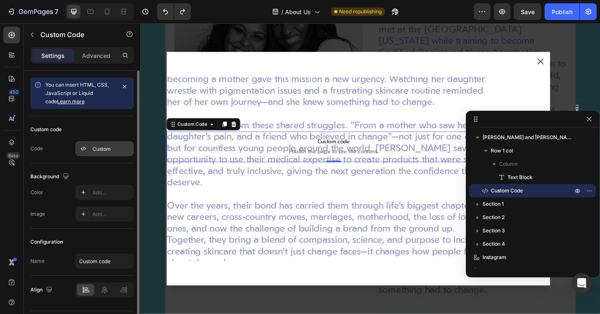
click at [106, 148] on div "Custom" at bounding box center [112, 149] width 39 height 8
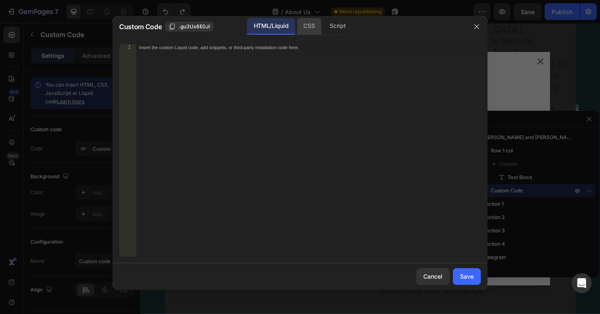
click at [323, 28] on div "CSS" at bounding box center [337, 26] width 29 height 17
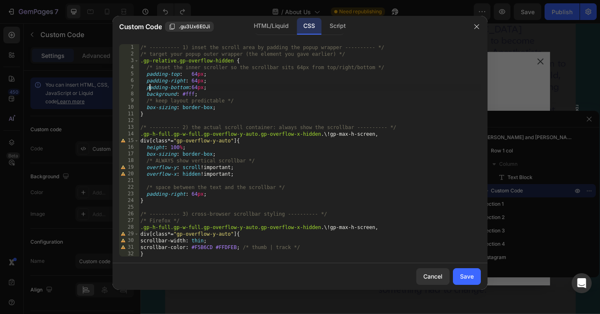
click at [150, 87] on div "/* ---------- 1) inset the scroll area by padding the popup wrapper ---------- …" at bounding box center [310, 157] width 342 height 226
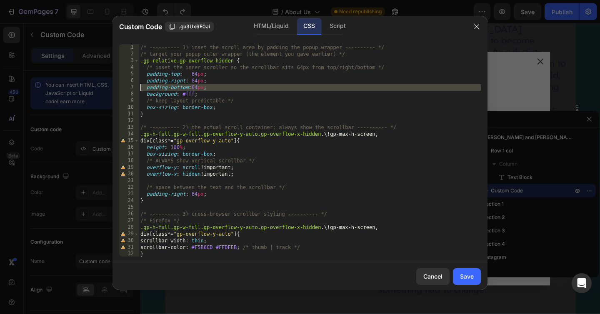
click at [148, 87] on div "/* ---------- 1) inset the scroll area by padding the popup wrapper ---------- …" at bounding box center [310, 157] width 342 height 226
type textarea "padding-bottom:64px;"
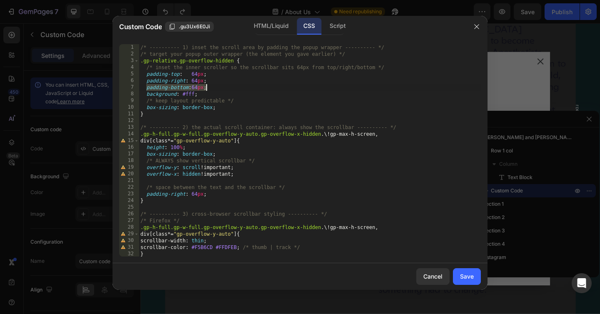
drag, startPoint x: 146, startPoint y: 89, endPoint x: 207, endPoint y: 90, distance: 60.5
click at [207, 90] on div "/* ---------- 1) inset the scroll area by padding the popup wrapper ---------- …" at bounding box center [310, 157] width 342 height 226
click at [215, 90] on div "/* ---------- 1) inset the scroll area by padding the popup wrapper ---------- …" at bounding box center [310, 157] width 342 height 226
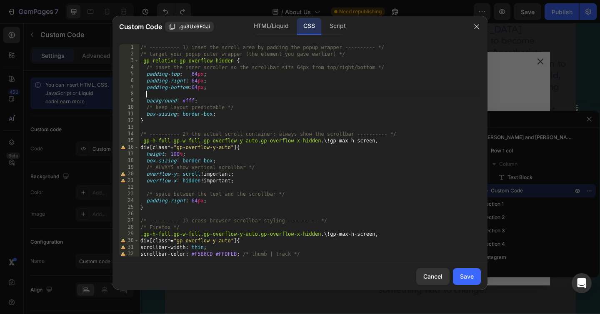
paste textarea "padding-bottom:64px;"
click at [184, 95] on div "/* ---------- 1) inset the scroll area by padding the popup wrapper ---------- …" at bounding box center [310, 157] width 342 height 226
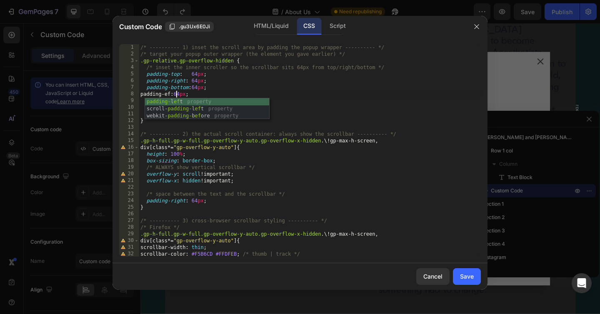
scroll to position [0, 3]
click at [179, 103] on div "padding- l eft property scroll- padding- l eft property" at bounding box center [207, 112] width 124 height 28
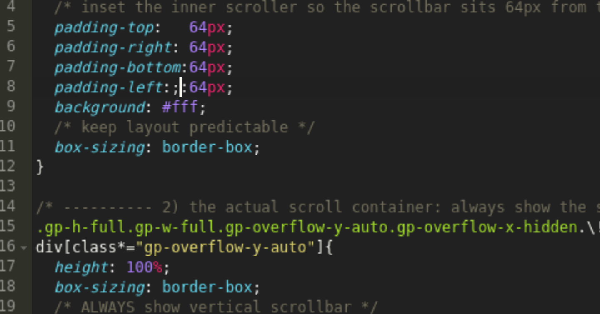
click at [189, 94] on div "/* ---------- 1) inset the scroll area by padding the popup wrapper ---------- …" at bounding box center [310, 157] width 342 height 226
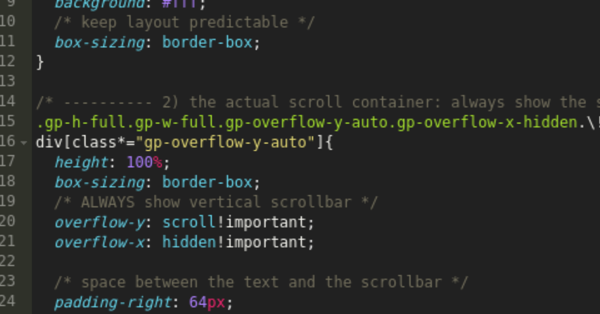
click at [191, 101] on div "padding-right : 64 px ; padding-bottom : 64 px ; padding-left : 64 px ; backgro…" at bounding box center [310, 156] width 342 height 226
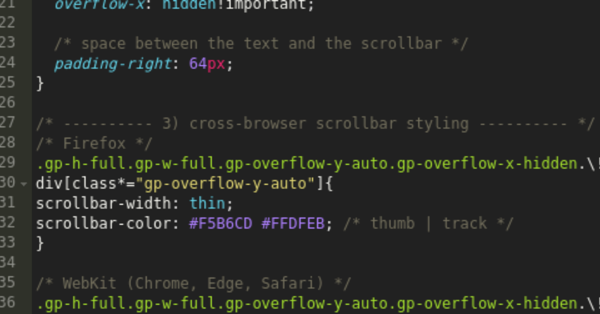
scroll to position [134, 0]
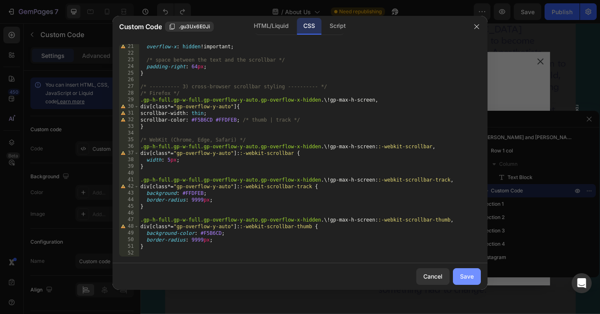
type textarea "/* ---------- 2) the actual scroll container: always show the scrollbar -------…"
click at [477, 279] on button "Save" at bounding box center [467, 276] width 28 height 17
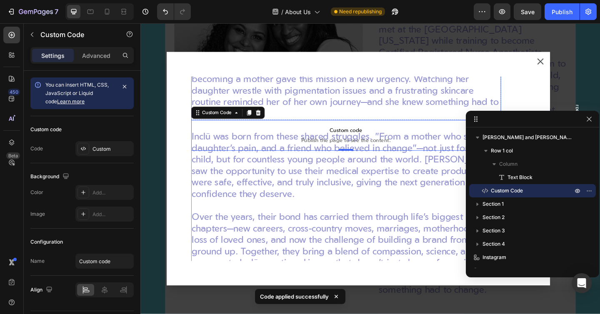
scroll to position [0, 0]
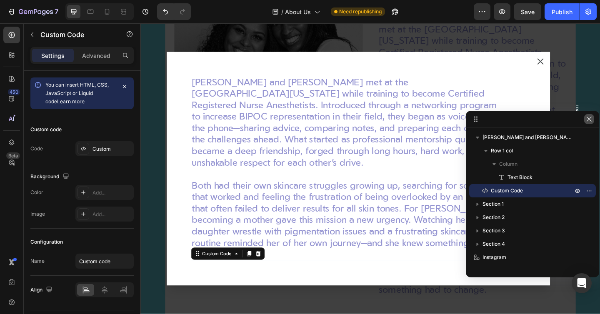
drag, startPoint x: 587, startPoint y: 121, endPoint x: 466, endPoint y: 103, distance: 121.9
click at [587, 121] on icon "button" at bounding box center [589, 119] width 7 height 7
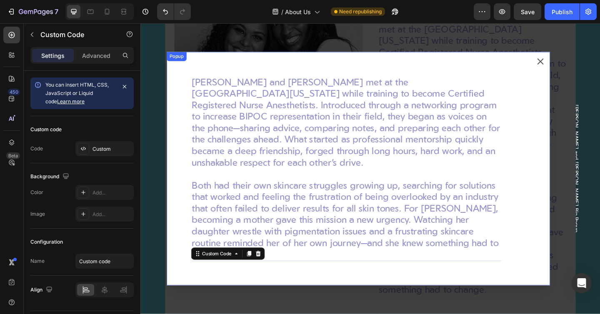
click at [509, 135] on p "[PERSON_NAME] and [PERSON_NAME] met at the [GEOGRAPHIC_DATA][US_STATE] while tr…" at bounding box center [364, 132] width 336 height 100
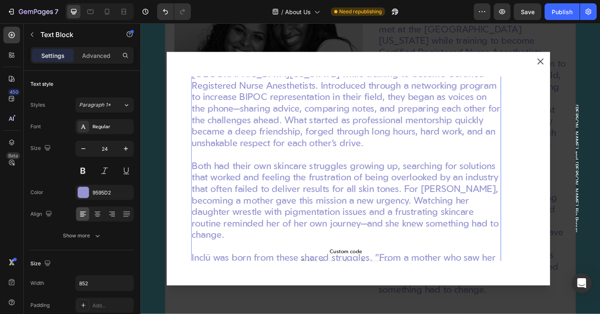
scroll to position [173, 0]
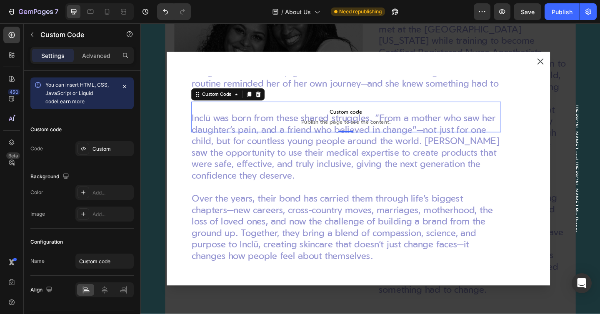
click at [344, 122] on p "Custom code Publish the page to see the content." at bounding box center [364, 125] width 337 height 33
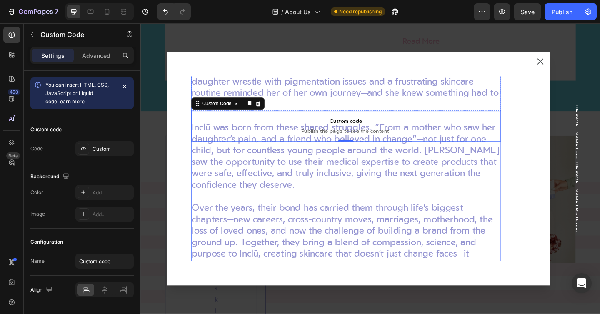
scroll to position [0, 0]
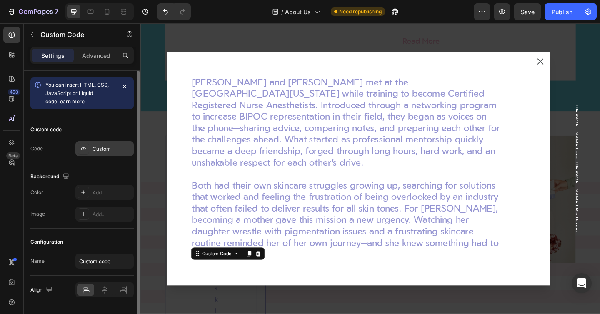
click at [100, 151] on div "Custom" at bounding box center [112, 149] width 39 height 8
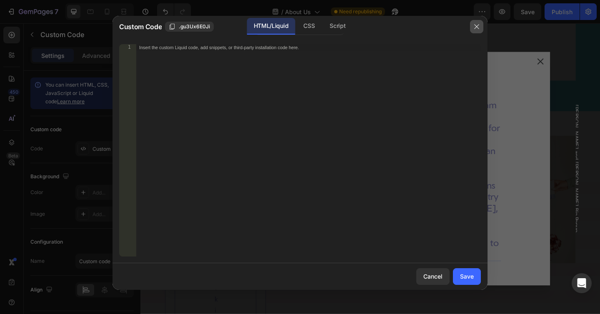
click at [473, 28] on button "button" at bounding box center [476, 26] width 13 height 13
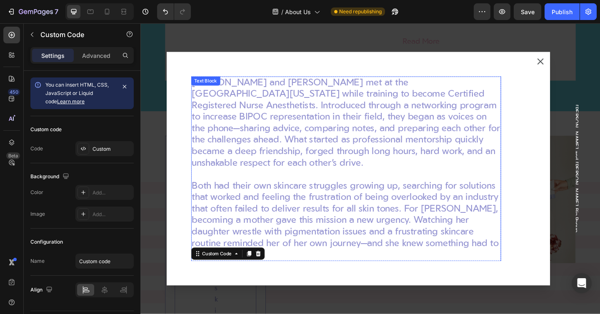
click at [395, 155] on p "[PERSON_NAME] and [PERSON_NAME] met at the [GEOGRAPHIC_DATA][US_STATE] while tr…" at bounding box center [364, 132] width 336 height 100
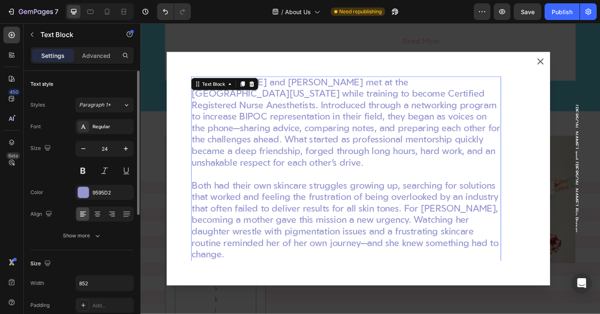
scroll to position [129, 0]
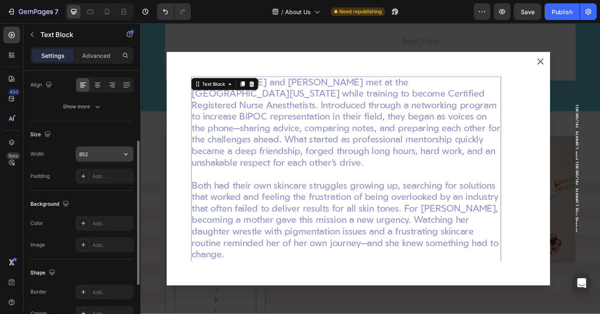
click at [109, 150] on input "852" at bounding box center [105, 154] width 58 height 15
click at [122, 154] on icon "button" at bounding box center [126, 154] width 8 height 8
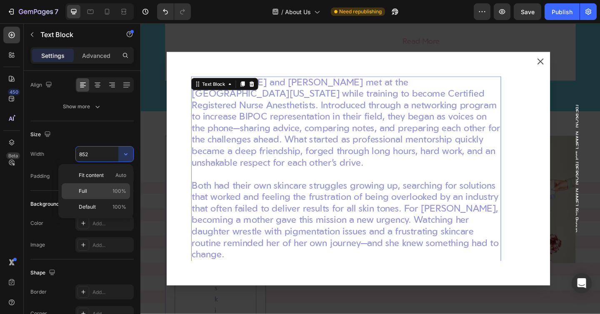
click at [97, 193] on p "Full 100%" at bounding box center [103, 192] width 48 height 8
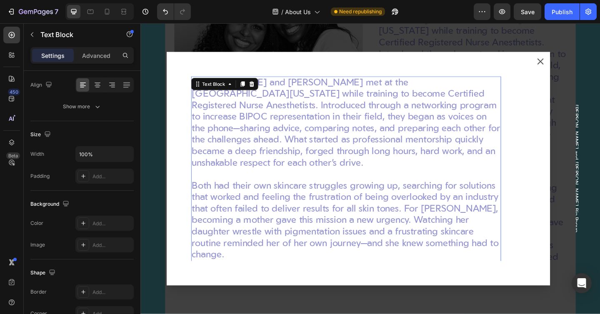
scroll to position [765, 0]
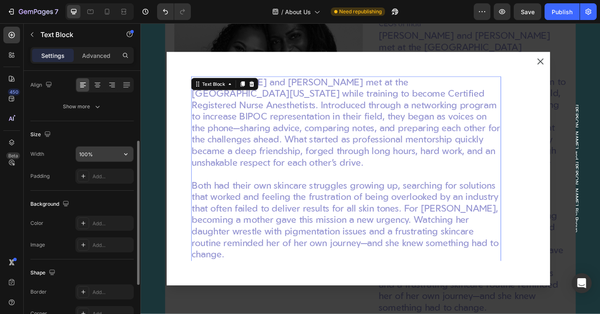
click at [95, 157] on input "100%" at bounding box center [105, 154] width 58 height 15
click at [118, 161] on input "100%" at bounding box center [105, 154] width 58 height 15
click at [123, 156] on icon "button" at bounding box center [126, 154] width 8 height 8
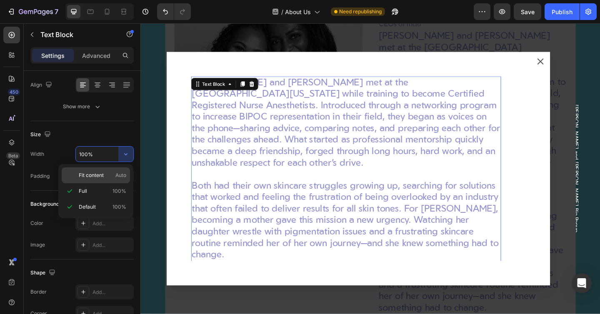
click at [96, 174] on span "Fit content" at bounding box center [91, 176] width 25 height 8
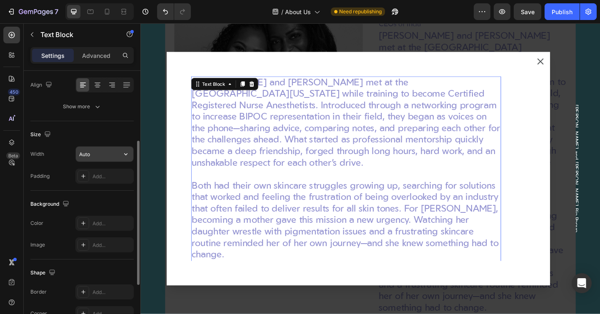
click at [101, 147] on input "Auto" at bounding box center [105, 154] width 58 height 15
click at [108, 154] on input "Auto" at bounding box center [105, 154] width 58 height 15
click at [125, 154] on icon "button" at bounding box center [125, 154] width 3 height 2
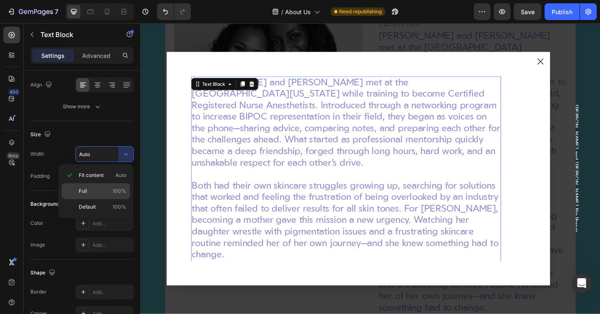
click at [92, 193] on p "Full 100%" at bounding box center [103, 192] width 48 height 8
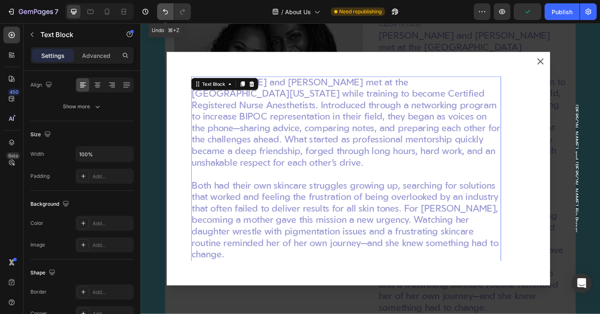
click at [166, 17] on button "Undo/Redo" at bounding box center [165, 11] width 17 height 17
type input "852"
click at [166, 17] on button "Undo/Redo" at bounding box center [165, 11] width 17 height 17
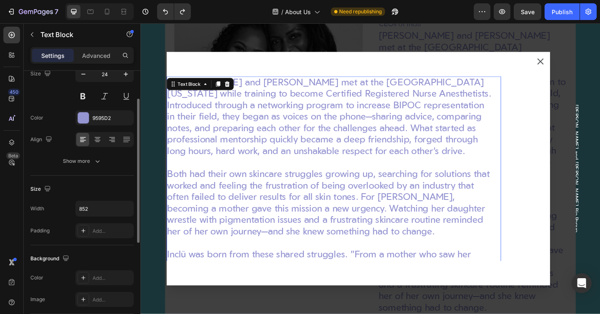
scroll to position [0, 0]
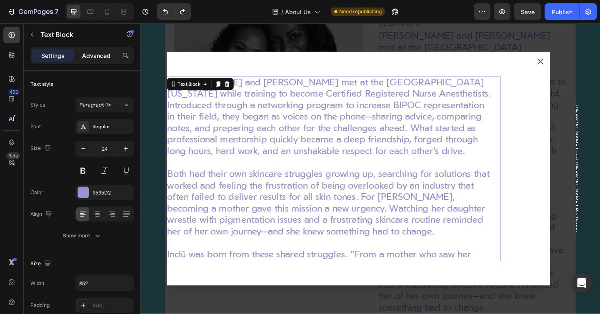
click at [89, 54] on p "Advanced" at bounding box center [96, 55] width 28 height 9
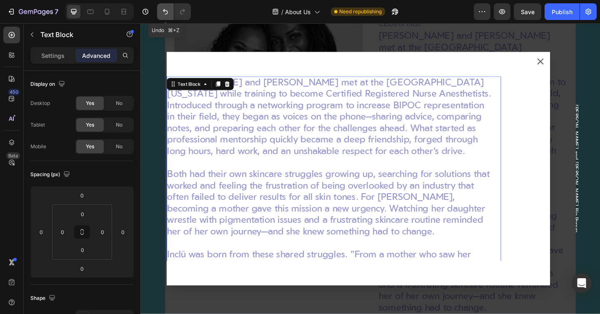
click at [166, 13] on icon "Undo/Redo" at bounding box center [165, 12] width 8 height 8
click at [166, 14] on icon "Undo/Redo" at bounding box center [165, 11] width 5 height 5
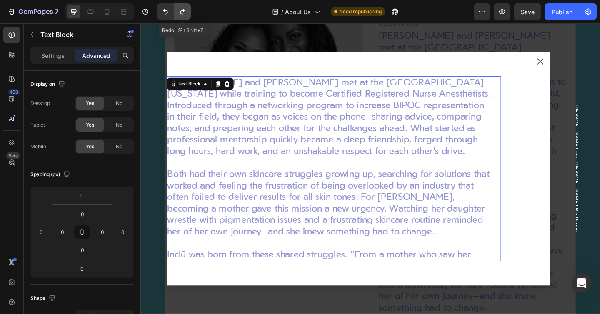
click at [184, 11] on icon "Undo/Redo" at bounding box center [182, 11] width 5 height 5
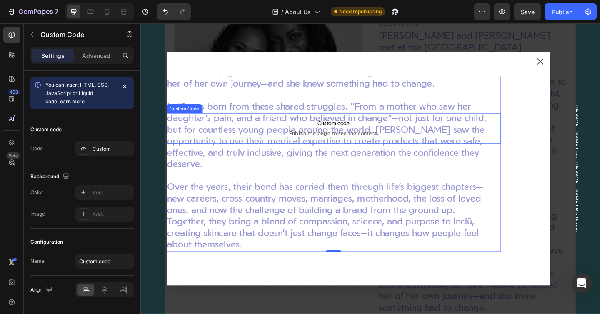
click at [336, 132] on p "Custom code Publish the page to see the content." at bounding box center [351, 137] width 364 height 33
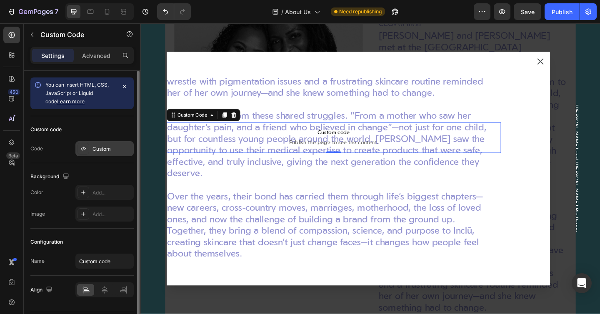
click at [91, 146] on div "Custom" at bounding box center [104, 148] width 58 height 15
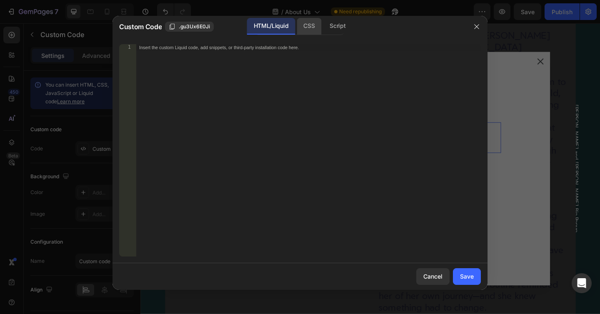
click at [323, 25] on div "CSS" at bounding box center [337, 26] width 29 height 17
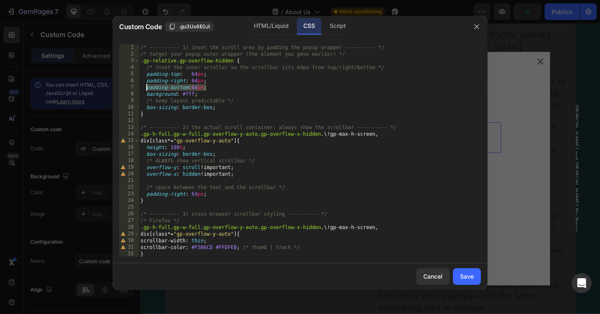
drag, startPoint x: 211, startPoint y: 89, endPoint x: 147, endPoint y: 87, distance: 63.8
click at [147, 87] on div "/* ---------- 1) inset the scroll area by padding the popup wrapper ---------- …" at bounding box center [310, 157] width 342 height 226
type textarea "padding-bottom:64px;"
click at [213, 88] on div "/* ---------- 1) inset the scroll area by padding the popup wrapper ---------- …" at bounding box center [310, 157] width 342 height 226
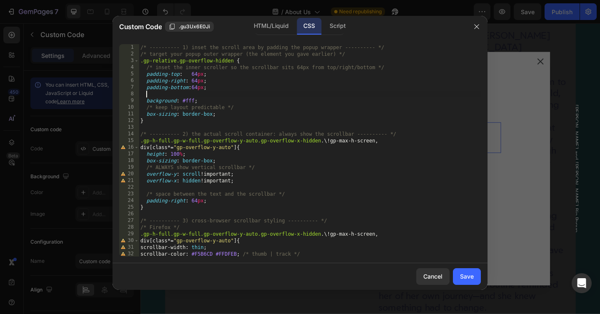
paste textarea "padding-bottom:64px;"
click at [180, 94] on div "/* ---------- 1) inset the scroll area by padding the popup wrapper ---------- …" at bounding box center [310, 157] width 342 height 226
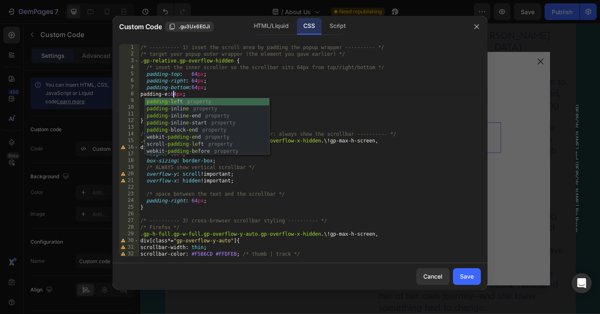
scroll to position [0, 3]
click at [181, 105] on div "padding- l e ft property padding- inlin e property padding- inlin e -end proper…" at bounding box center [207, 133] width 124 height 71
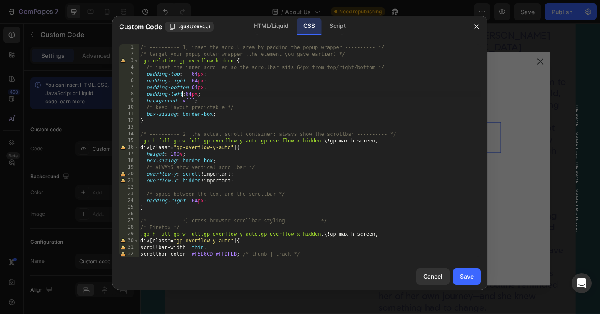
click at [255, 93] on div "/* ---------- 1) inset the scroll area by padding the popup wrapper ---------- …" at bounding box center [310, 157] width 342 height 226
type textarea "padding-left:64px;"
click at [459, 275] on button "Save" at bounding box center [467, 276] width 28 height 17
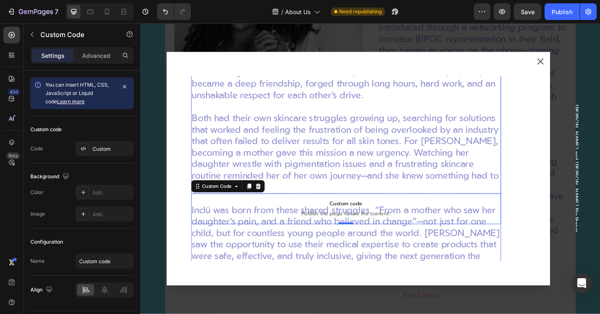
scroll to position [70, 0]
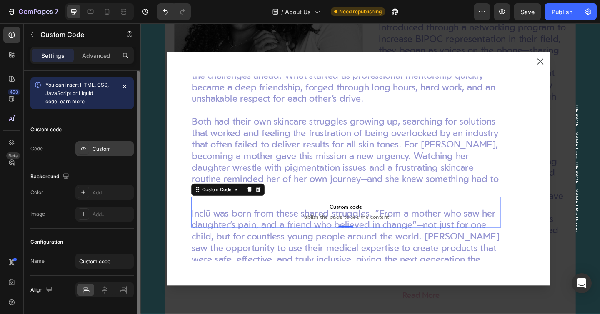
click at [100, 145] on div "Custom" at bounding box center [112, 149] width 39 height 8
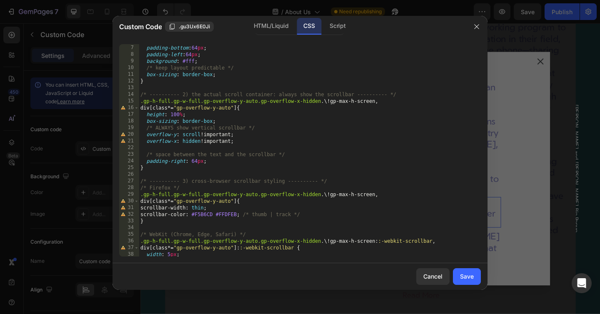
scroll to position [45, 0]
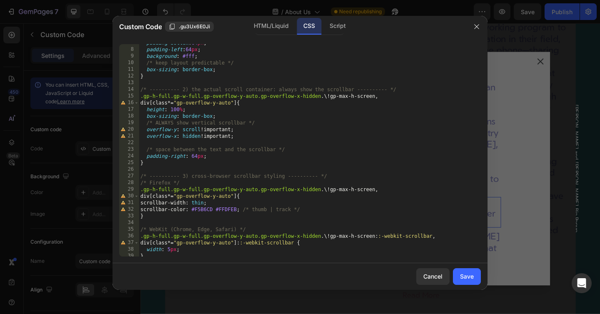
click at [198, 157] on div "padding-bottom : 64 px ; padding-left : 64 px ; background : #fff ; /* keep lay…" at bounding box center [310, 153] width 342 height 226
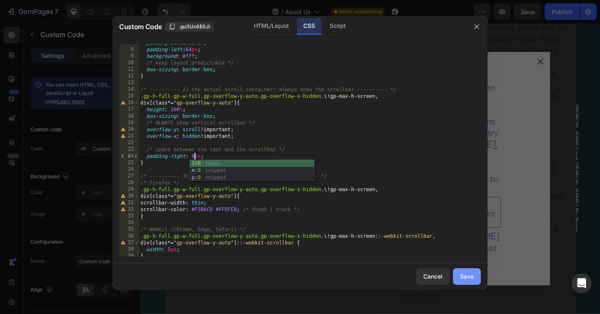
type textarea "padding-right: 0px;"
click at [468, 278] on div "Save" at bounding box center [467, 276] width 14 height 9
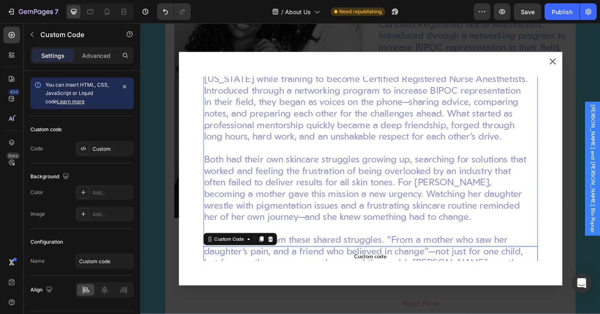
scroll to position [0, 0]
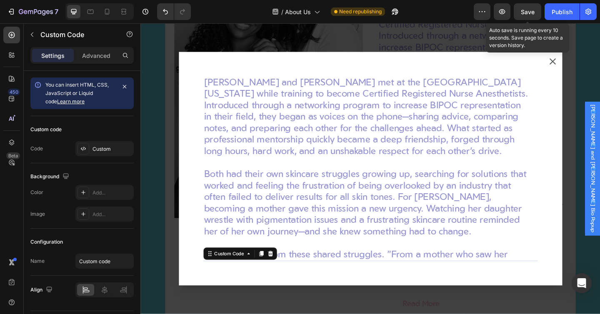
click at [534, 9] on span "Save" at bounding box center [528, 11] width 14 height 7
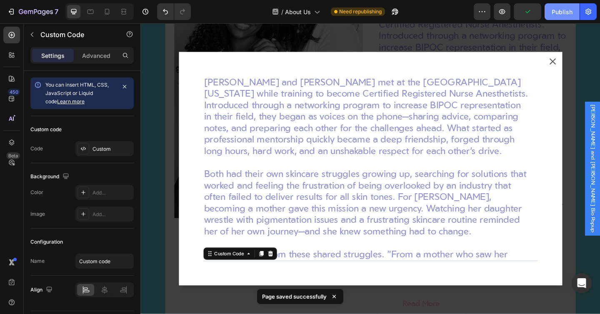
click at [558, 11] on div "Publish" at bounding box center [562, 12] width 21 height 9
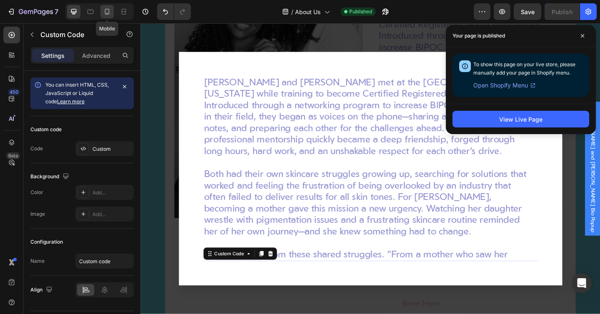
click at [106, 10] on icon at bounding box center [107, 12] width 8 height 8
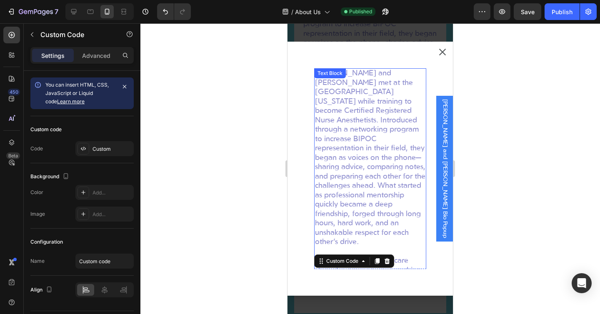
scroll to position [1060, 0]
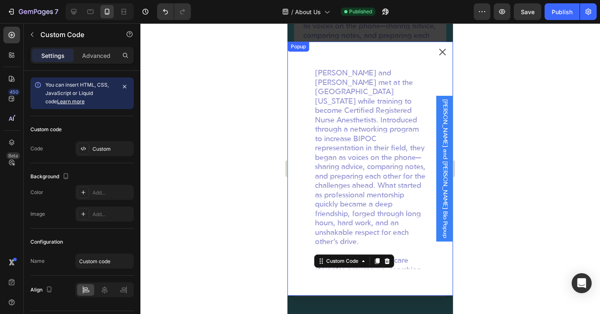
click at [311, 53] on div "[PERSON_NAME] and [PERSON_NAME] met at the [GEOGRAPHIC_DATA][US_STATE] while tr…" at bounding box center [371, 169] width 166 height 254
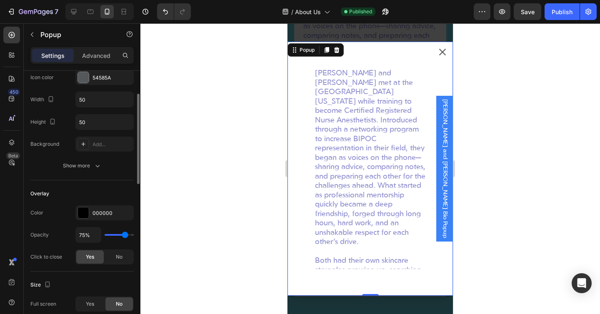
scroll to position [53, 0]
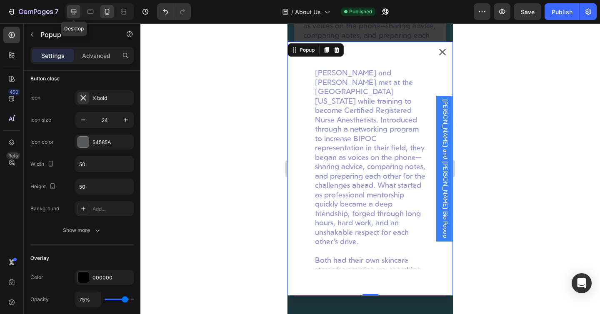
click at [77, 16] on div at bounding box center [73, 11] width 13 height 13
type input "1001"
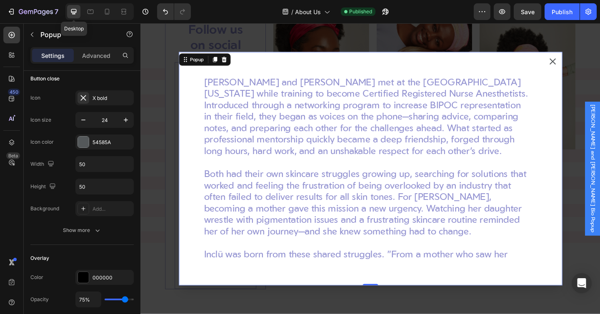
scroll to position [1227, 0]
click at [102, 55] on p "Advanced" at bounding box center [96, 55] width 28 height 9
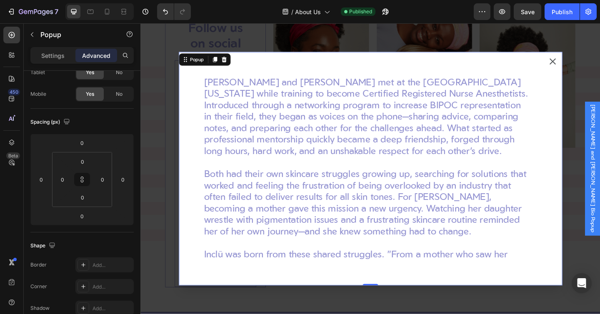
click at [53, 62] on div "Settings Advanced" at bounding box center [81, 55] width 103 height 17
click at [53, 58] on p "Settings" at bounding box center [52, 55] width 23 height 9
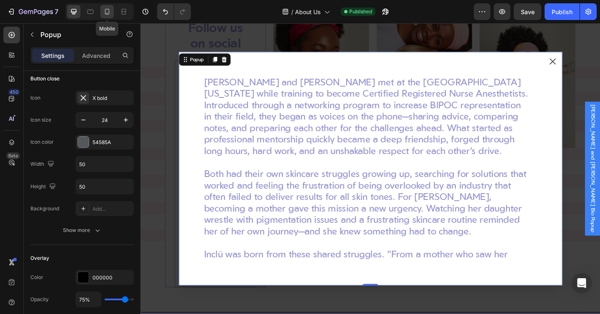
click at [104, 14] on icon at bounding box center [107, 12] width 8 height 8
type input "100%"
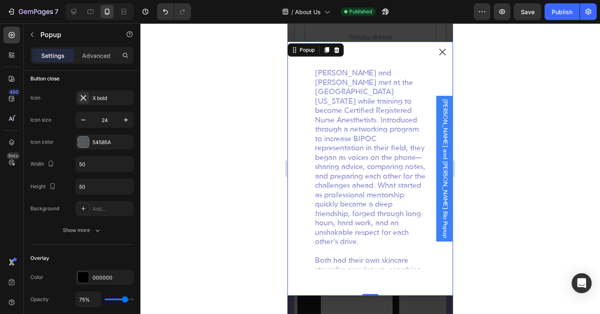
scroll to position [1217, 0]
click at [93, 59] on p "Advanced" at bounding box center [96, 55] width 28 height 9
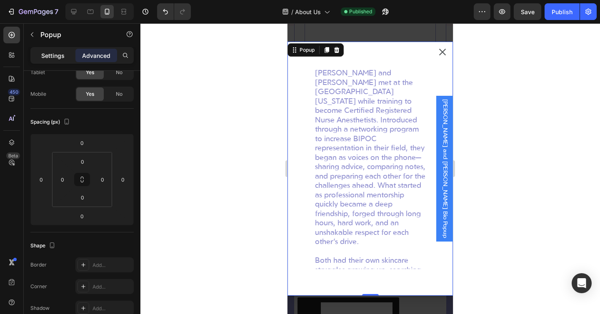
click at [52, 62] on div "Settings" at bounding box center [53, 55] width 42 height 13
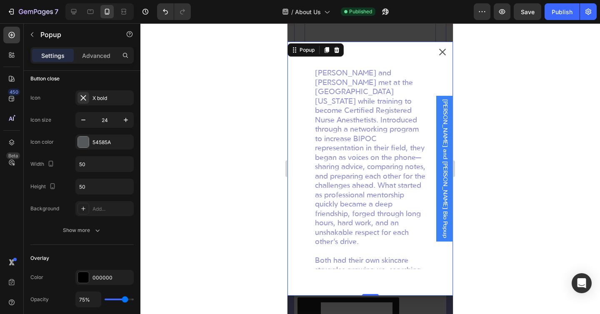
click at [47, 54] on p "Settings" at bounding box center [52, 55] width 23 height 9
click at [10, 140] on icon at bounding box center [12, 142] width 8 height 8
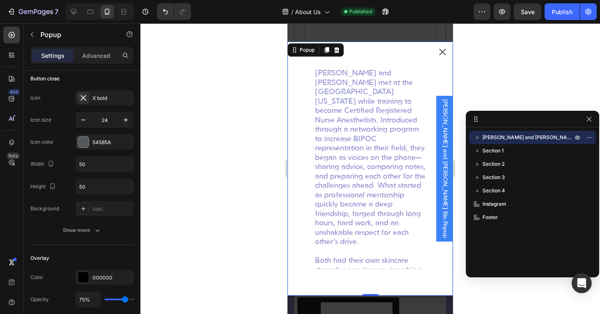
click at [476, 139] on icon "button" at bounding box center [478, 137] width 8 height 8
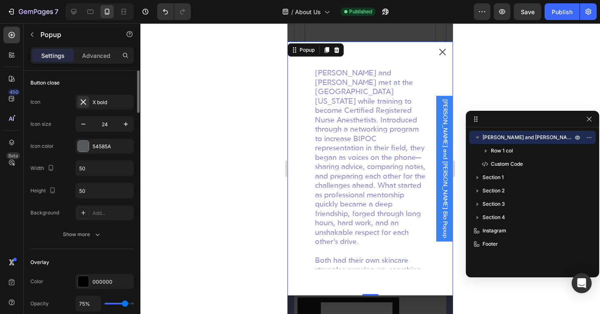
scroll to position [0, 0]
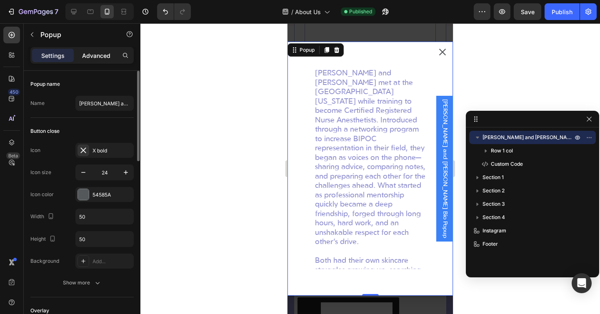
click at [98, 58] on p "Advanced" at bounding box center [96, 55] width 28 height 9
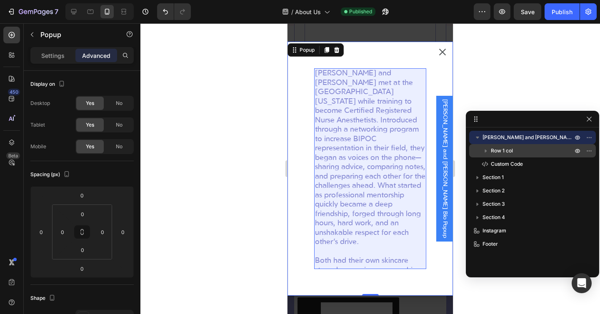
click at [504, 151] on span "Row 1 col" at bounding box center [502, 151] width 22 height 8
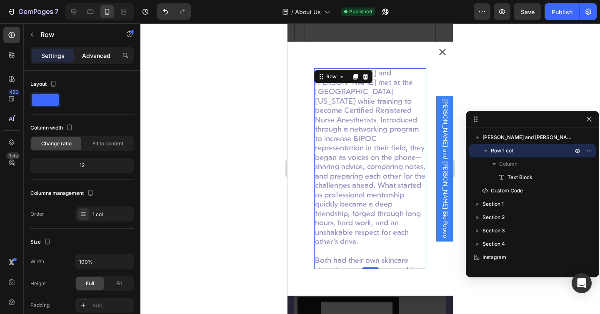
click at [93, 57] on p "Advanced" at bounding box center [96, 55] width 28 height 9
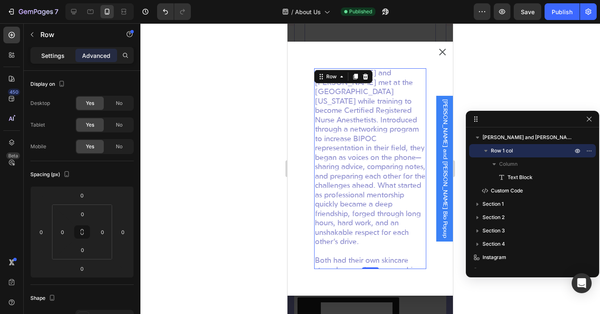
click at [49, 59] on p "Settings" at bounding box center [52, 55] width 23 height 9
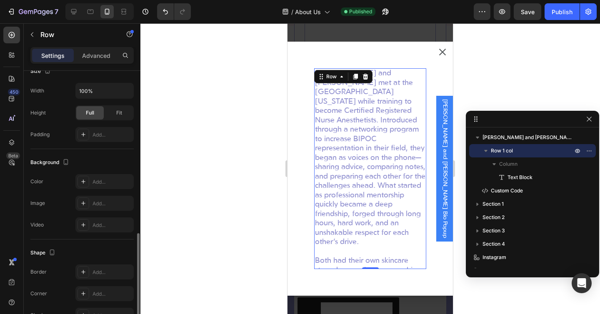
scroll to position [267, 0]
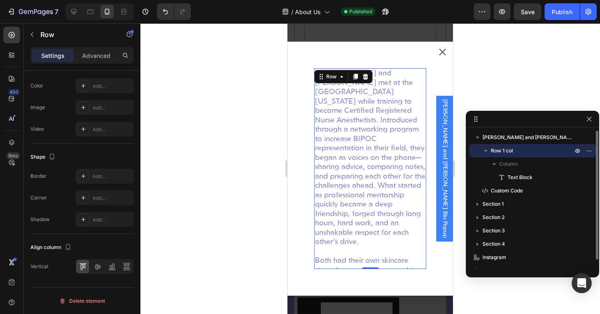
click at [486, 150] on icon "button" at bounding box center [485, 151] width 3 height 2
click at [482, 146] on div "Row 1 col" at bounding box center [533, 150] width 120 height 13
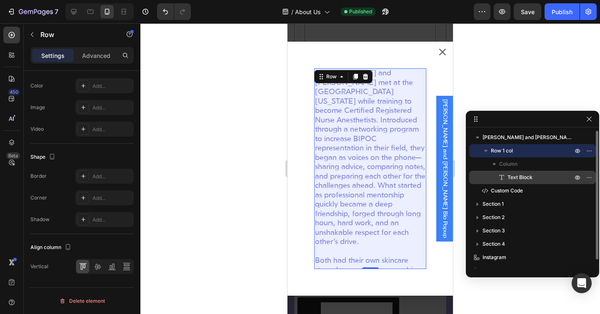
click at [513, 176] on span "Text Block" at bounding box center [520, 177] width 25 height 8
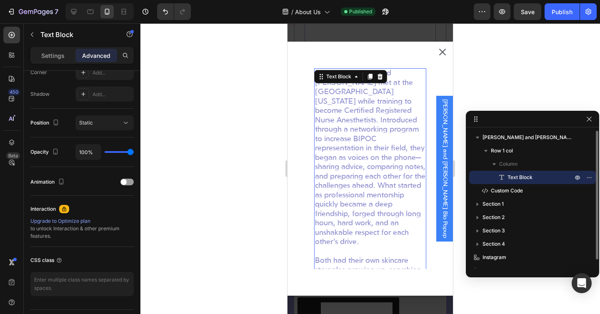
scroll to position [0, 0]
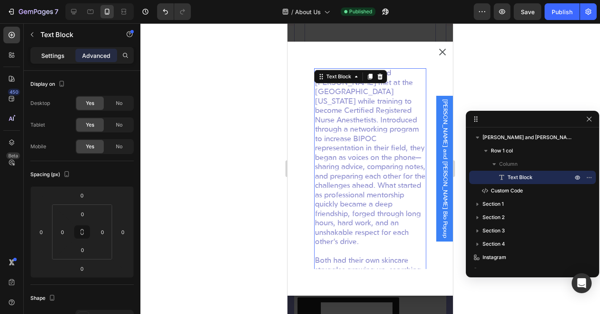
click at [53, 55] on p "Settings" at bounding box center [52, 55] width 23 height 9
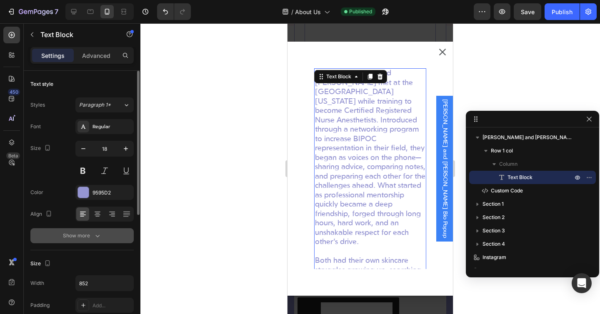
click at [87, 241] on button "Show more" at bounding box center [81, 235] width 103 height 15
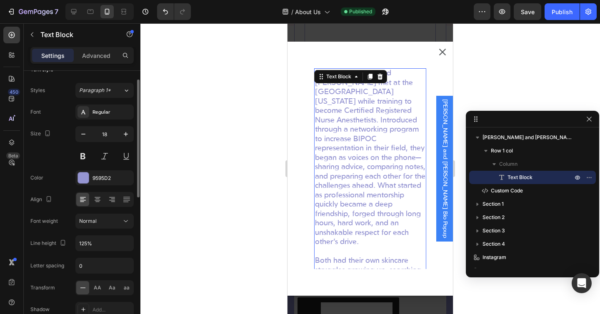
scroll to position [16, 0]
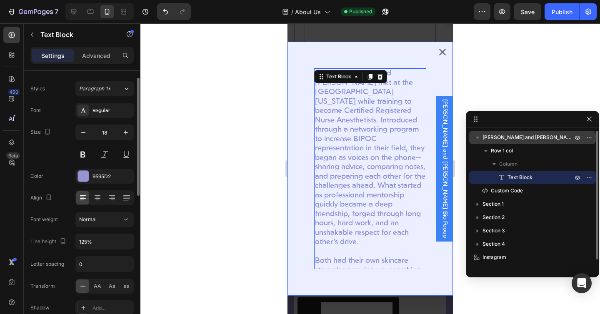
click at [499, 140] on span "[PERSON_NAME] and [PERSON_NAME] Bio Popup" at bounding box center [529, 137] width 92 height 8
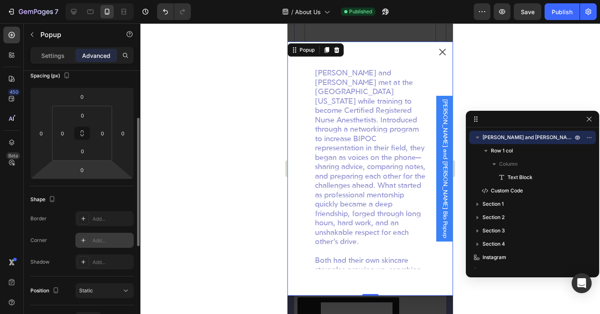
scroll to position [0, 0]
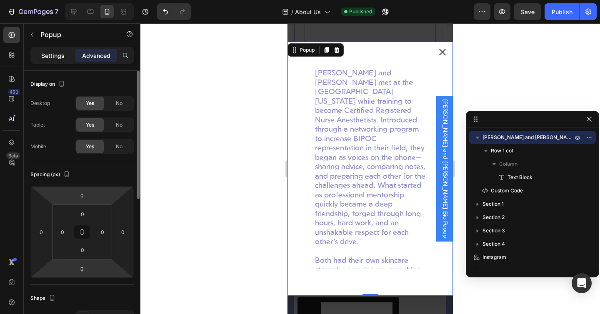
click at [46, 57] on p "Settings" at bounding box center [52, 55] width 23 height 9
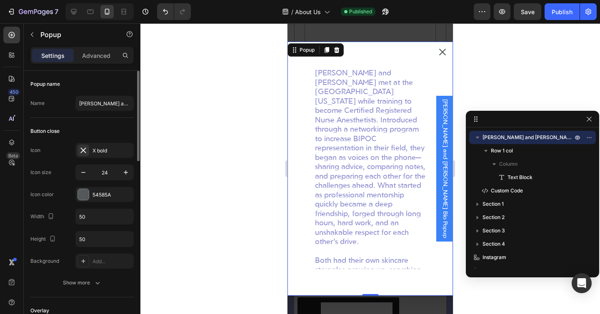
scroll to position [27, 0]
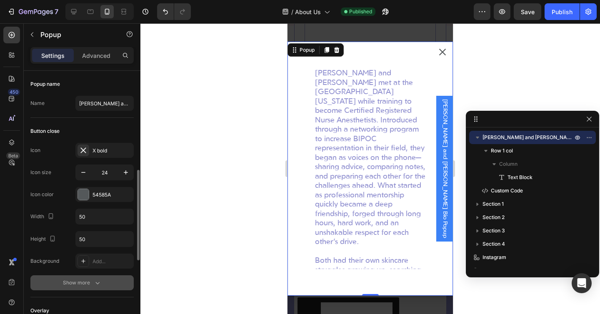
scroll to position [74, 0]
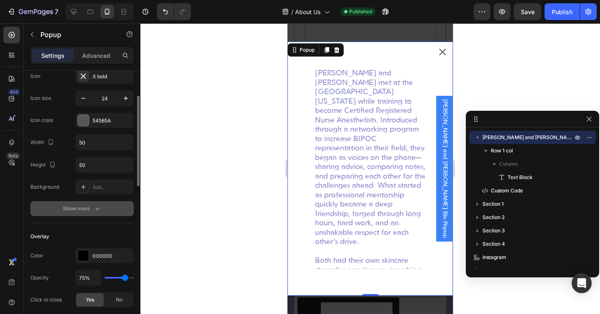
click at [80, 211] on div "Show more" at bounding box center [82, 209] width 39 height 8
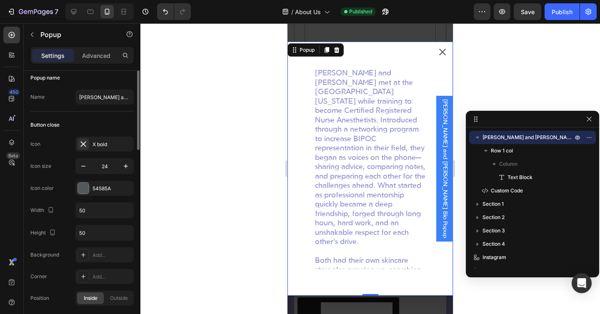
scroll to position [0, 0]
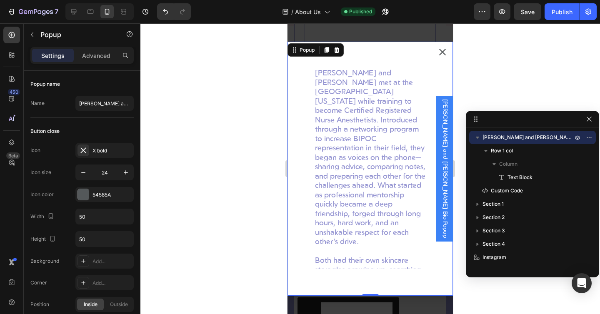
click at [441, 55] on icon "Dialog content" at bounding box center [443, 52] width 10 height 10
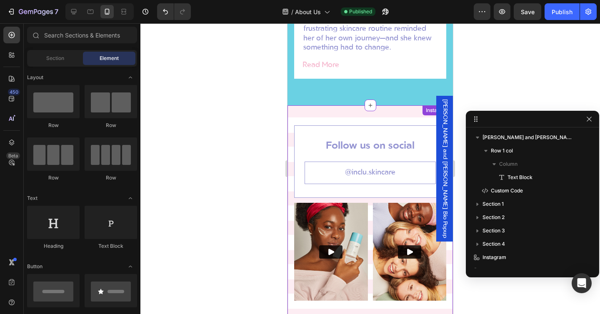
scroll to position [1021, 0]
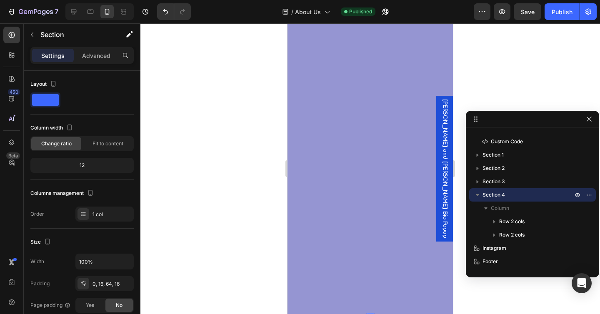
scroll to position [92, 0]
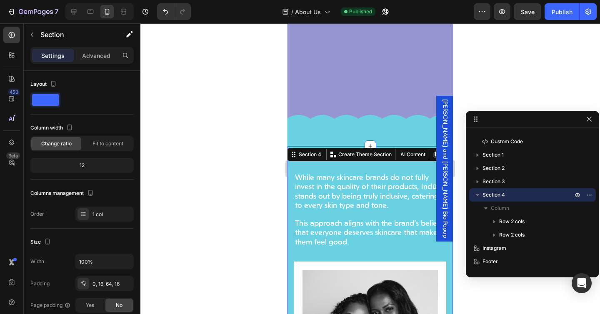
click at [93, 58] on p "Advanced" at bounding box center [96, 55] width 28 height 9
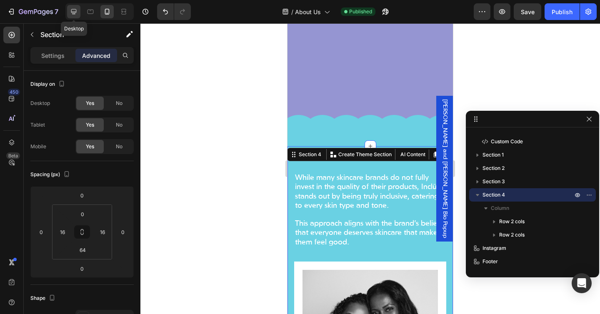
click at [75, 16] on div at bounding box center [73, 11] width 13 height 13
type input "64"
type input "80"
type input "64"
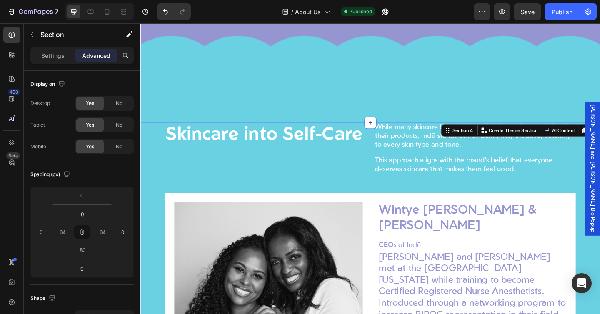
scroll to position [233, 0]
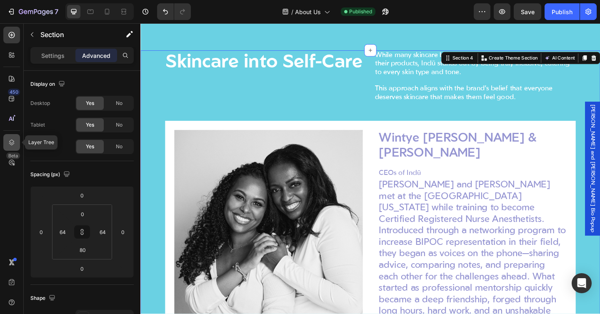
click at [10, 142] on icon at bounding box center [12, 142] width 8 height 8
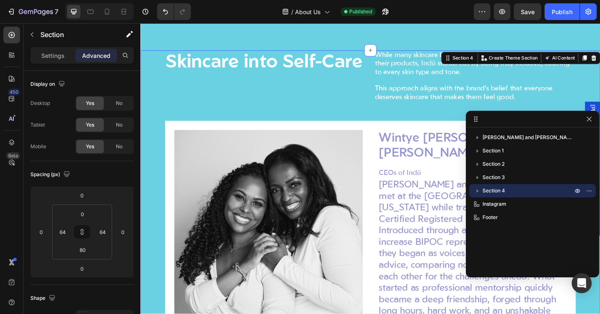
click at [511, 130] on div "Wintye Goitom and Marjorie Cesaire Bio Popup Section 1 Section 2 Section 3 Sect…" at bounding box center [532, 200] width 133 height 144
click at [506, 135] on span "[PERSON_NAME] and [PERSON_NAME] Bio Popup" at bounding box center [529, 137] width 92 height 8
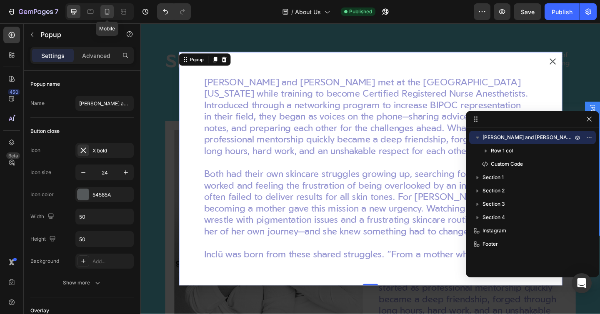
click at [107, 13] on icon at bounding box center [107, 12] width 5 height 6
type input "100%"
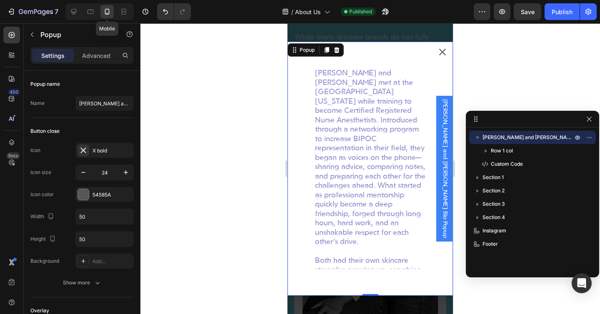
scroll to position [222, 0]
click at [299, 86] on div "[PERSON_NAME] and [PERSON_NAME] met at the [GEOGRAPHIC_DATA][US_STATE] while tr…" at bounding box center [371, 169] width 166 height 254
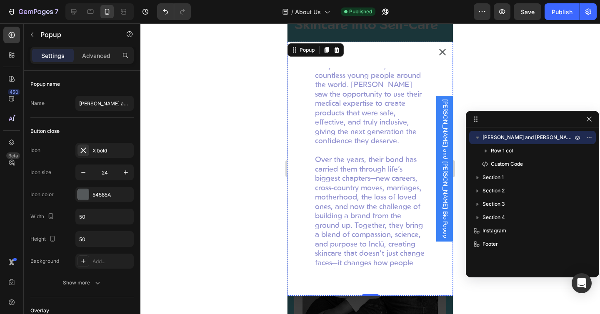
scroll to position [0, 0]
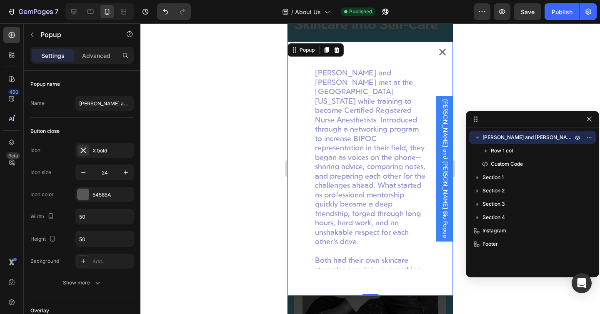
click at [298, 128] on div "[PERSON_NAME] and [PERSON_NAME] met at the [GEOGRAPHIC_DATA][US_STATE] while tr…" at bounding box center [371, 169] width 166 height 254
click at [508, 163] on span "Custom Code" at bounding box center [507, 164] width 32 height 8
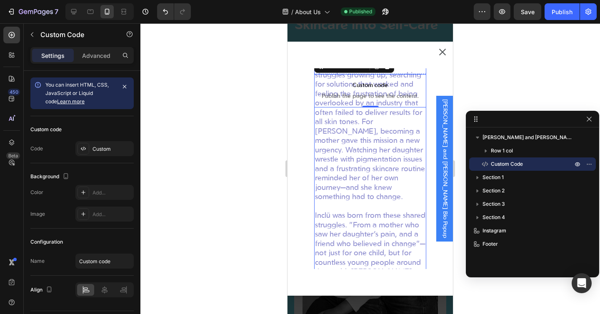
scroll to position [122, 0]
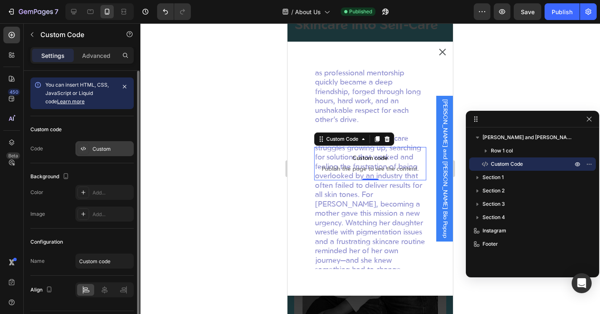
click at [91, 142] on div "Custom" at bounding box center [104, 148] width 58 height 15
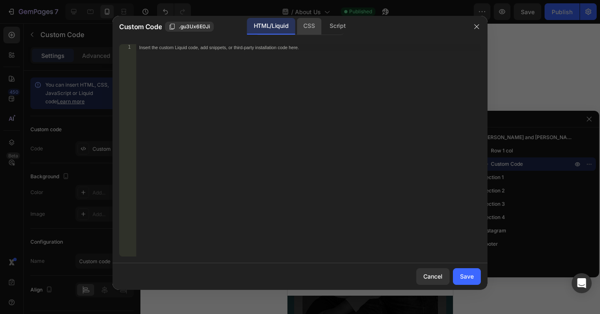
click at [323, 25] on div "CSS" at bounding box center [337, 26] width 29 height 17
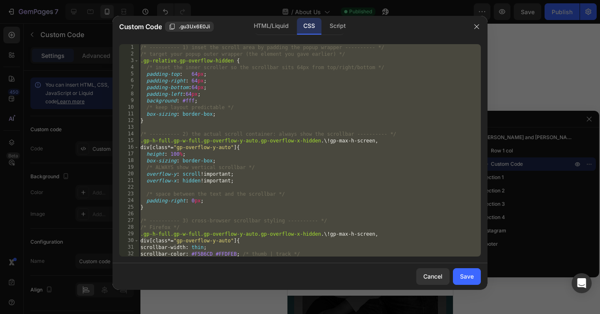
click at [236, 121] on div "/* ---------- 1) inset the scroll area by padding the popup wrapper ---------- …" at bounding box center [310, 157] width 342 height 226
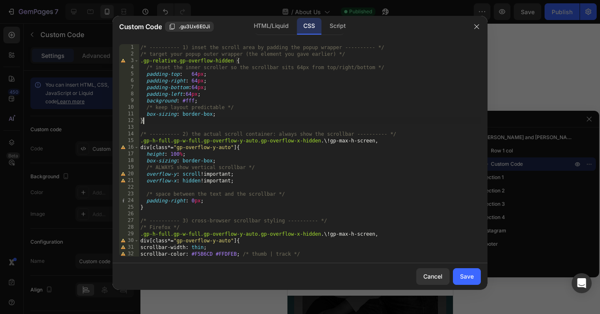
type textarea "}"
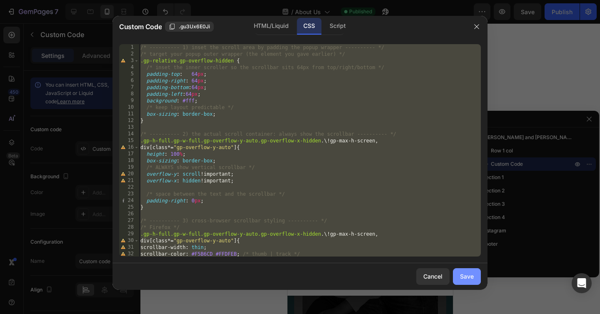
click at [466, 277] on div "Save" at bounding box center [467, 276] width 14 height 9
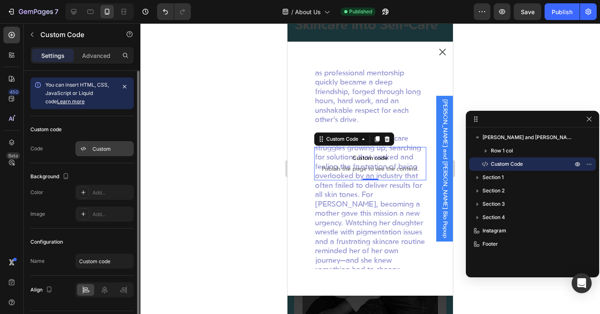
click at [91, 150] on div "Custom" at bounding box center [104, 148] width 58 height 15
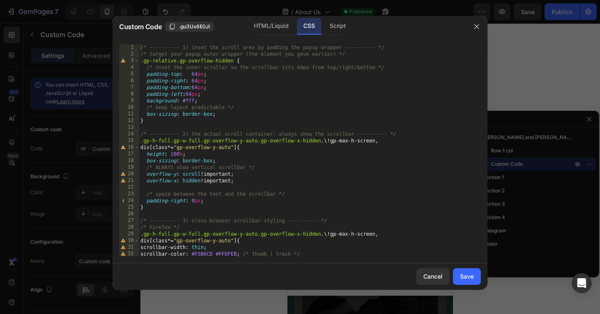
type textarea "}"
click at [170, 124] on div "/* ---------- 1) inset the scroll area by padding the popup wrapper ---------- …" at bounding box center [310, 157] width 342 height 226
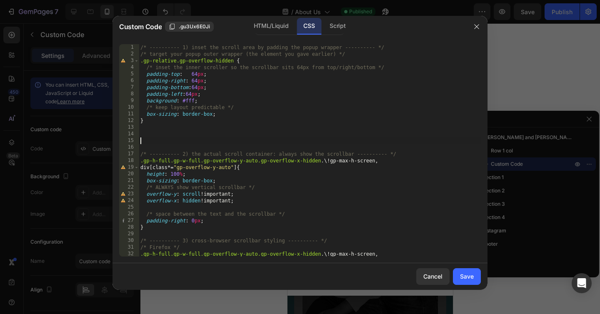
paste textarea "}"
type textarea "}"
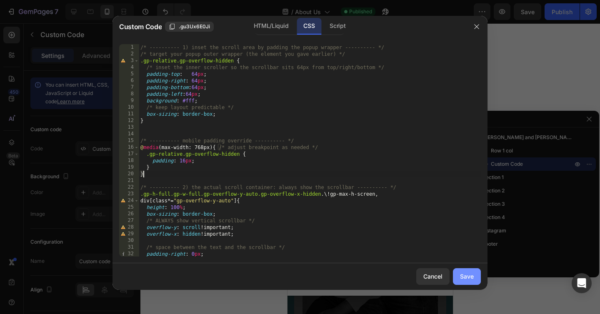
click at [469, 274] on div "Save" at bounding box center [467, 276] width 14 height 9
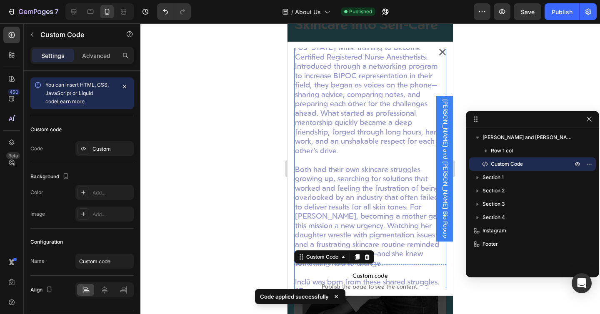
scroll to position [0, 0]
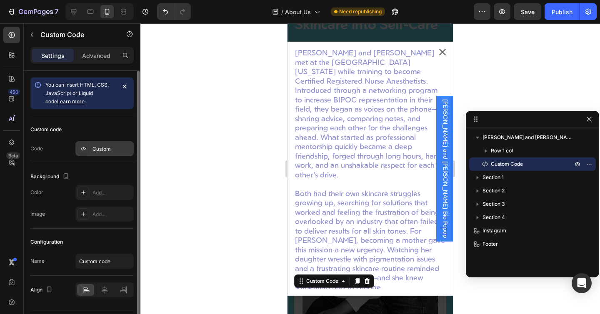
click at [100, 151] on div "Custom" at bounding box center [112, 149] width 39 height 8
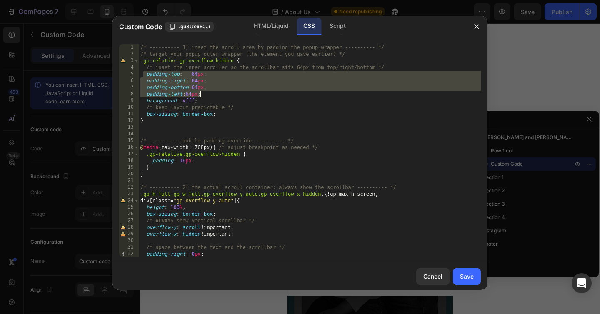
drag, startPoint x: 145, startPoint y: 74, endPoint x: 206, endPoint y: 96, distance: 64.9
click at [206, 96] on div "/* ---------- 1) inset the scroll area by padding the popup wrapper ---------- …" at bounding box center [310, 157] width 342 height 226
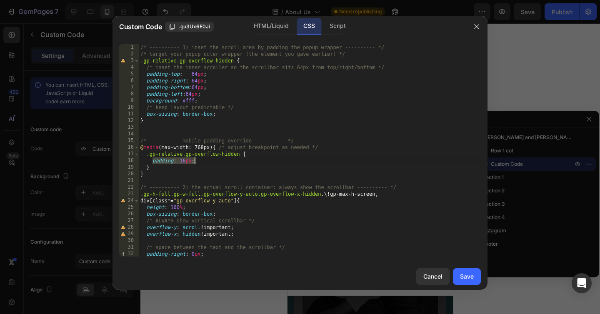
drag, startPoint x: 153, startPoint y: 162, endPoint x: 202, endPoint y: 163, distance: 49.6
click at [202, 163] on div "/* ---------- 1) inset the scroll area by padding the popup wrapper ---------- …" at bounding box center [310, 157] width 342 height 226
paste textarea "padding-left:64"
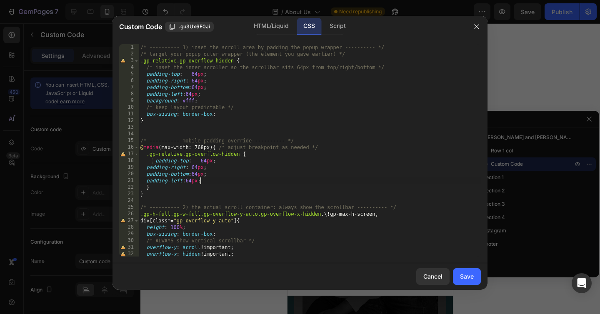
drag, startPoint x: 156, startPoint y: 162, endPoint x: 160, endPoint y: 158, distance: 5.9
click at [156, 162] on div "/* ---------- 1) inset the scroll area by padding the popup wrapper ---------- …" at bounding box center [310, 157] width 342 height 226
click at [146, 167] on div "/* ---------- 1) inset the scroll area by padding the popup wrapper ---------- …" at bounding box center [310, 157] width 342 height 226
click at [145, 178] on div "/* ---------- 1) inset the scroll area by padding the popup wrapper ---------- …" at bounding box center [310, 157] width 342 height 226
click at [147, 176] on div "/* ---------- 1) inset the scroll area by padding the popup wrapper ---------- …" at bounding box center [310, 157] width 342 height 226
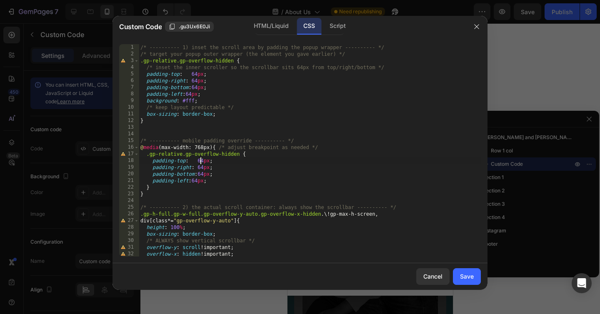
click at [202, 160] on div "/* ---------- 1) inset the scroll area by padding the popup wrapper ---------- …" at bounding box center [310, 157] width 342 height 226
click at [199, 163] on div "/* ---------- 1) inset the scroll area by padding the popup wrapper ---------- …" at bounding box center [310, 157] width 342 height 226
click at [199, 167] on div "/* ---------- 1) inset the scroll area by padding the popup wrapper ---------- …" at bounding box center [310, 157] width 342 height 226
click at [202, 167] on div "/* ---------- 1) inset the scroll area by padding the popup wrapper ---------- …" at bounding box center [310, 157] width 342 height 226
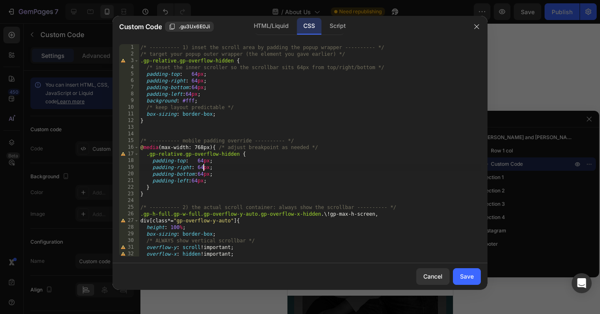
click at [203, 166] on div "/* ---------- 1) inset the scroll area by padding the popup wrapper ---------- …" at bounding box center [310, 157] width 342 height 226
click at [203, 174] on div "/* ---------- 1) inset the scroll area by padding the popup wrapper ---------- …" at bounding box center [310, 157] width 342 height 226
click at [197, 180] on div "/* ---------- 1) inset the scroll area by padding the popup wrapper ---------- …" at bounding box center [310, 157] width 342 height 226
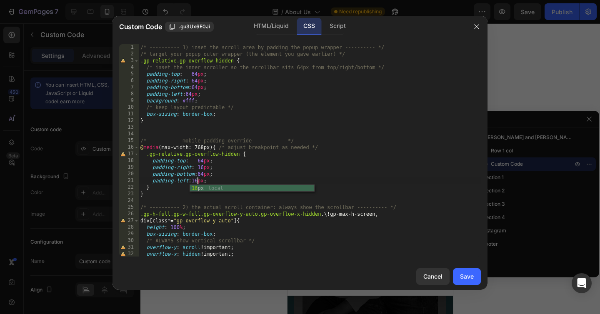
click at [218, 171] on div "/* ---------- 1) inset the scroll area by padding the popup wrapper ---------- …" at bounding box center [310, 157] width 342 height 226
type textarea "padding-bottom:64px;"
click at [471, 268] on button "Save" at bounding box center [467, 276] width 28 height 17
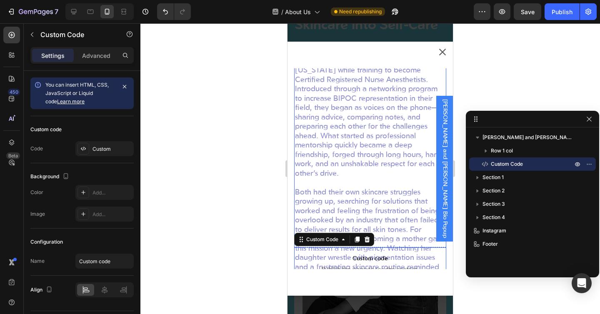
scroll to position [0, 0]
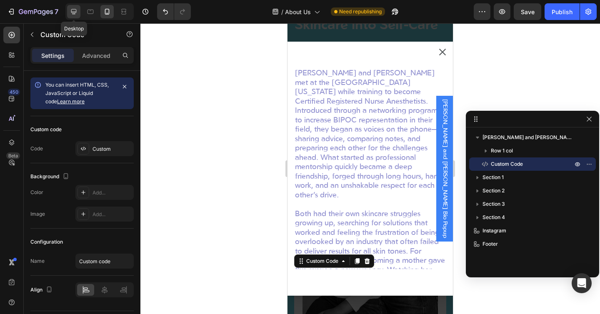
click at [70, 10] on icon at bounding box center [74, 12] width 8 height 8
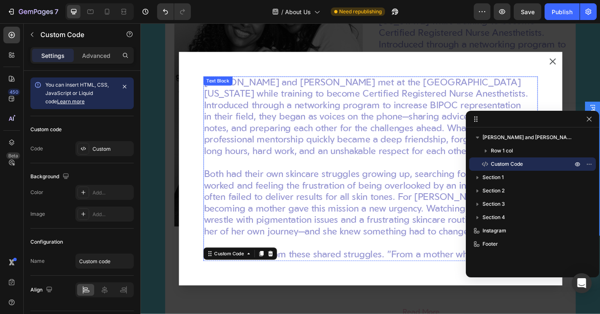
scroll to position [451, 0]
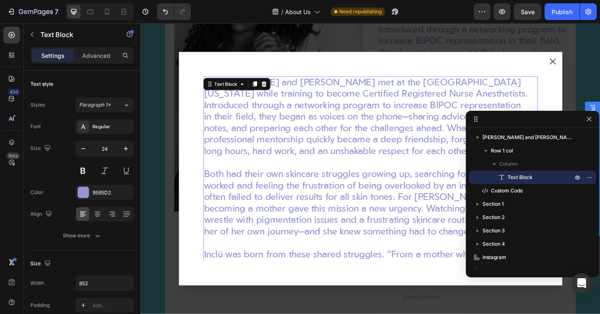
click at [403, 114] on p "[PERSON_NAME] and [PERSON_NAME] met at the [GEOGRAPHIC_DATA][US_STATE] while tr…" at bounding box center [387, 126] width 354 height 88
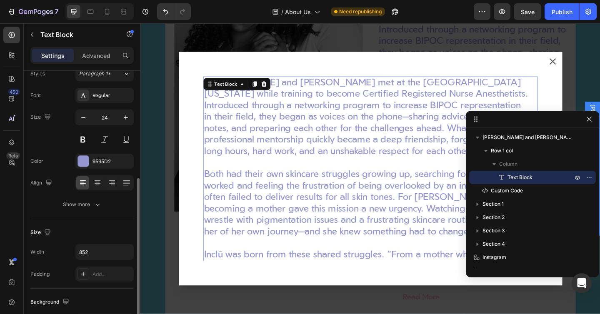
scroll to position [90, 0]
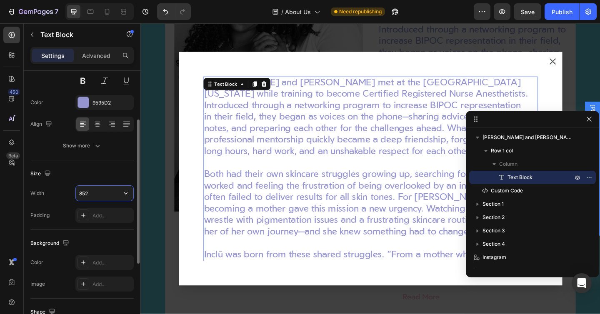
click at [112, 194] on input "852" at bounding box center [105, 193] width 58 height 15
click at [110, 13] on icon at bounding box center [107, 12] width 8 height 8
type input "18"
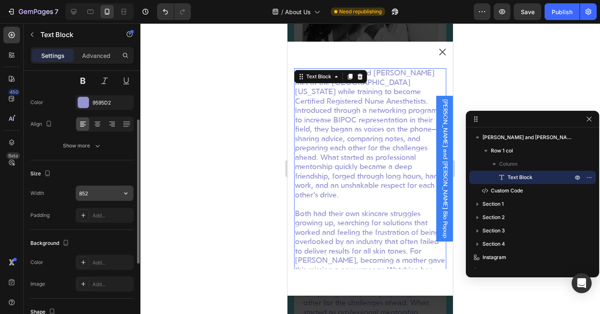
click at [88, 196] on input "852" at bounding box center [105, 193] width 58 height 15
click at [83, 192] on input "800" at bounding box center [105, 193] width 58 height 15
click at [56, 186] on div "Width 700" at bounding box center [81, 194] width 103 height 16
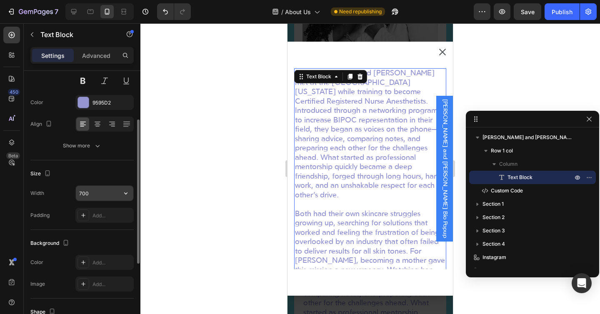
click at [100, 195] on input "700" at bounding box center [105, 193] width 58 height 15
click at [101, 195] on input "700" at bounding box center [105, 193] width 58 height 15
click at [96, 194] on input "700" at bounding box center [105, 193] width 58 height 15
click at [84, 193] on input "700px" at bounding box center [105, 193] width 58 height 15
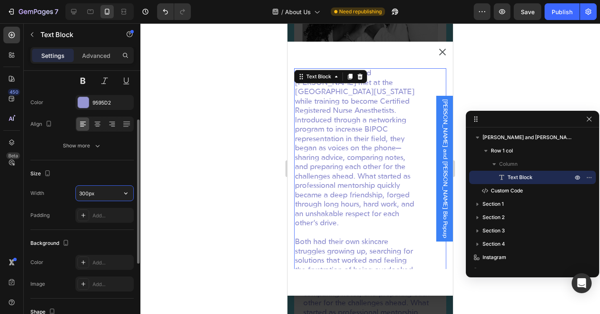
click at [85, 192] on input "300px" at bounding box center [105, 193] width 58 height 15
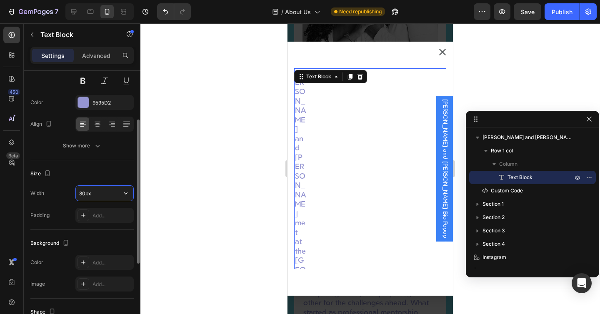
type input "350px"
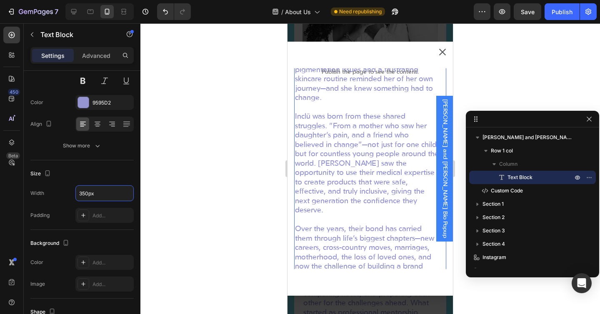
scroll to position [221, 0]
click at [445, 134] on span "[PERSON_NAME] and [PERSON_NAME] Bio Popup" at bounding box center [445, 168] width 8 height 139
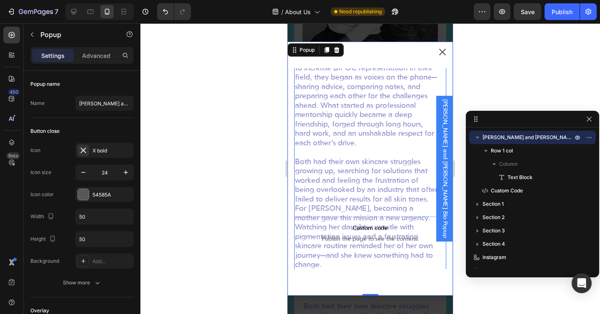
scroll to position [0, 0]
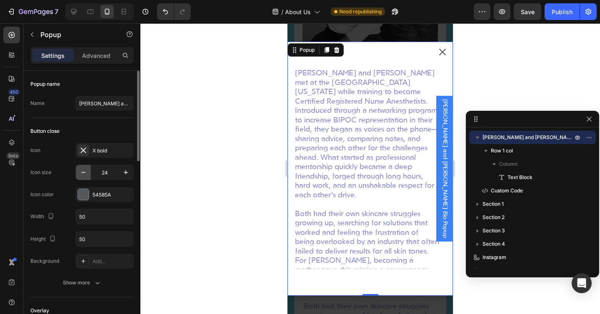
click at [84, 172] on icon "button" at bounding box center [83, 172] width 8 height 8
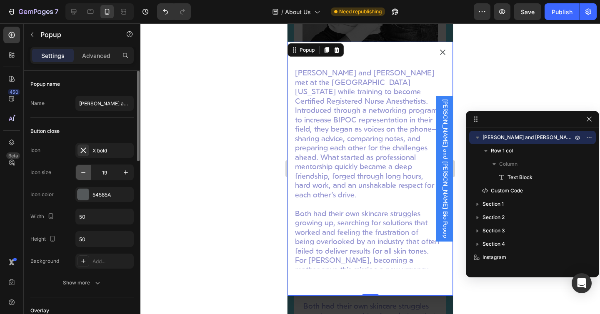
click at [84, 172] on icon "button" at bounding box center [83, 172] width 8 height 8
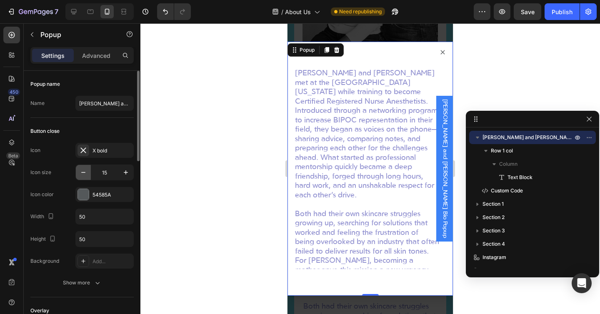
type input "14"
click at [79, 14] on div at bounding box center [73, 11] width 13 height 13
type input "1001"
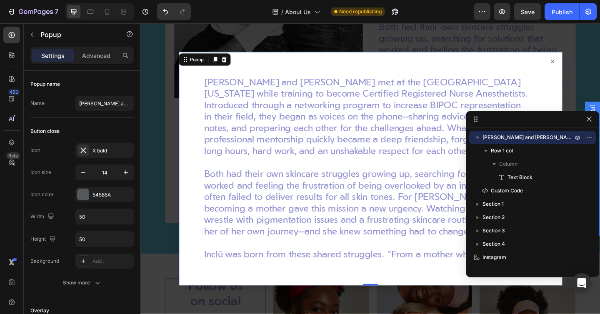
scroll to position [577, 0]
click at [165, 11] on icon "Undo/Redo" at bounding box center [165, 12] width 8 height 8
click at [188, 11] on button "Undo/Redo" at bounding box center [182, 11] width 17 height 17
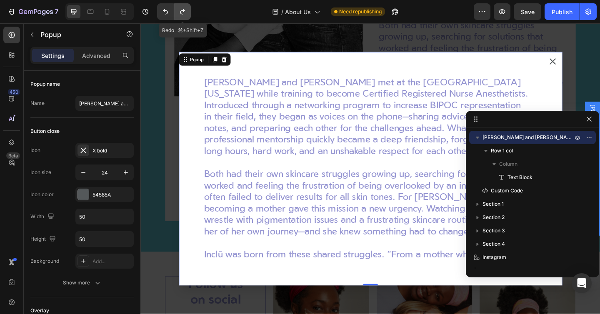
click at [188, 11] on button "Undo/Redo" at bounding box center [182, 11] width 17 height 17
click at [158, 15] on button "Undo/Redo" at bounding box center [165, 11] width 17 height 17
type input "24"
click at [108, 15] on icon at bounding box center [107, 12] width 8 height 8
type input "100%"
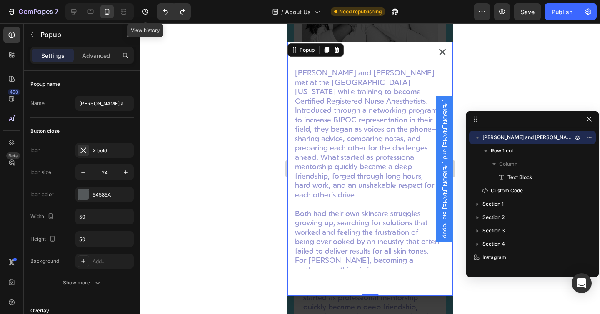
scroll to position [434, 0]
click at [342, 54] on div "Popup" at bounding box center [316, 49] width 56 height 13
click at [361, 53] on div "[PERSON_NAME] and [PERSON_NAME] met at the [GEOGRAPHIC_DATA][US_STATE] while tr…" at bounding box center [371, 169] width 166 height 254
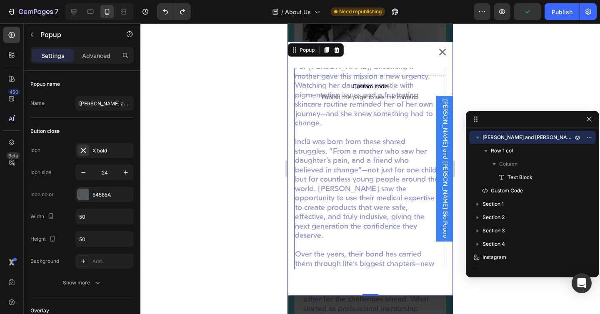
scroll to position [136, 0]
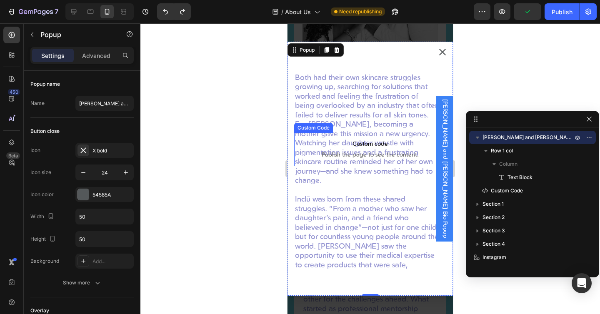
click at [362, 147] on span "Custom code" at bounding box center [370, 145] width 152 height 10
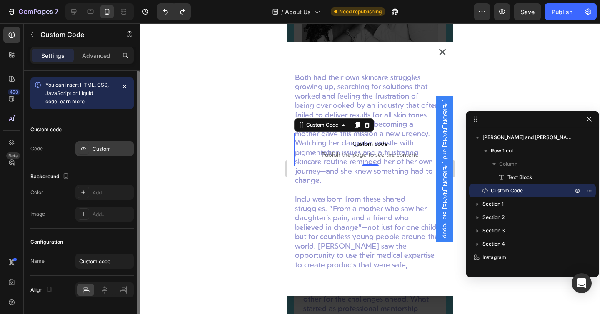
click at [93, 151] on div "Custom" at bounding box center [112, 149] width 39 height 8
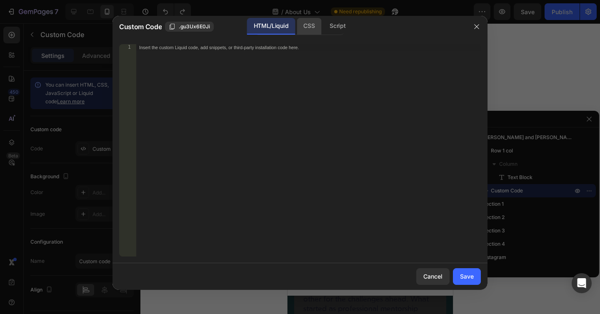
click at [323, 20] on div "CSS" at bounding box center [337, 26] width 29 height 17
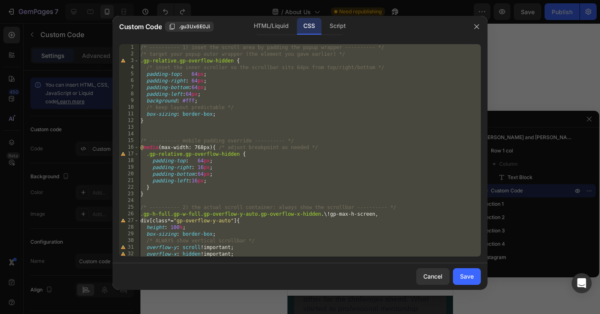
click at [203, 158] on div "/* ---------- 1) inset the scroll area by padding the popup wrapper ---------- …" at bounding box center [310, 157] width 342 height 226
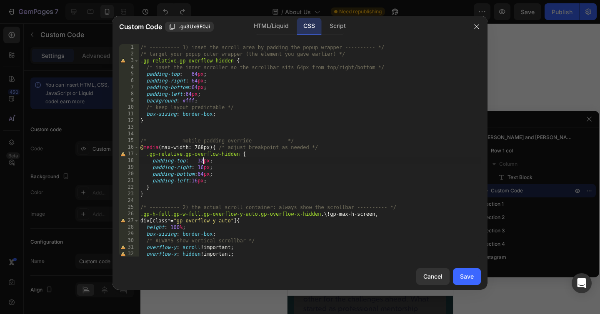
scroll to position [0, 5]
click at [203, 173] on div "/* ---------- 1) inset the scroll area by padding the popup wrapper ---------- …" at bounding box center [310, 157] width 342 height 226
click at [306, 161] on div "/* ---------- 1) inset the scroll area by padding the popup wrapper ---------- …" at bounding box center [310, 157] width 342 height 226
type textarea "padding-top: 32px;"
click at [466, 279] on div "Save" at bounding box center [467, 276] width 14 height 9
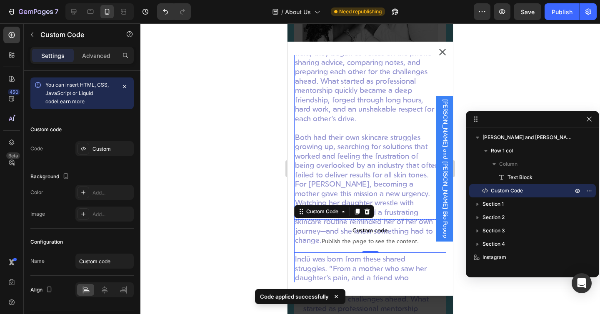
scroll to position [0, 0]
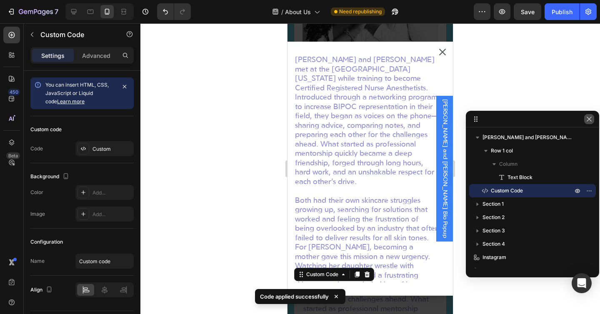
click at [592, 118] on icon "button" at bounding box center [589, 119] width 7 height 7
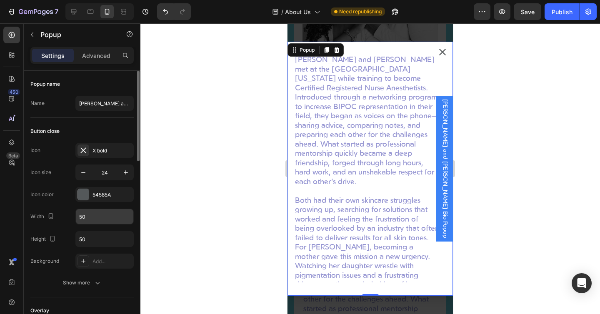
click at [91, 217] on input "50" at bounding box center [105, 216] width 58 height 15
type input "25"
click at [78, 241] on input "50" at bounding box center [105, 239] width 58 height 15
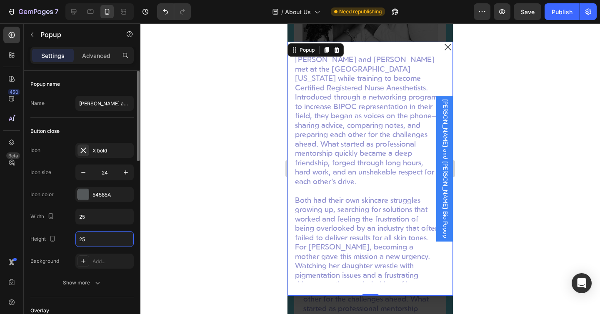
type input "25"
click at [62, 196] on div "Icon color 54585A" at bounding box center [81, 194] width 103 height 15
click at [124, 10] on icon at bounding box center [124, 12] width 8 height 8
type input "50"
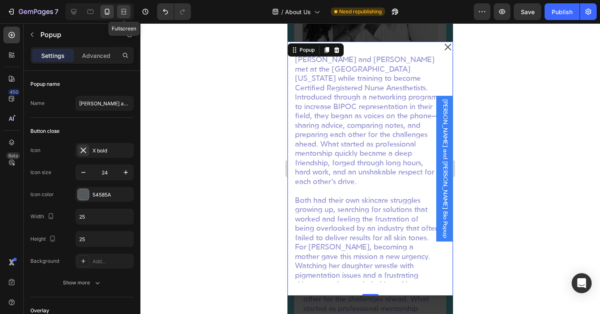
type input "1001"
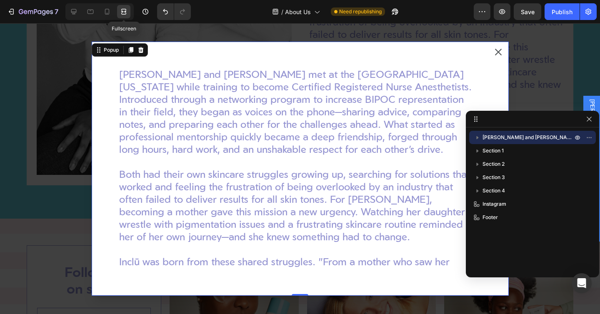
scroll to position [560, 0]
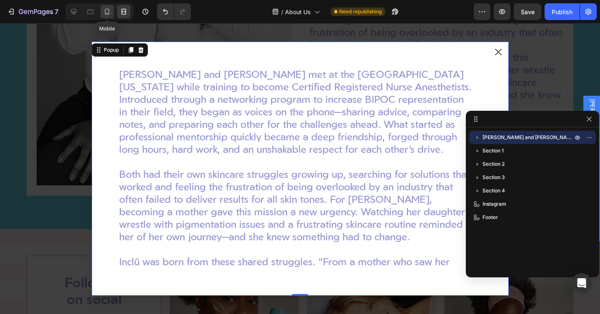
click at [105, 14] on icon at bounding box center [107, 12] width 8 height 8
type input "25"
type input "100%"
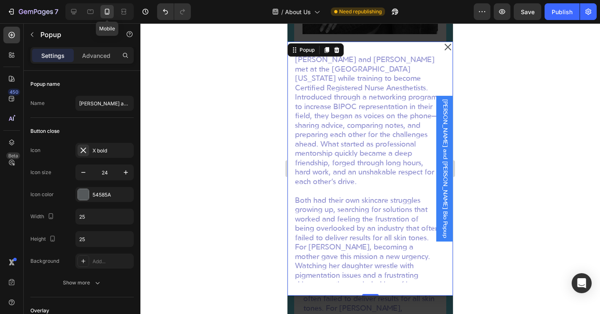
scroll to position [526, 0]
click at [262, 138] on div at bounding box center [370, 168] width 460 height 291
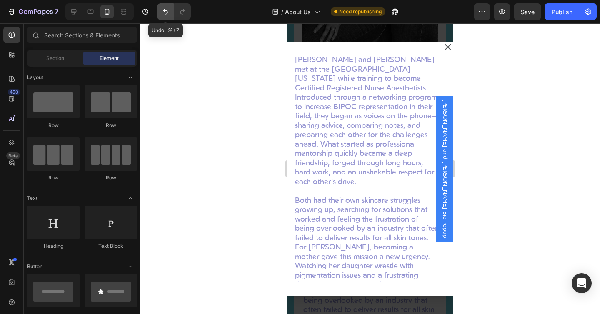
click at [165, 14] on icon "Undo/Redo" at bounding box center [165, 12] width 8 height 8
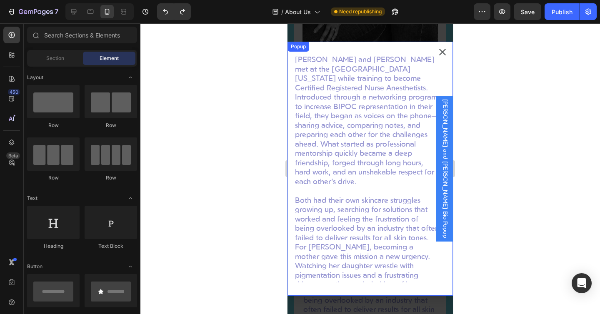
click at [331, 50] on div "[PERSON_NAME] and [PERSON_NAME] met at the [GEOGRAPHIC_DATA][US_STATE] while tr…" at bounding box center [371, 169] width 166 height 254
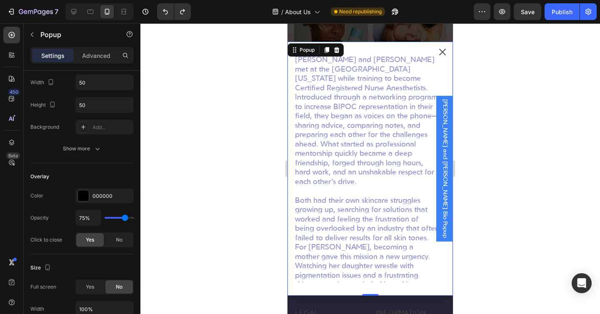
scroll to position [1086, 0]
click at [444, 53] on icon "Dialog content" at bounding box center [442, 52] width 7 height 7
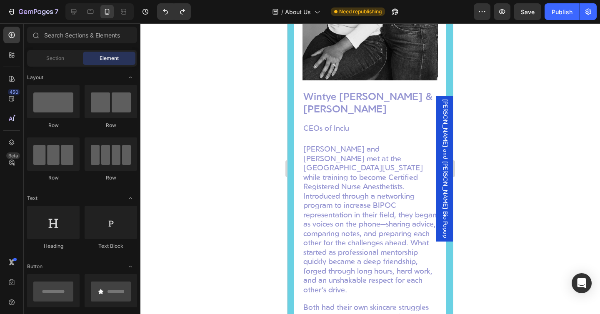
scroll to position [407, 0]
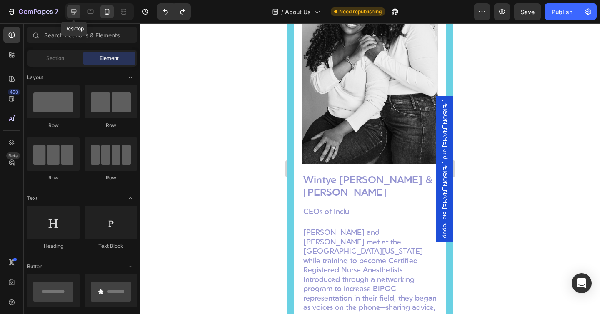
click at [75, 8] on icon at bounding box center [74, 12] width 8 height 8
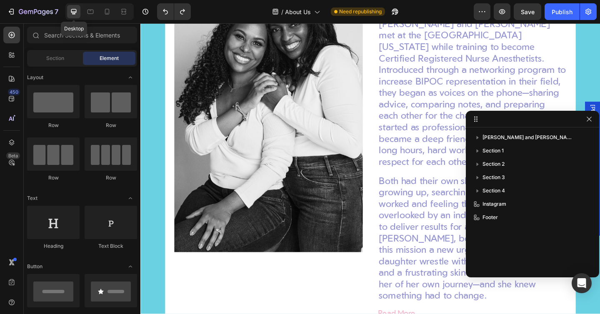
scroll to position [549, 0]
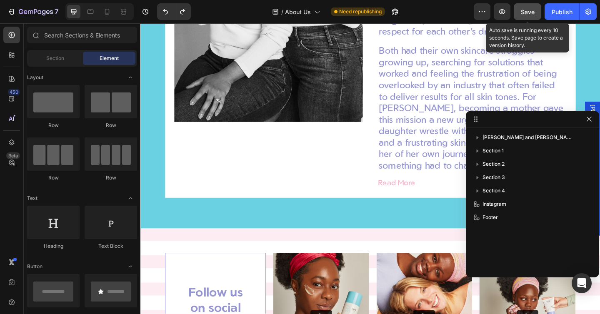
click at [529, 12] on span "Save" at bounding box center [528, 11] width 14 height 7
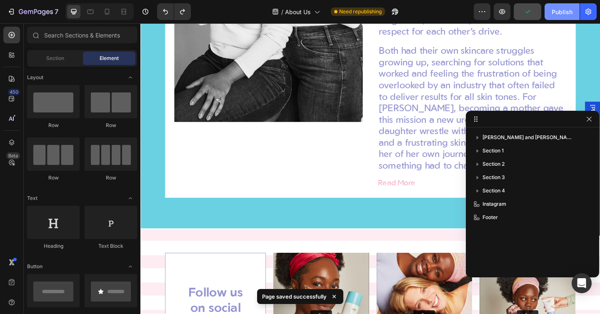
click at [559, 11] on div "Publish" at bounding box center [562, 12] width 21 height 9
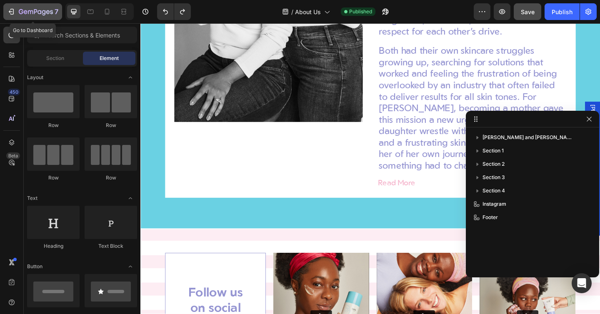
click at [10, 9] on icon "button" at bounding box center [11, 12] width 8 height 8
